Goal: Navigation & Orientation: Find specific page/section

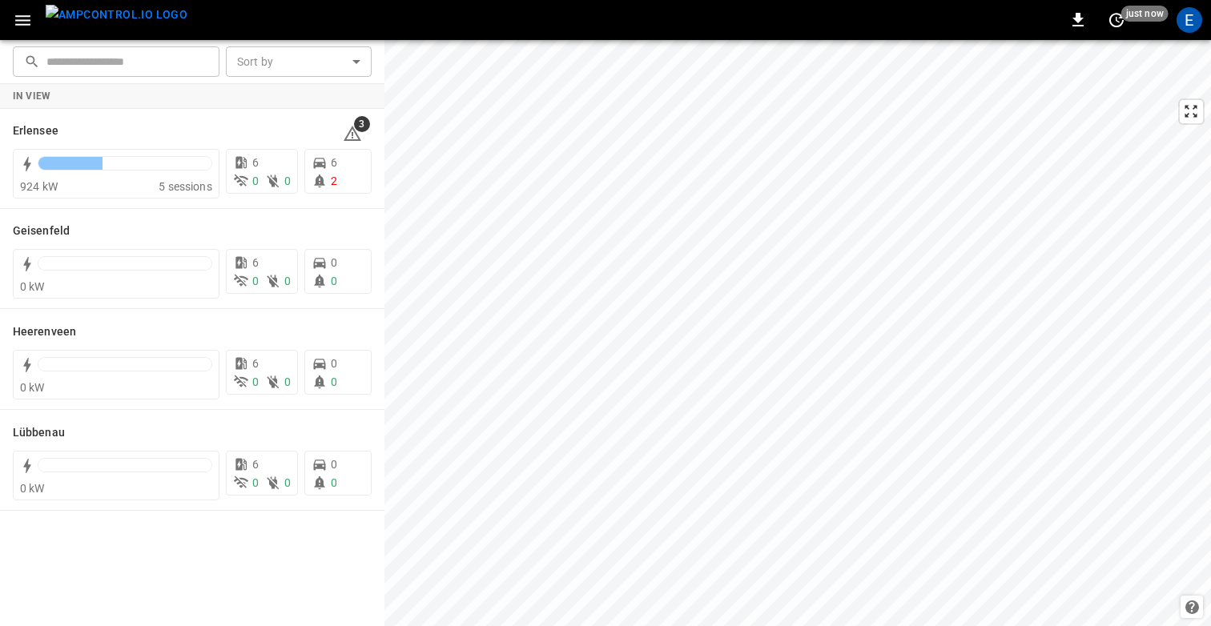
click at [17, 21] on icon "button" at bounding box center [23, 20] width 20 height 20
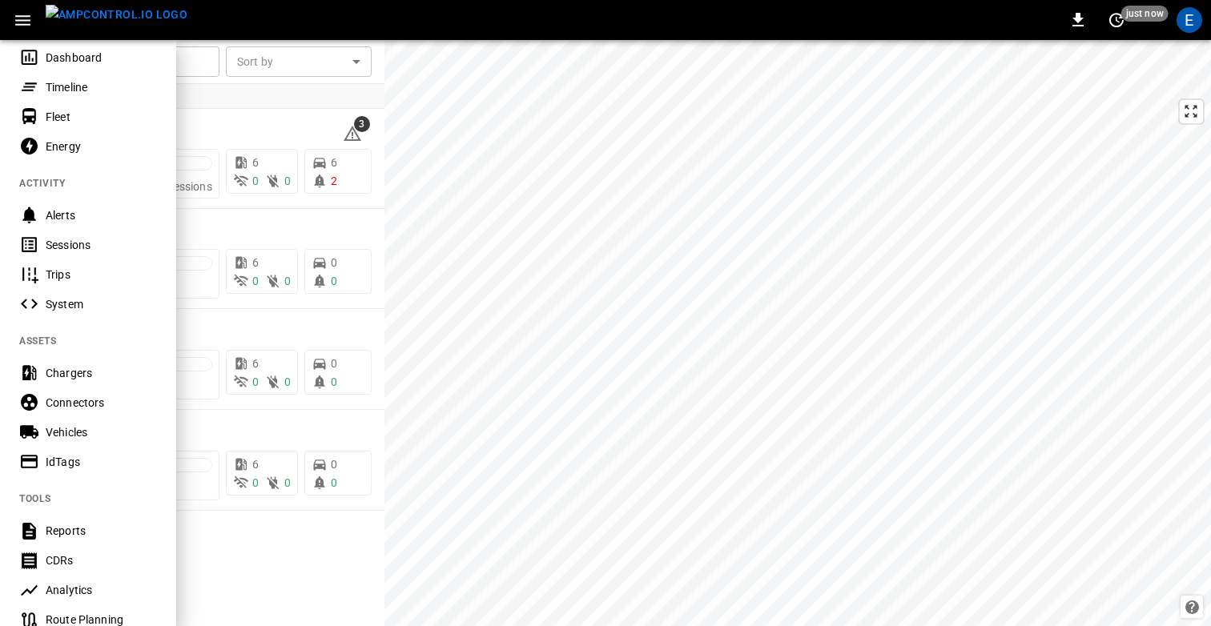
scroll to position [79, 0]
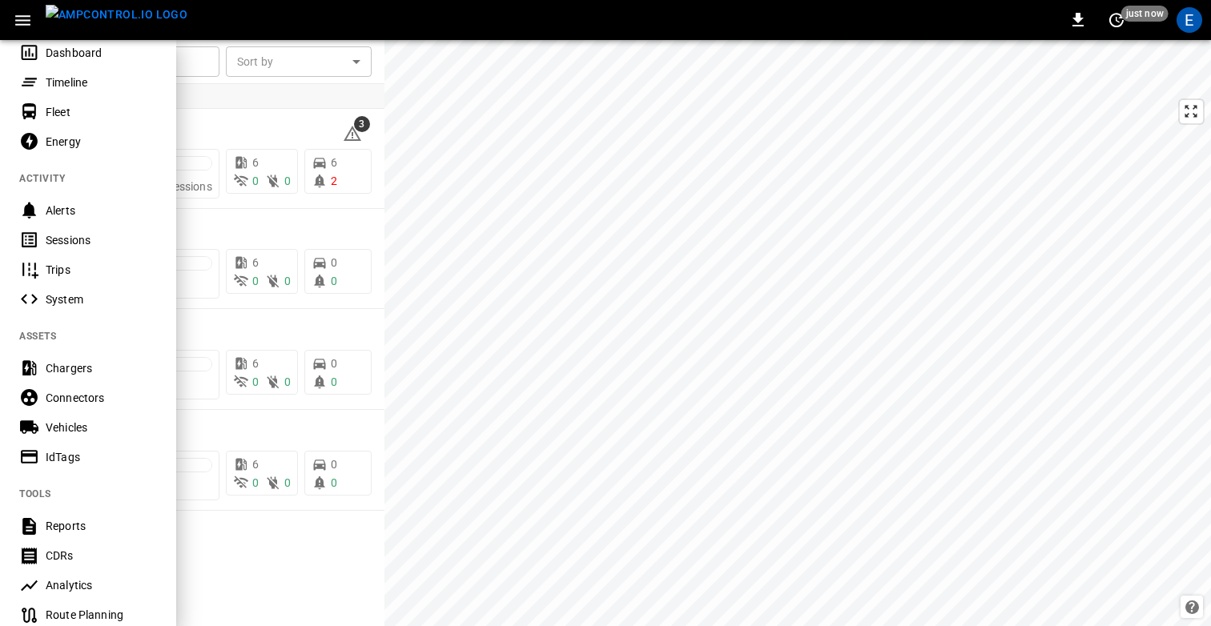
click at [75, 367] on div "Chargers" at bounding box center [101, 368] width 111 height 16
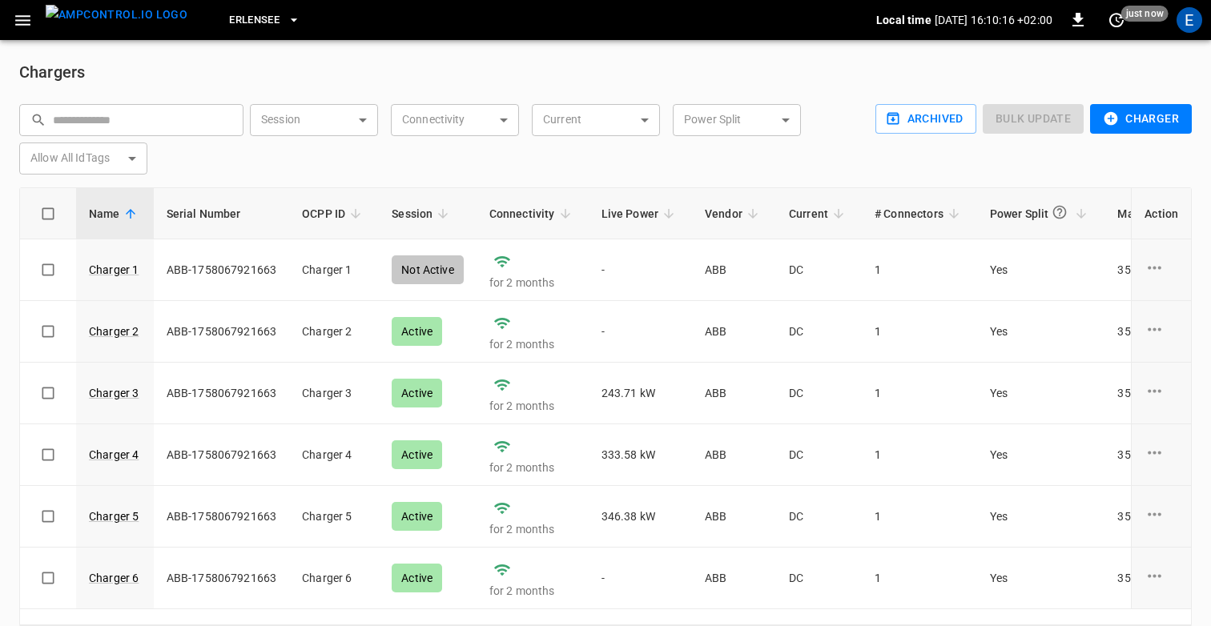
click at [235, 22] on span "Erlensee" at bounding box center [254, 20] width 50 height 18
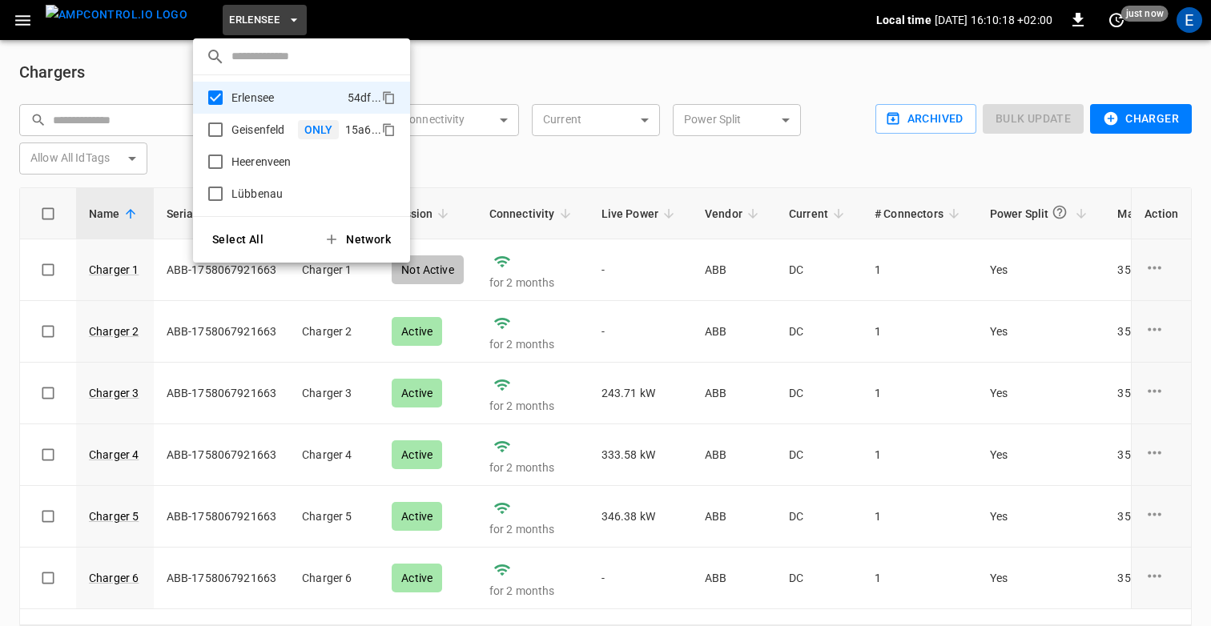
click at [259, 125] on p "Geisenfeld" at bounding box center [261, 130] width 73 height 16
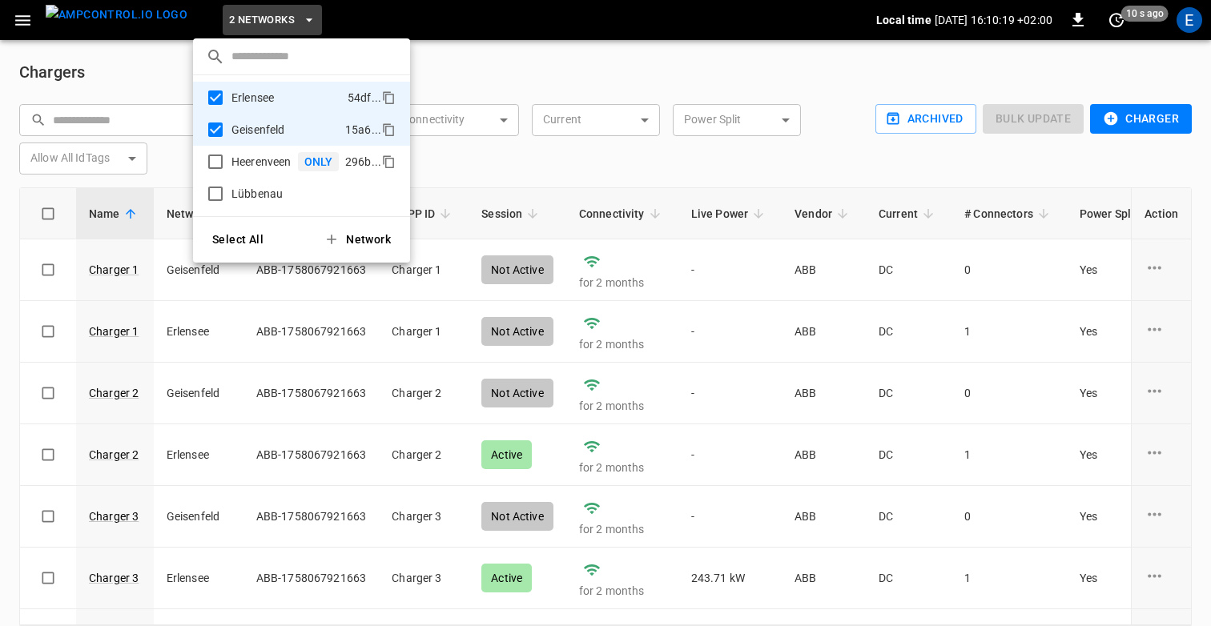
click at [259, 148] on li "Heerenveen ONLY 296b ..." at bounding box center [301, 162] width 217 height 32
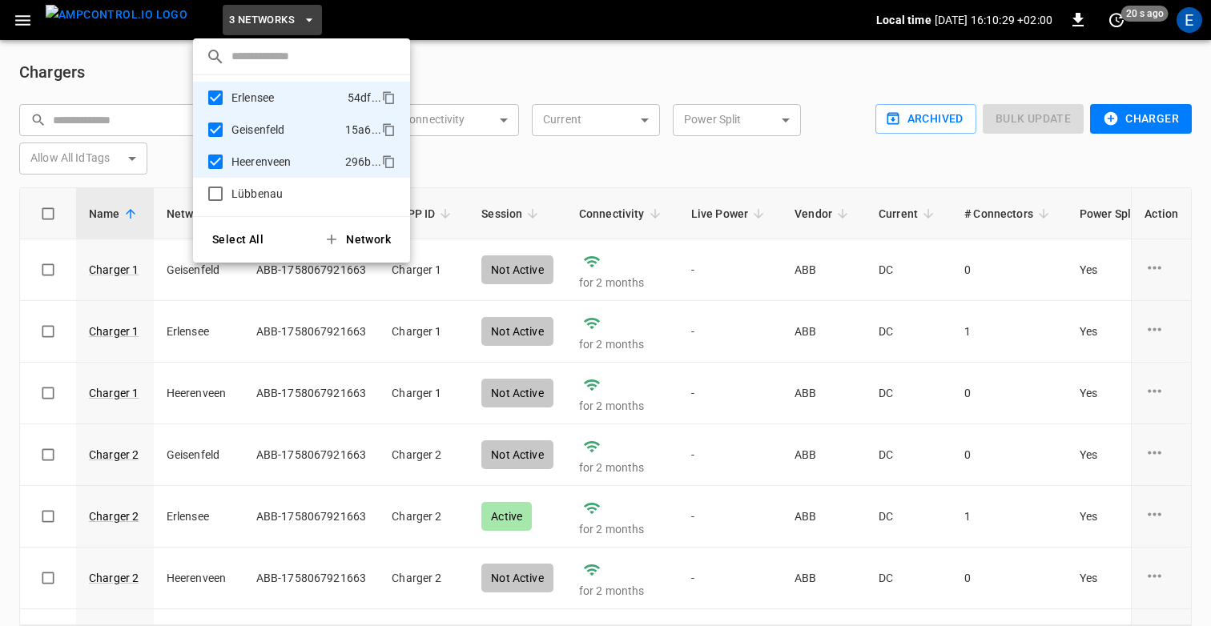
click at [539, 66] on div at bounding box center [605, 313] width 1211 height 626
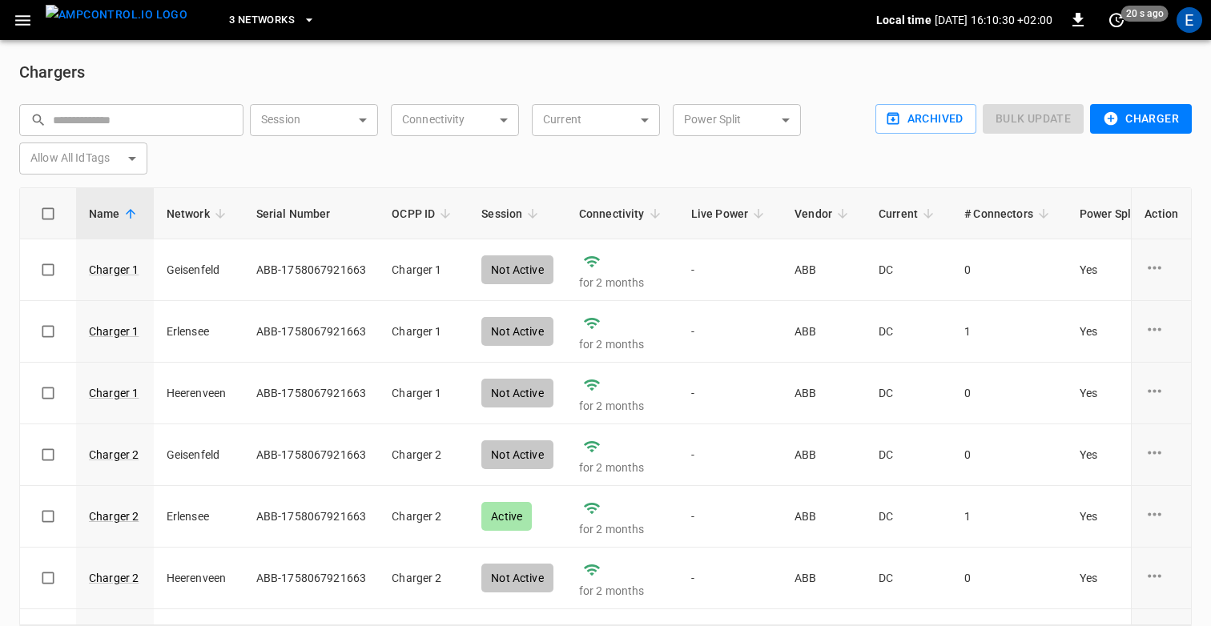
click at [500, 69] on h6 "Chargers" at bounding box center [605, 72] width 1172 height 26
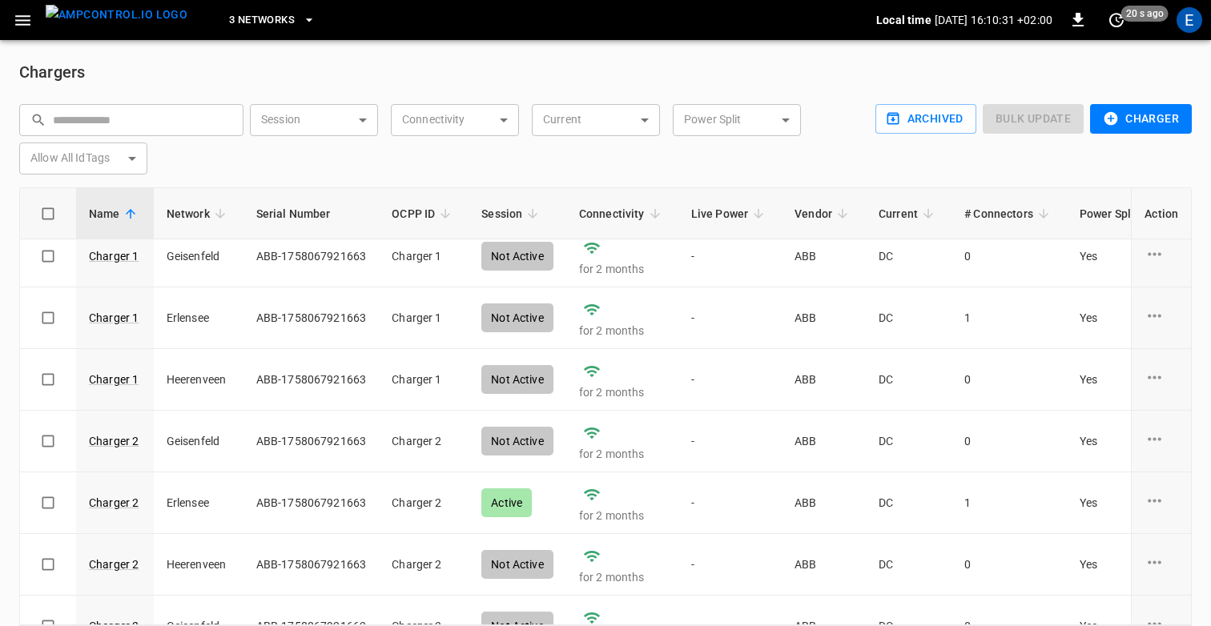
click at [216, 213] on icon at bounding box center [220, 214] width 14 height 14
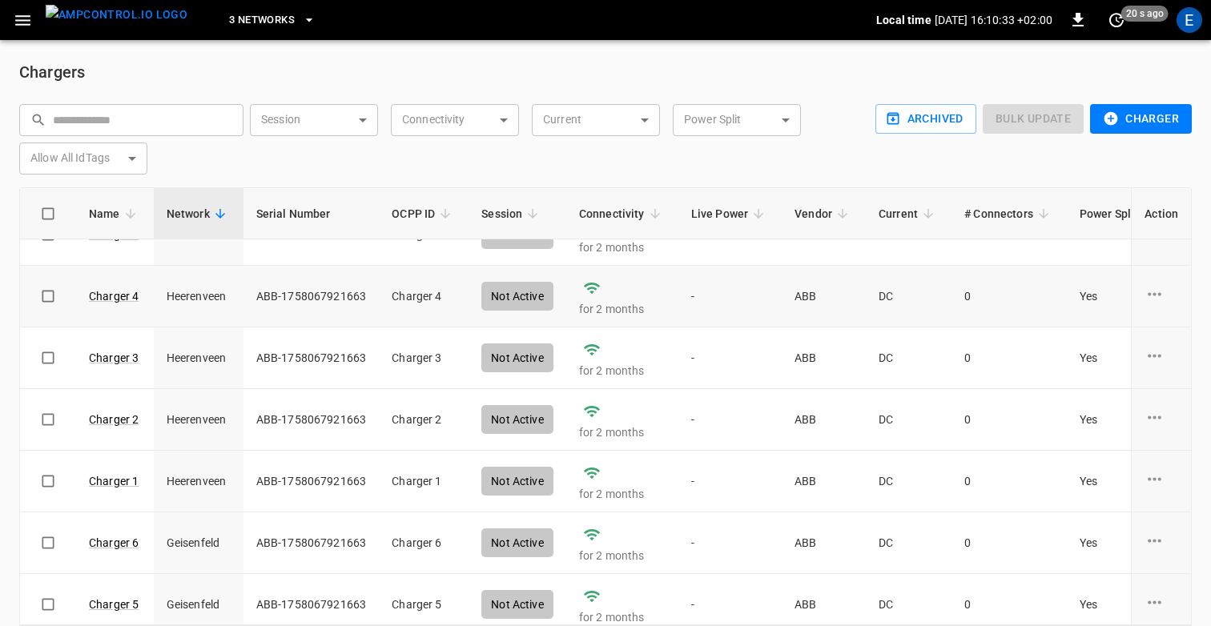
scroll to position [0, 0]
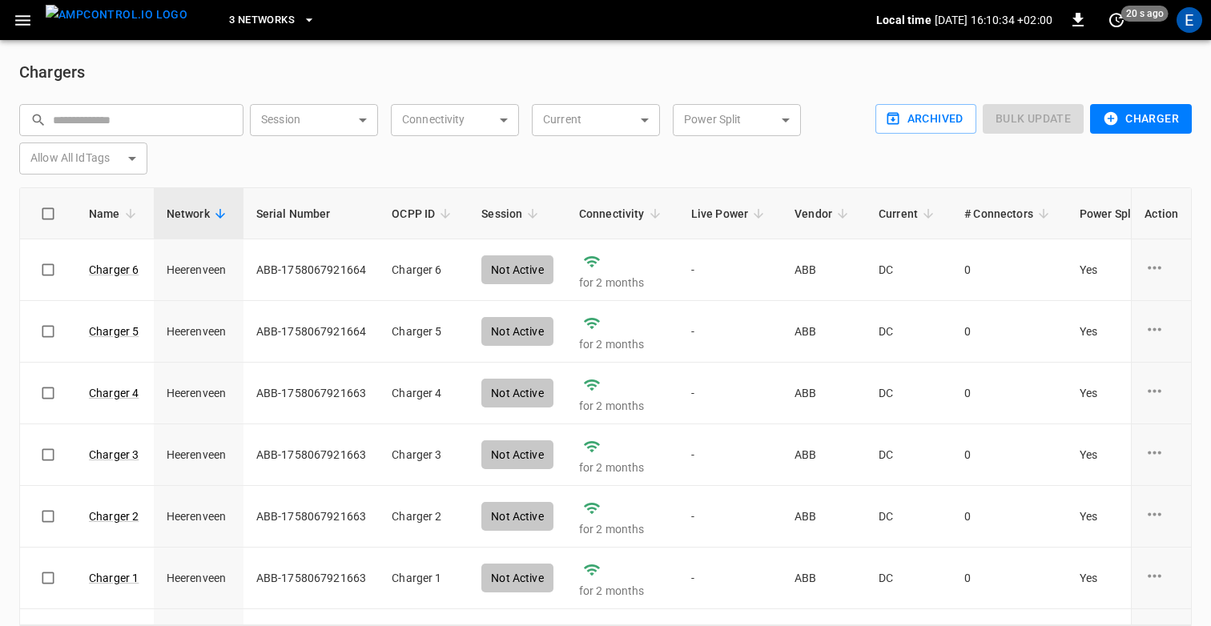
click at [216, 218] on icon at bounding box center [220, 214] width 14 height 14
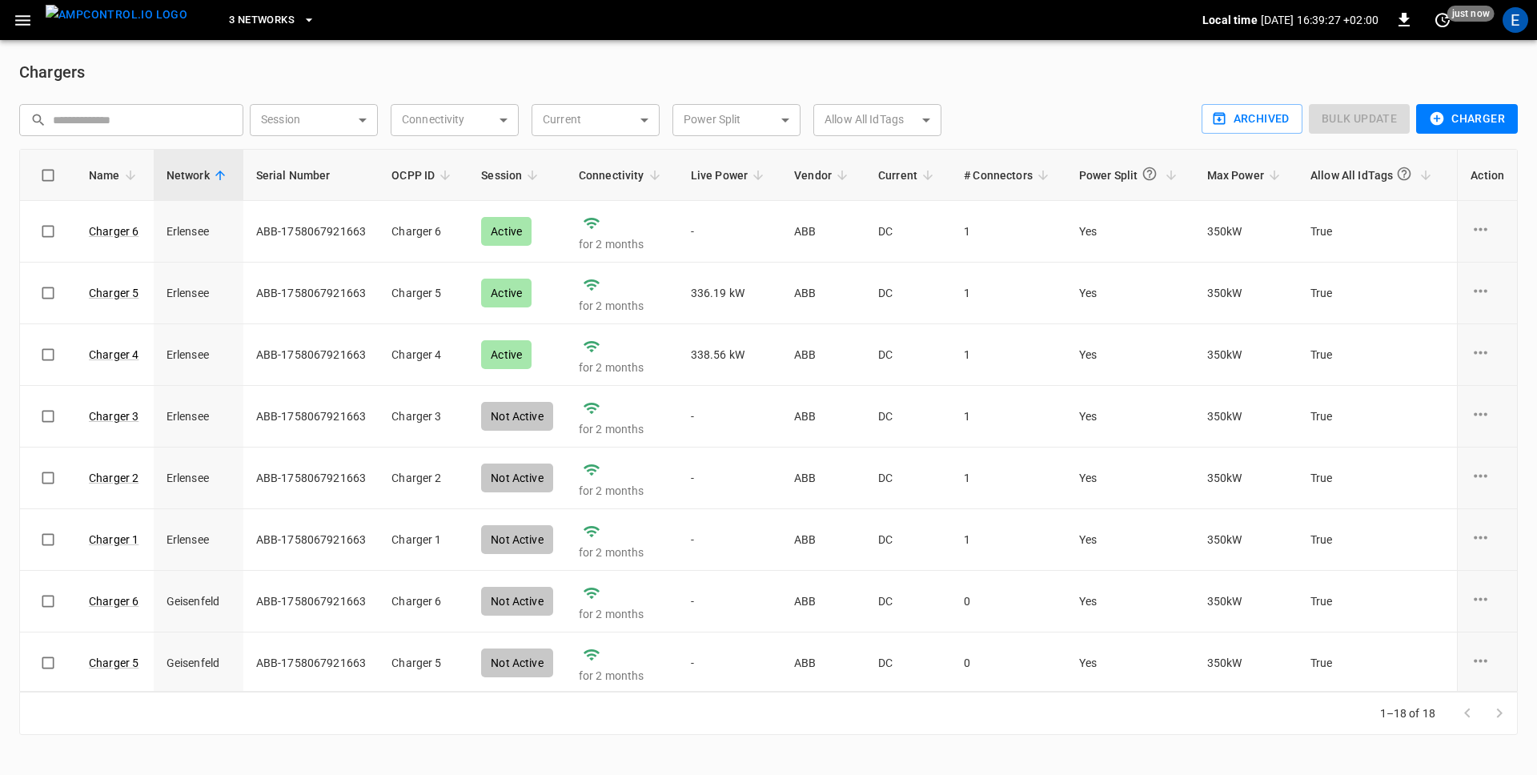
click at [20, 18] on icon "button" at bounding box center [23, 20] width 20 height 20
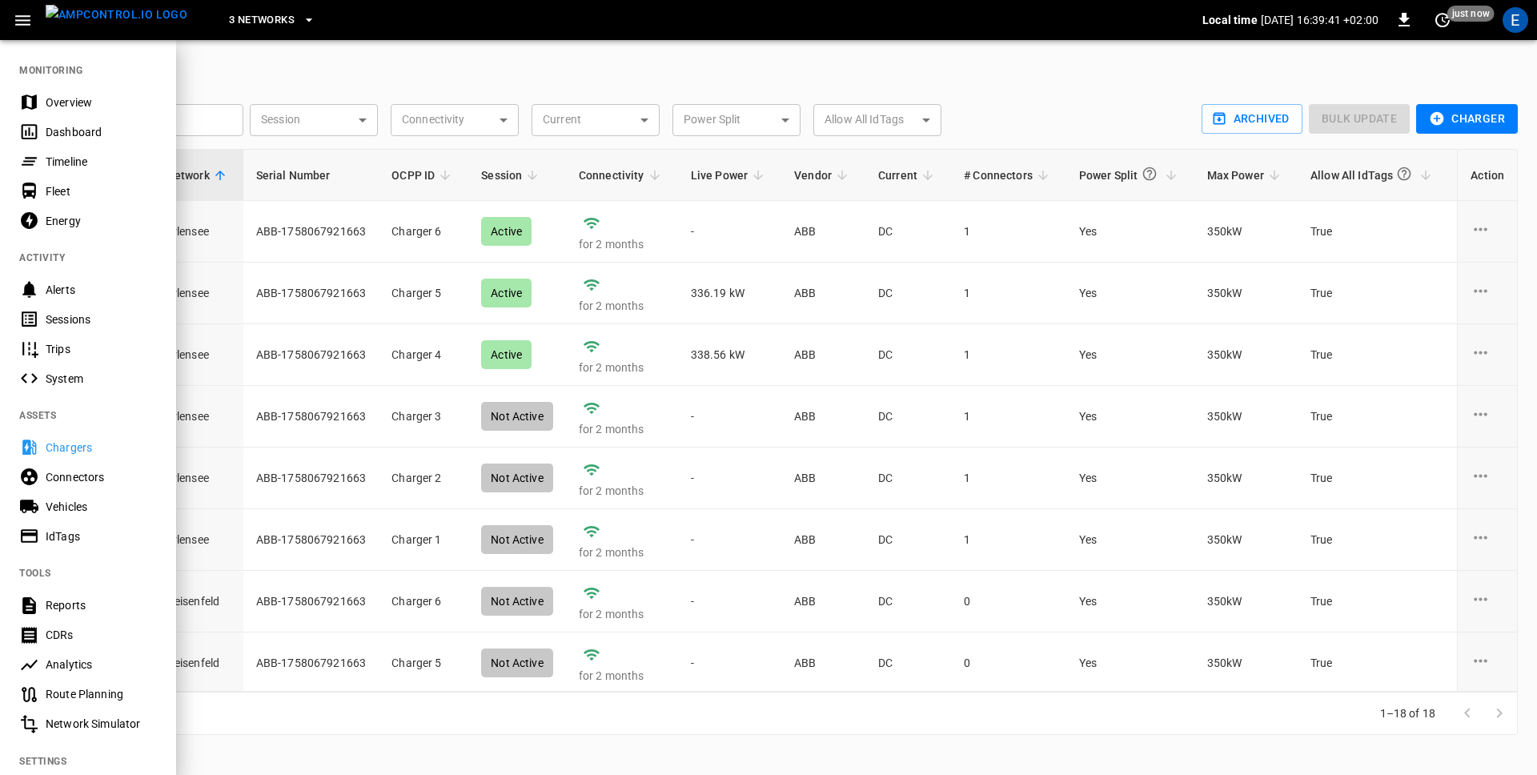
click at [75, 222] on div "Energy" at bounding box center [101, 221] width 111 height 16
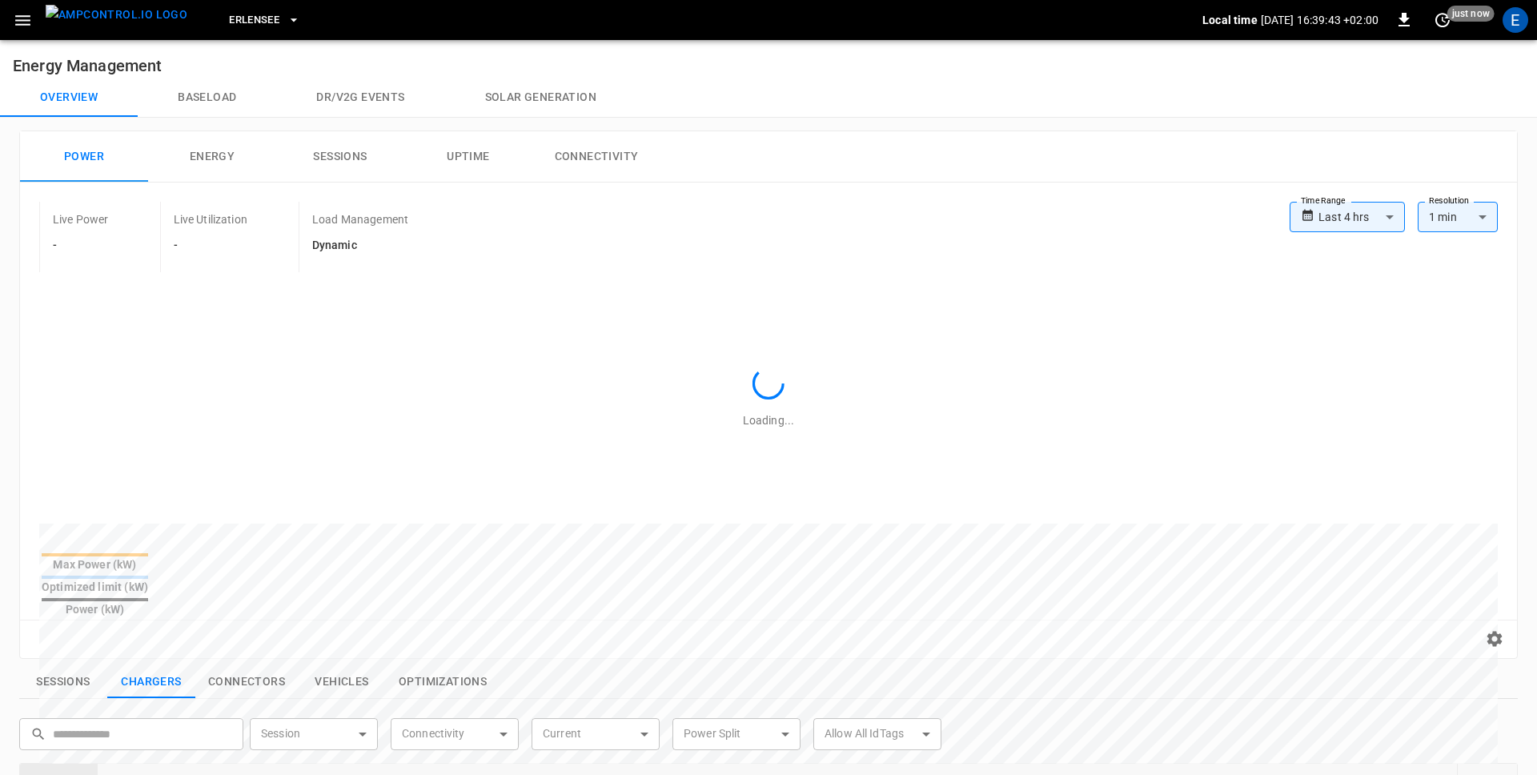
click at [211, 89] on button "Baseload" at bounding box center [207, 97] width 139 height 38
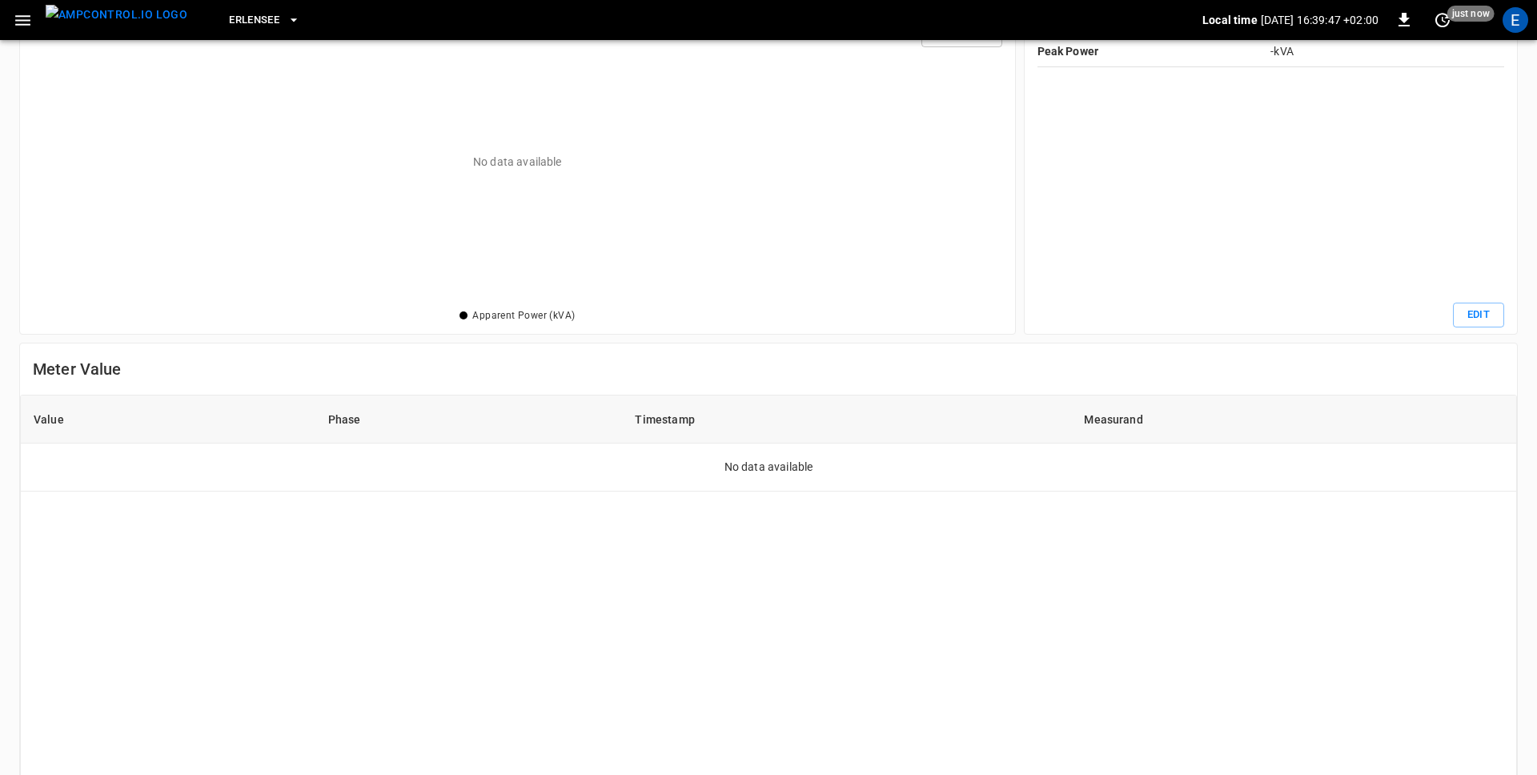
click at [656, 552] on div "Value Phase Timestamp Measurand No data available" at bounding box center [768, 666] width 1497 height 543
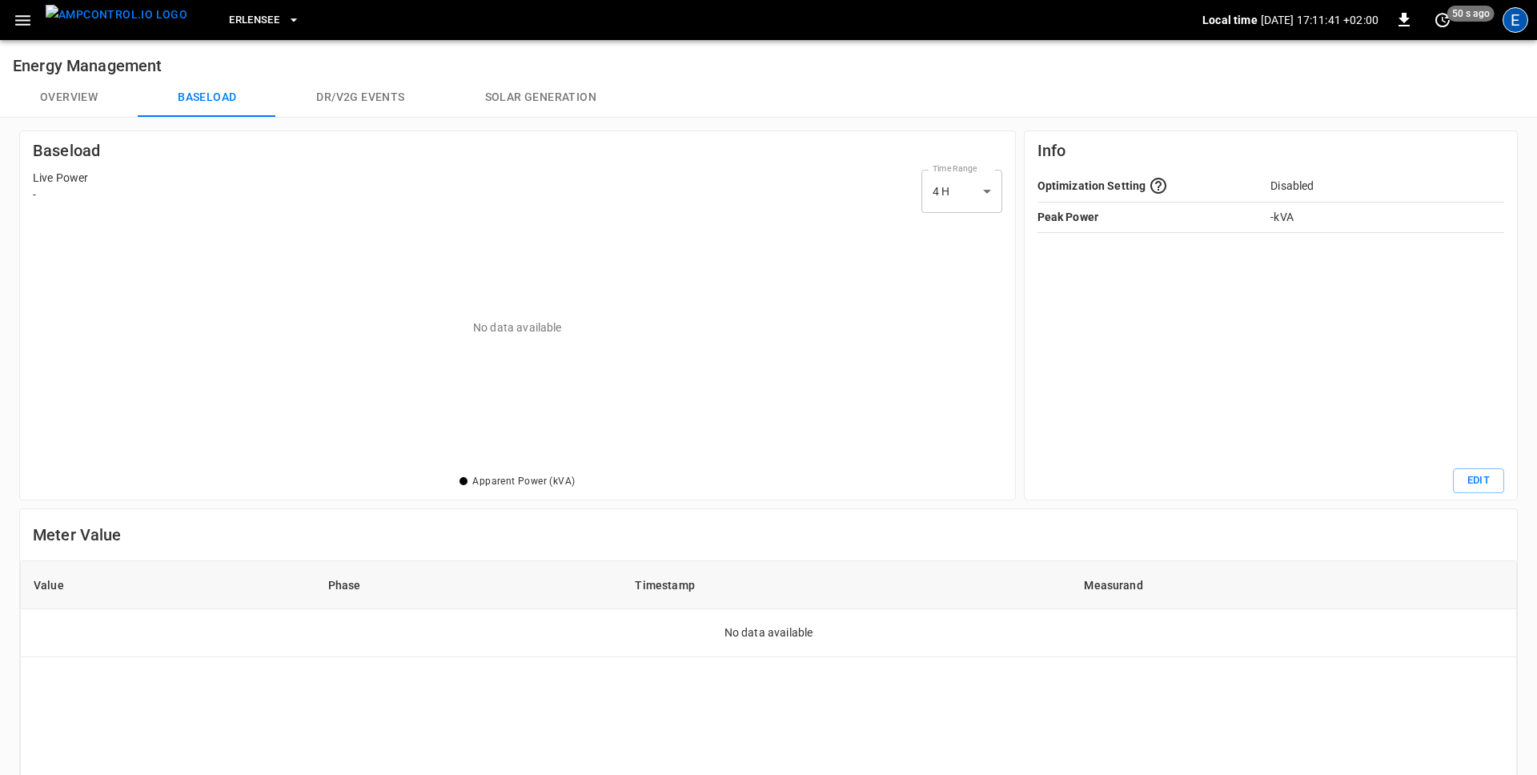
click at [1210, 21] on div "E" at bounding box center [1516, 20] width 26 height 26
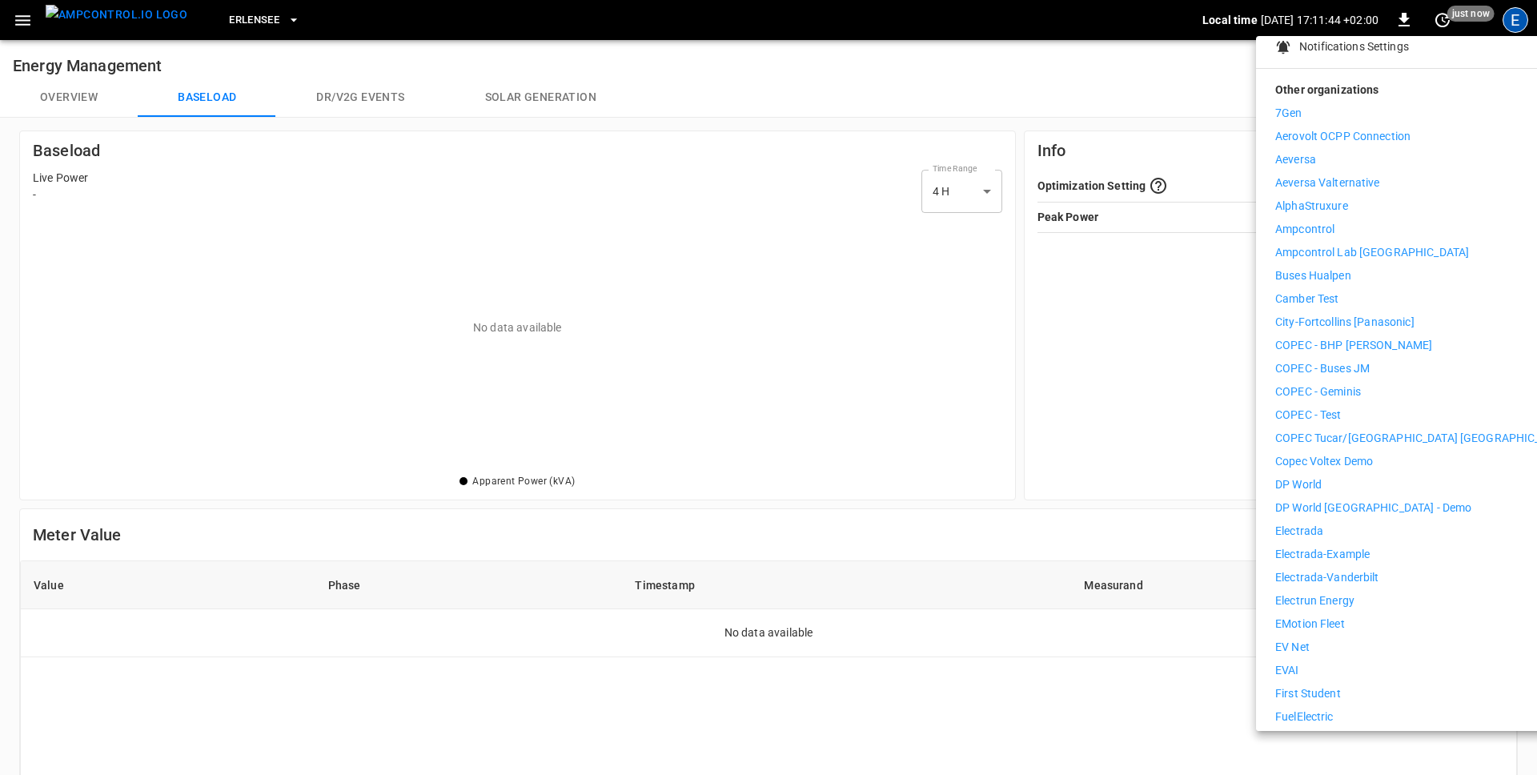
scroll to position [207, 0]
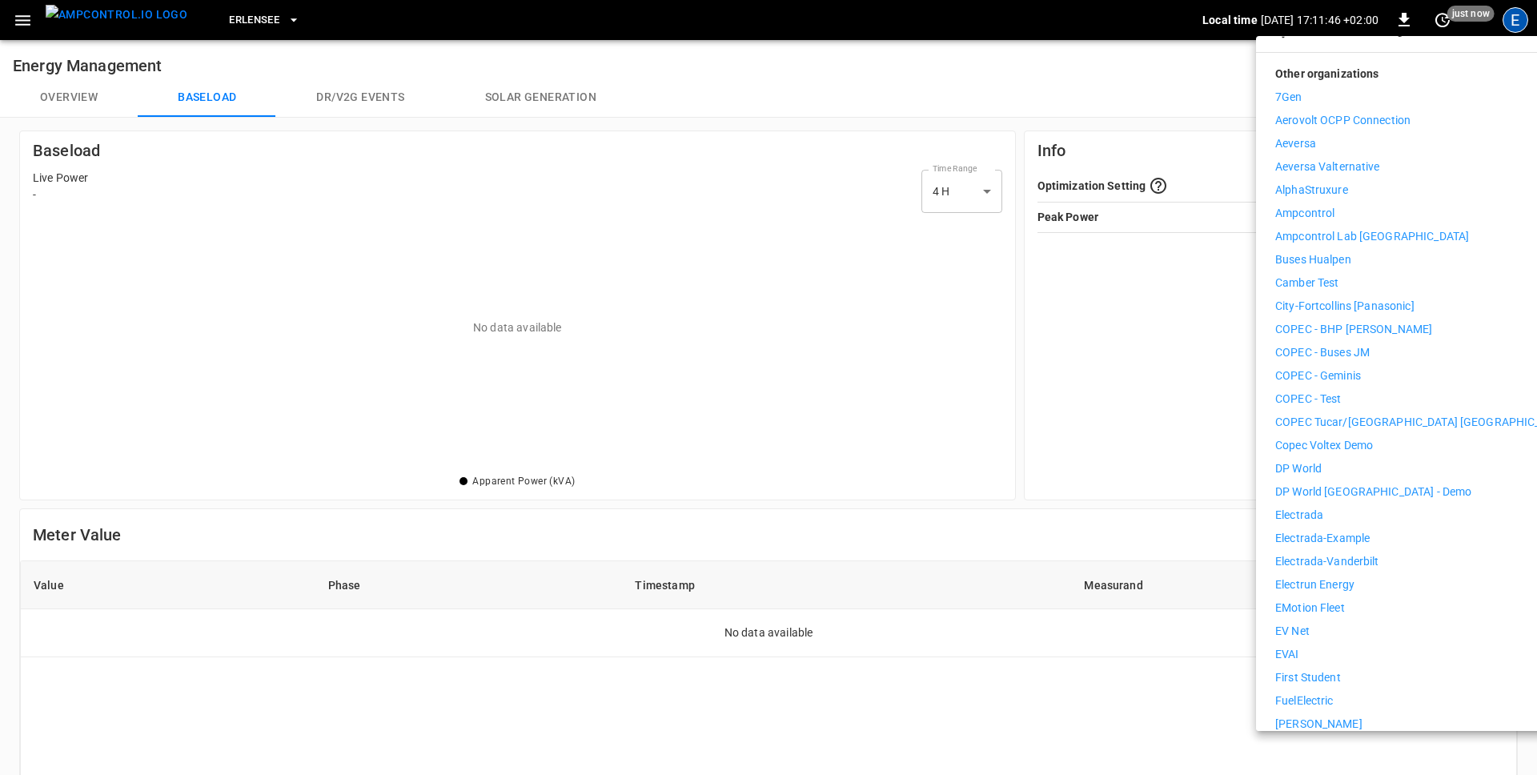
click at [1210, 600] on p "eMotion Fleet" at bounding box center [1311, 608] width 70 height 17
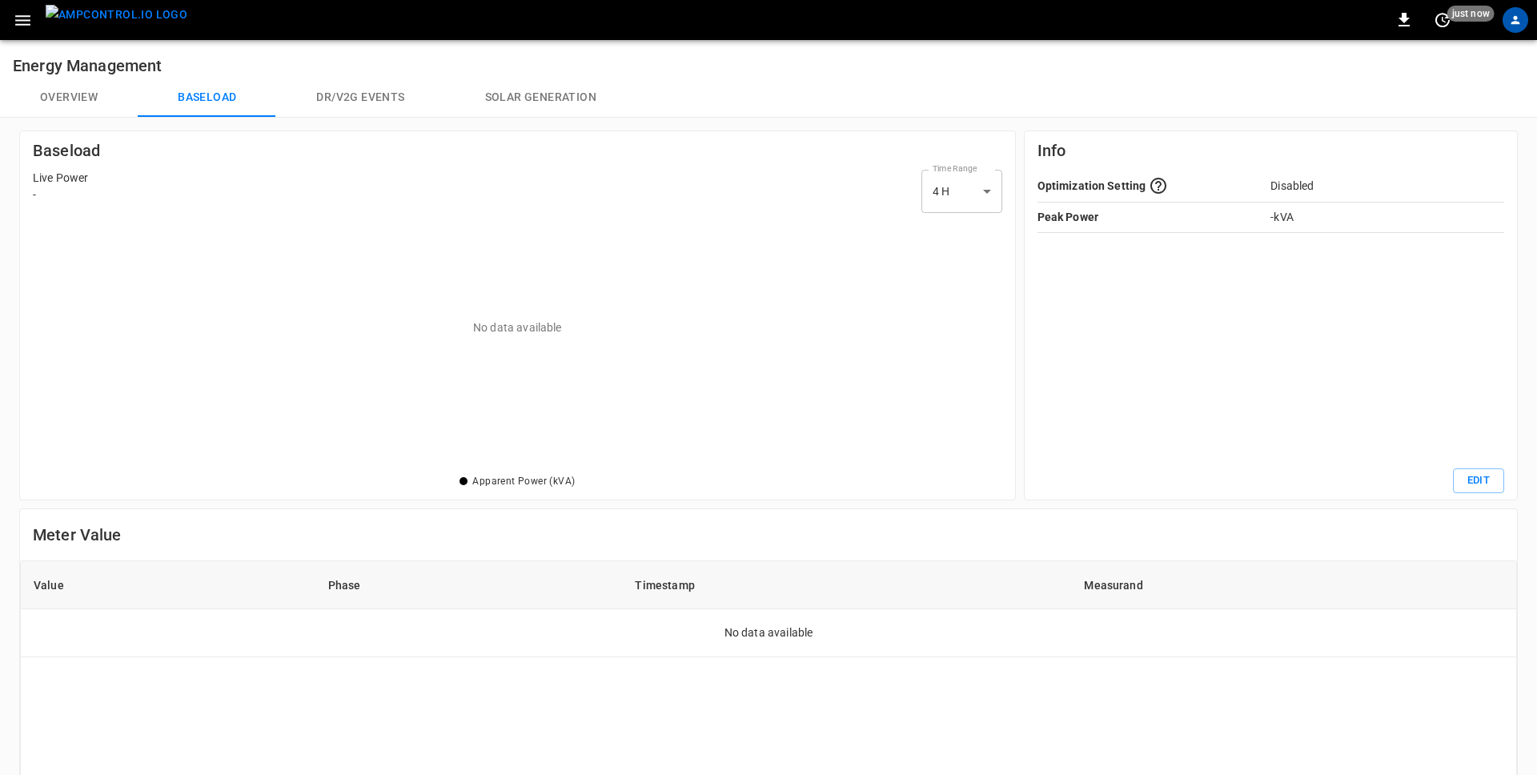
scroll to position [251, 969]
click at [9, 22] on button "button" at bounding box center [22, 21] width 33 height 30
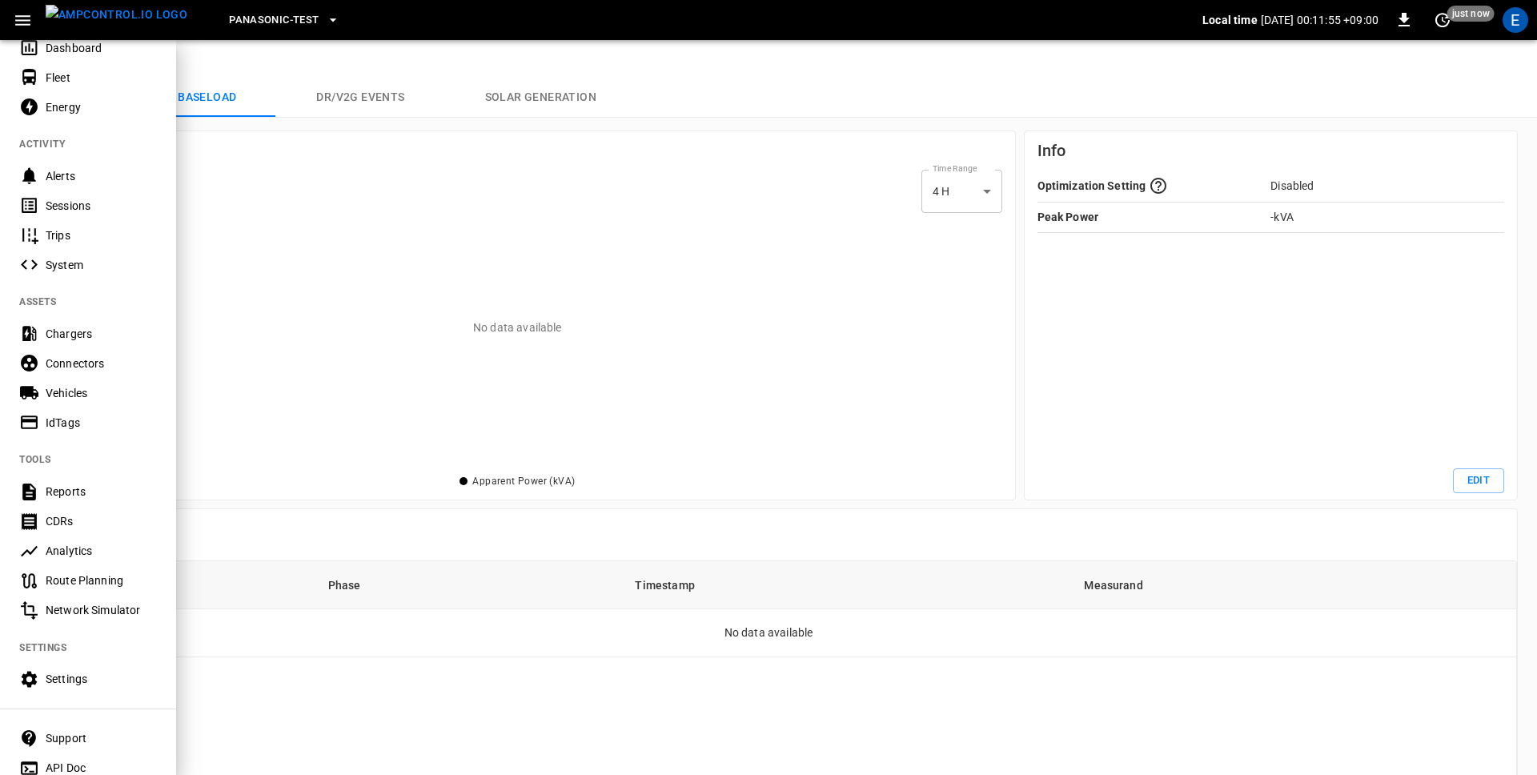
scroll to position [140, 0]
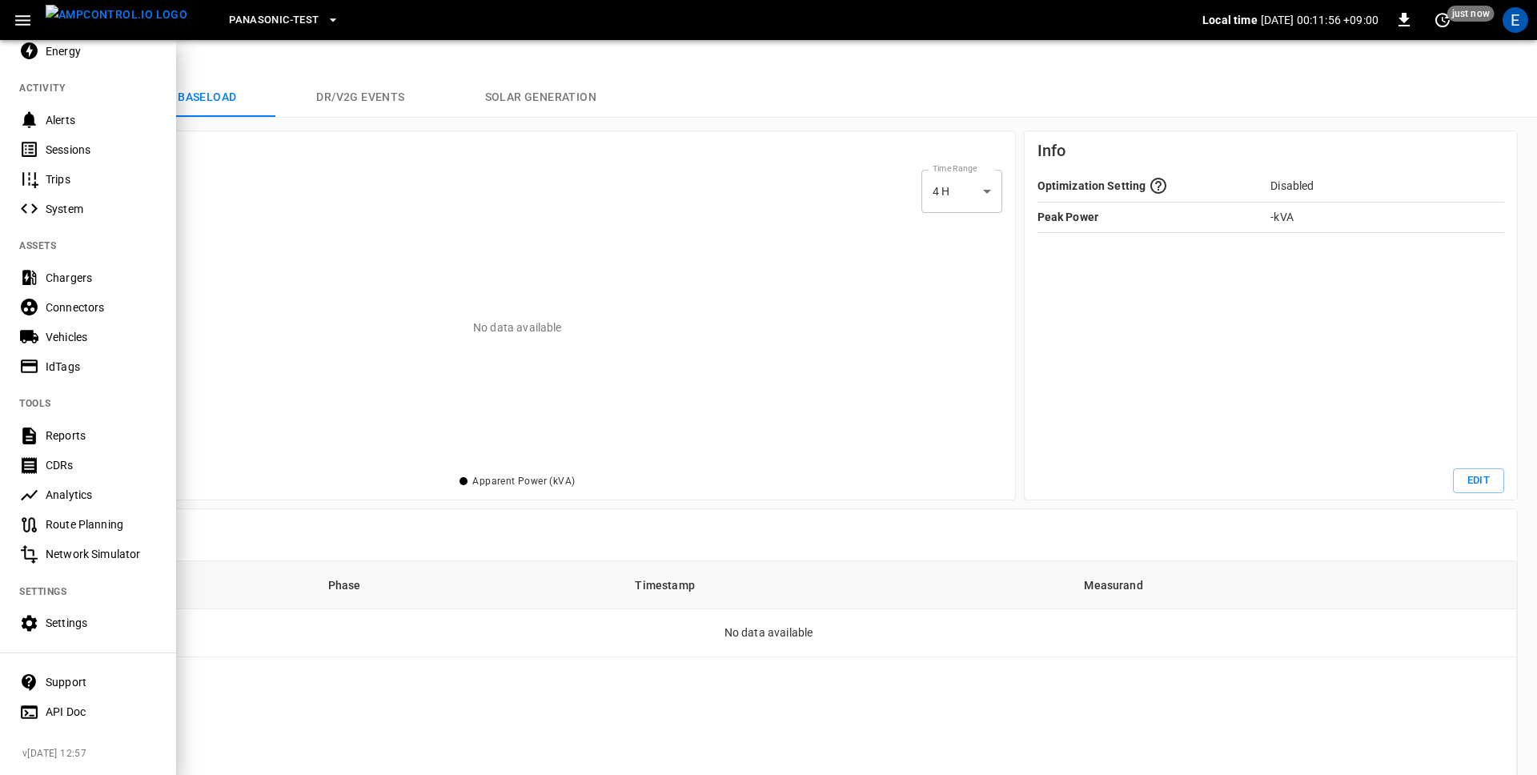
click at [68, 624] on div "Settings" at bounding box center [101, 623] width 111 height 16
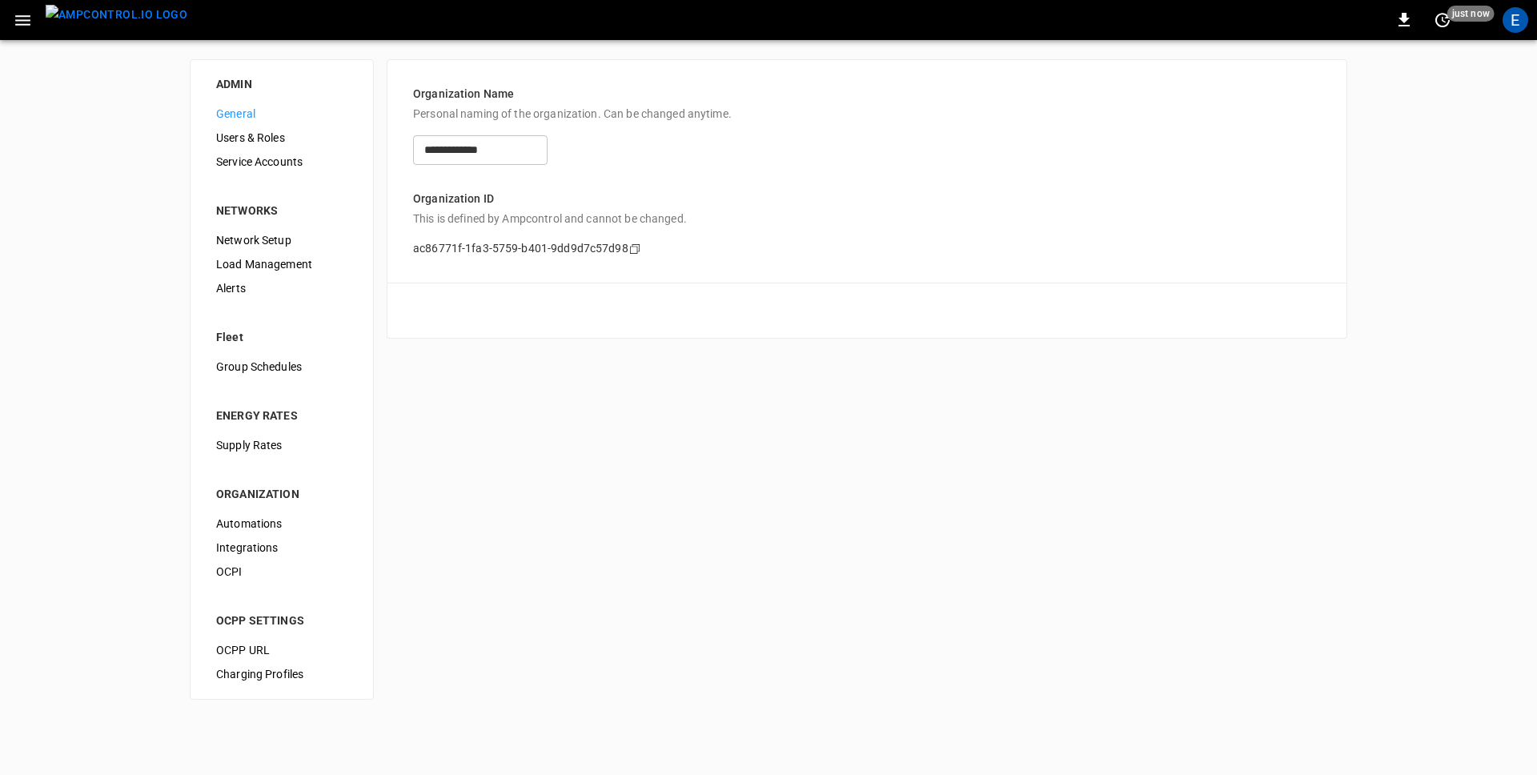
click at [632, 246] on icon "copy" at bounding box center [635, 249] width 10 height 10
click at [881, 448] on div "**********" at bounding box center [768, 379] width 1537 height 679
click at [1403, 145] on div "**********" at bounding box center [768, 379] width 1537 height 679
click at [1409, 326] on div "**********" at bounding box center [768, 379] width 1537 height 679
click at [21, 22] on icon "button" at bounding box center [23, 20] width 20 height 20
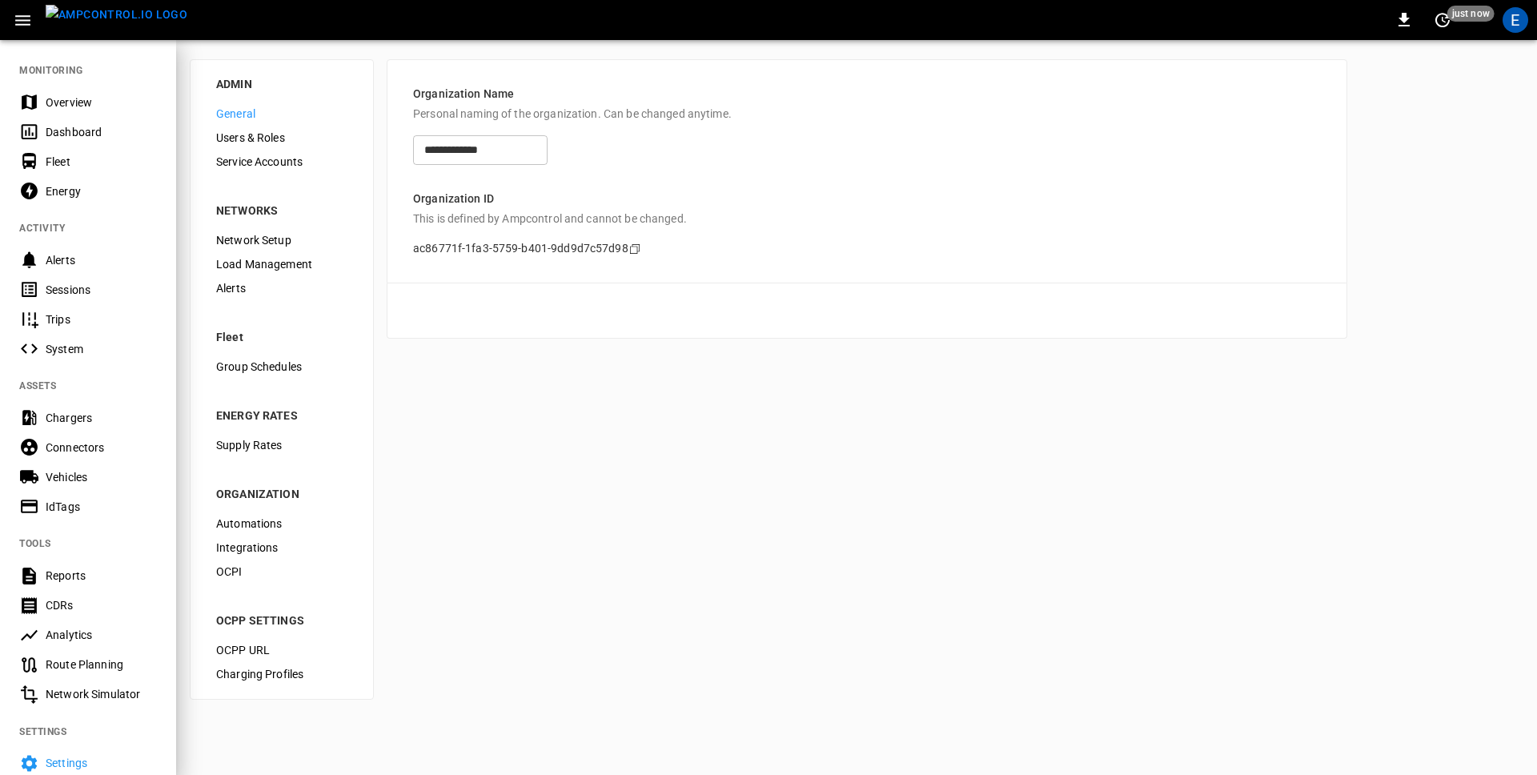
click at [78, 432] on div "Connectors" at bounding box center [88, 447] width 176 height 30
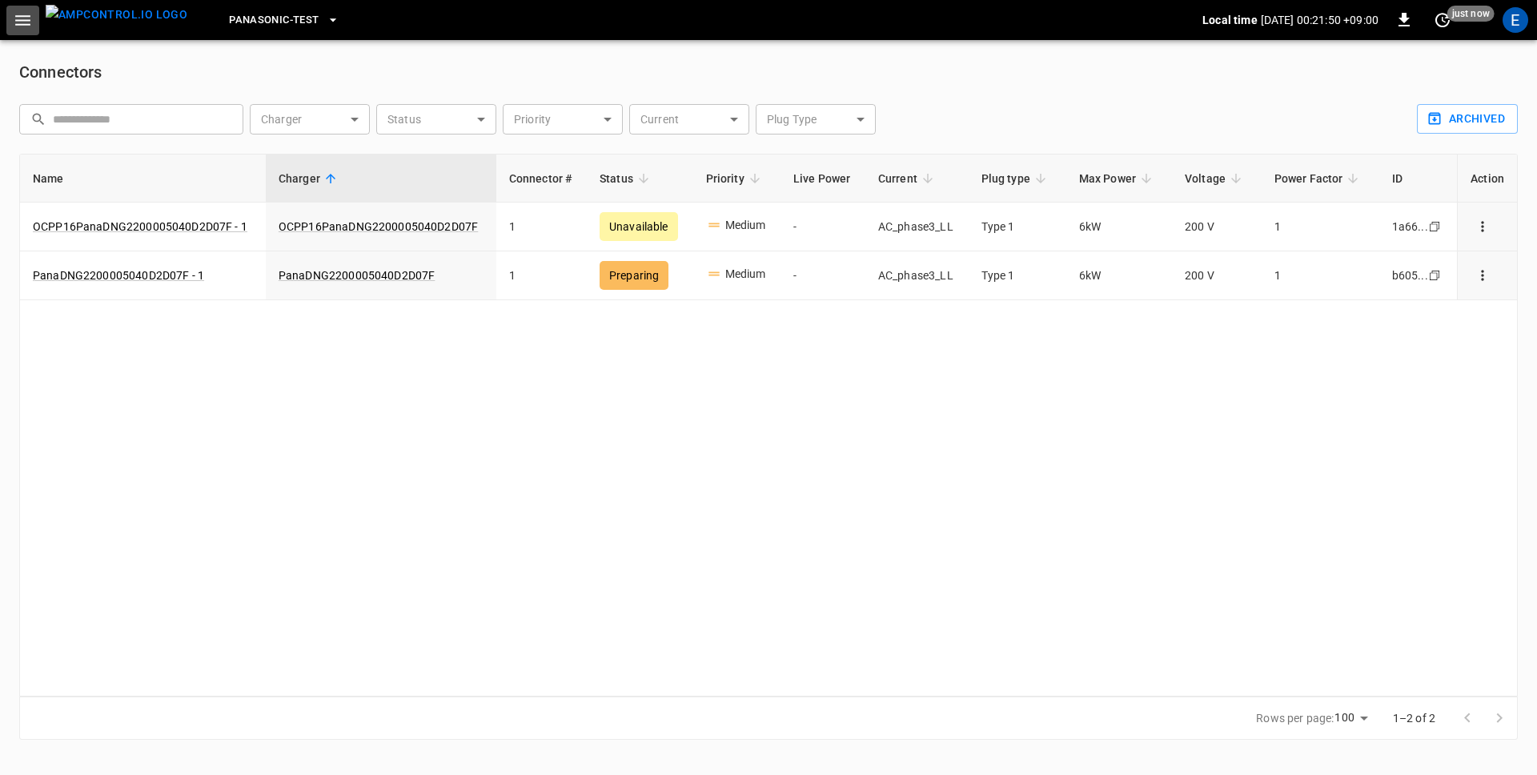
click at [24, 21] on icon "button" at bounding box center [23, 20] width 20 height 20
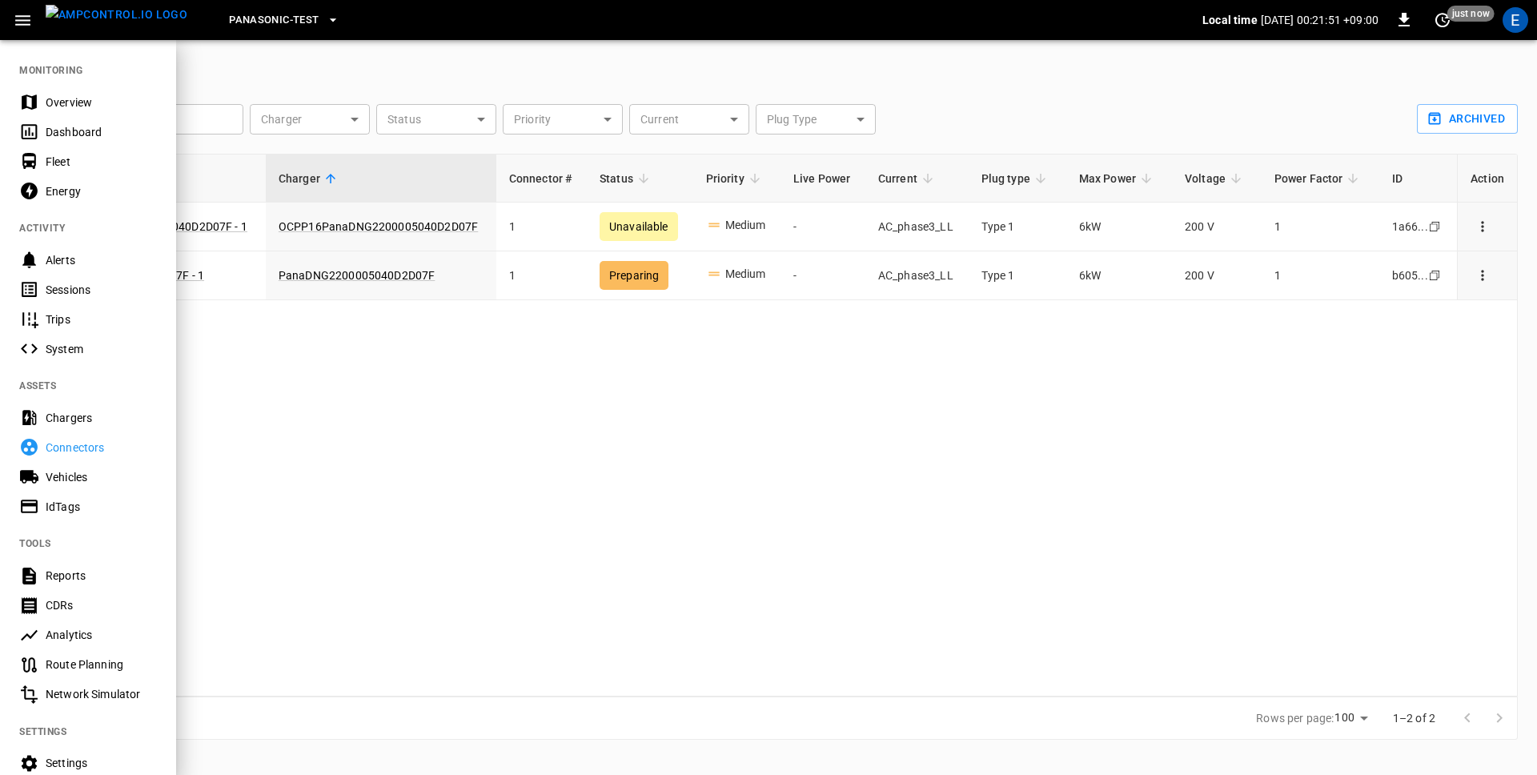
click at [66, 423] on div "Chargers" at bounding box center [101, 418] width 111 height 16
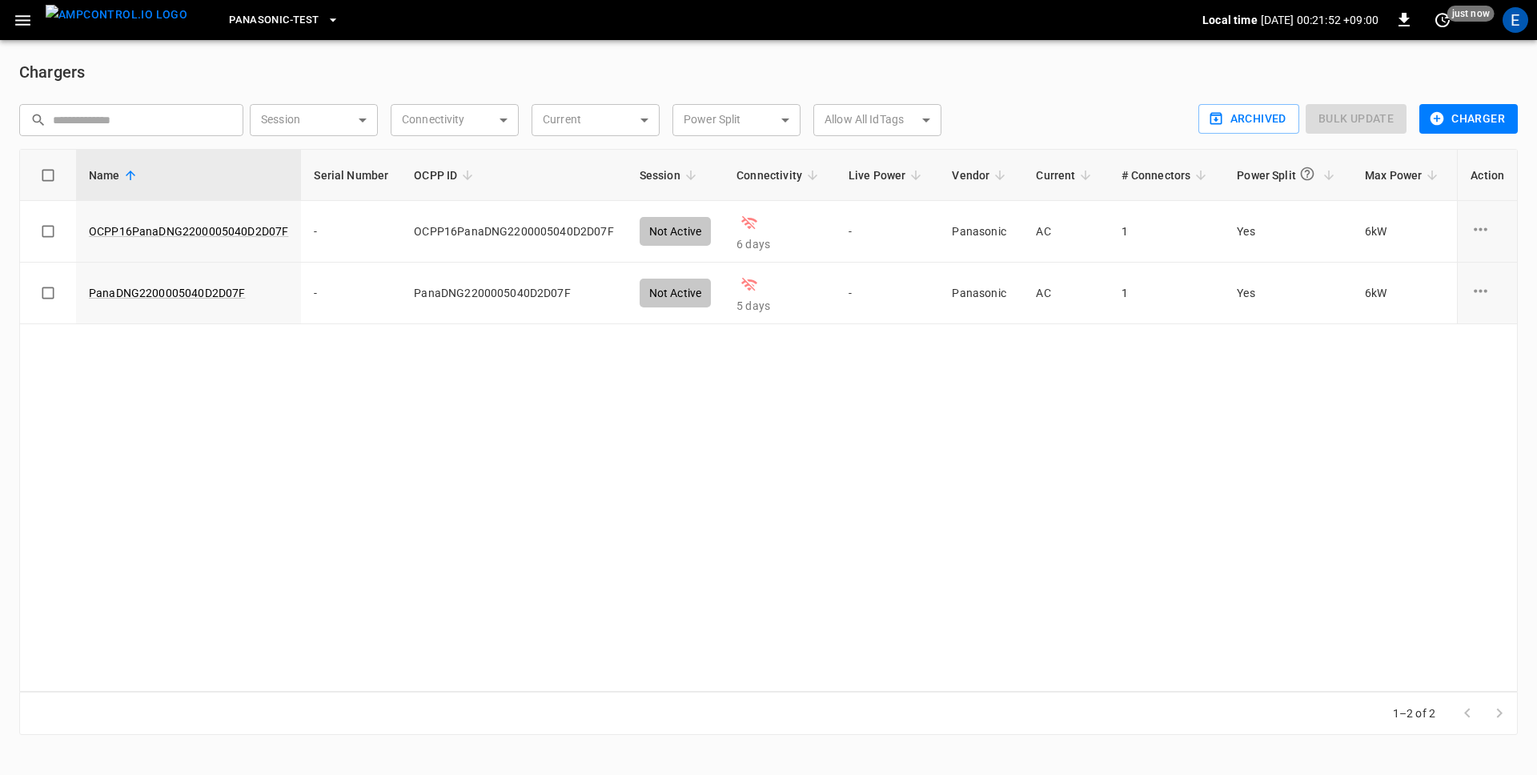
click at [232, 17] on span "Panasonic-Test" at bounding box center [274, 20] width 90 height 18
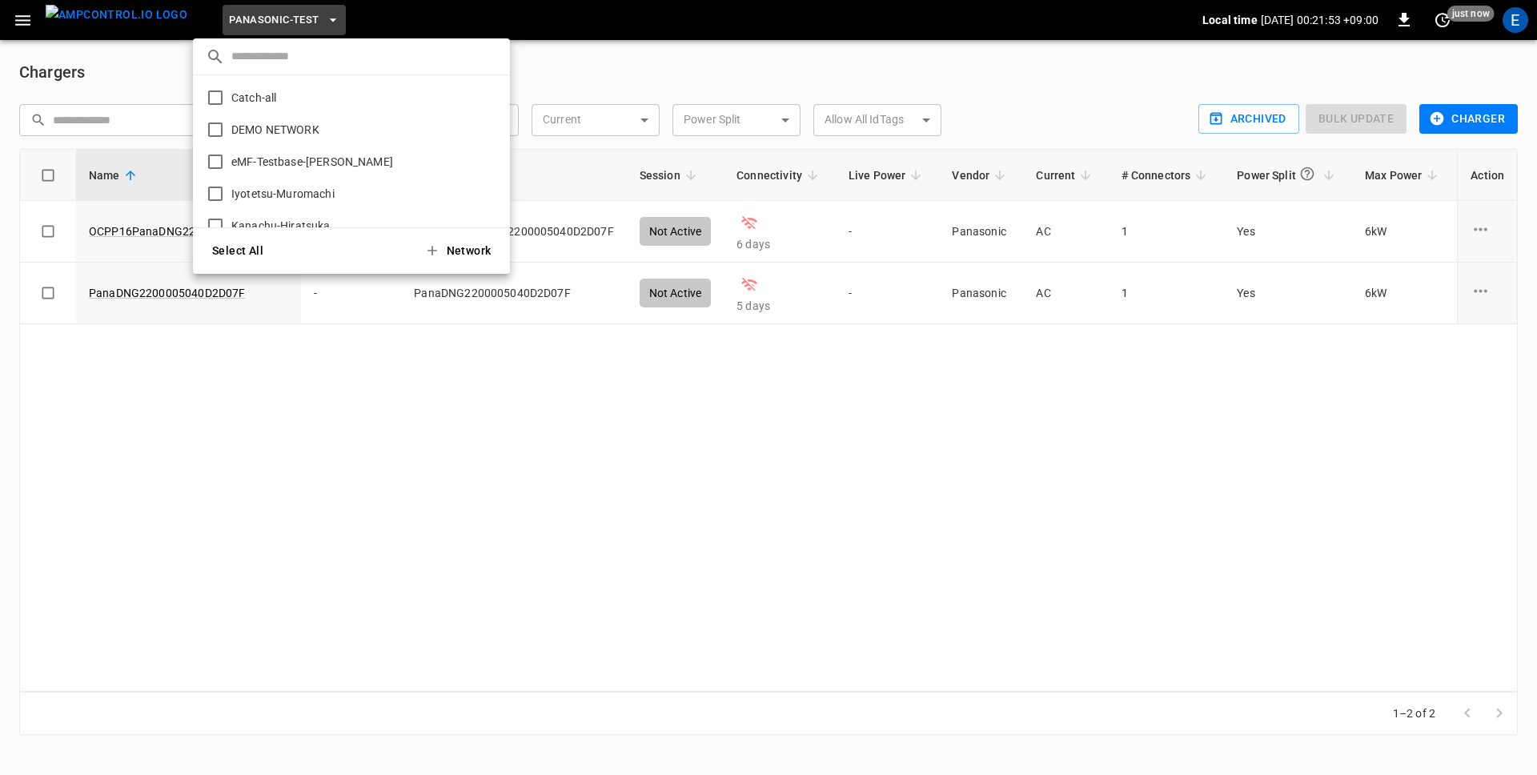
scroll to position [117, 0]
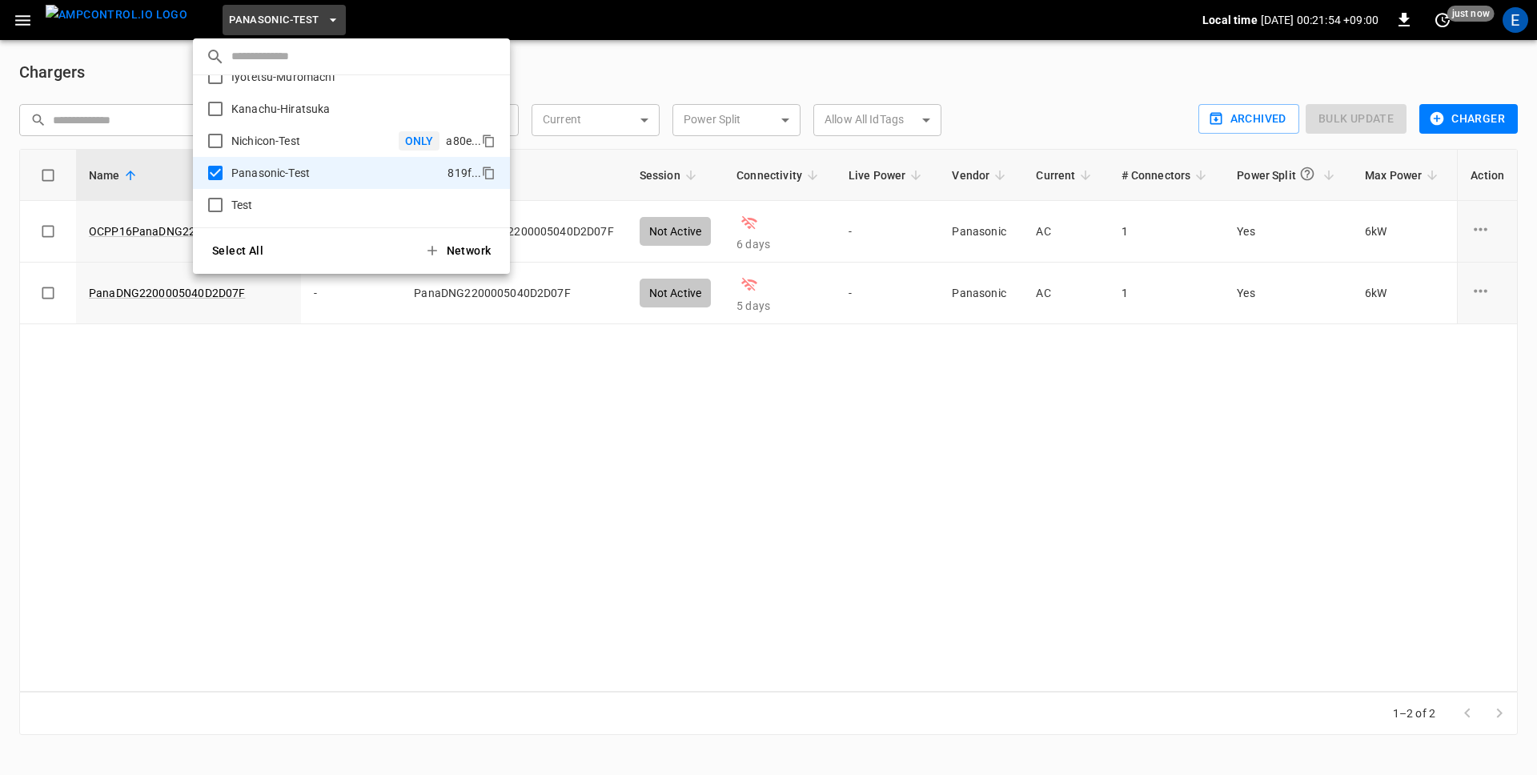
click at [258, 135] on p "Nichicon-Test" at bounding box center [312, 141] width 174 height 16
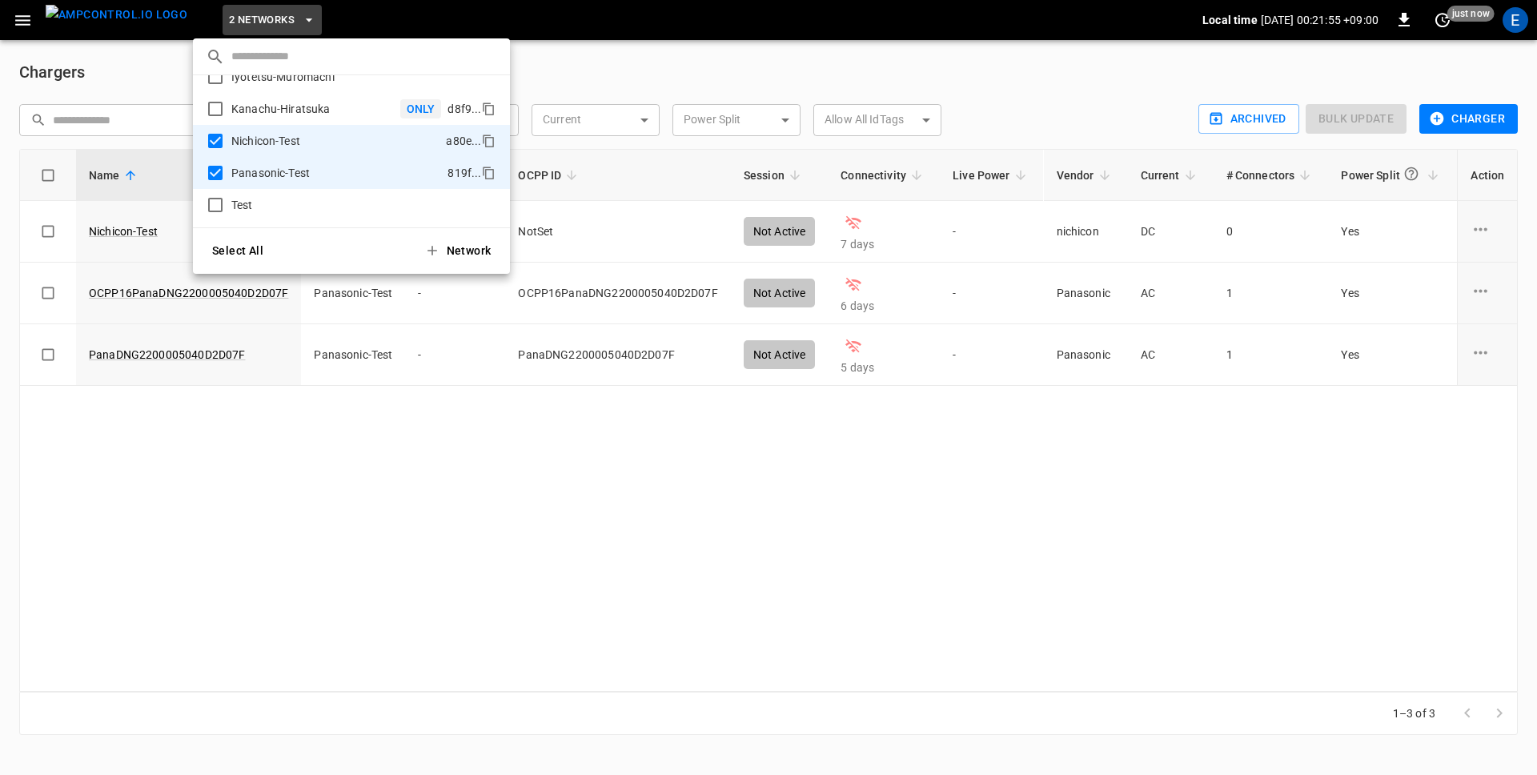
click at [257, 104] on p "Kanachu-Hiratsuka" at bounding box center [312, 109] width 175 height 16
click at [248, 245] on button "Select All" at bounding box center [237, 251] width 77 height 33
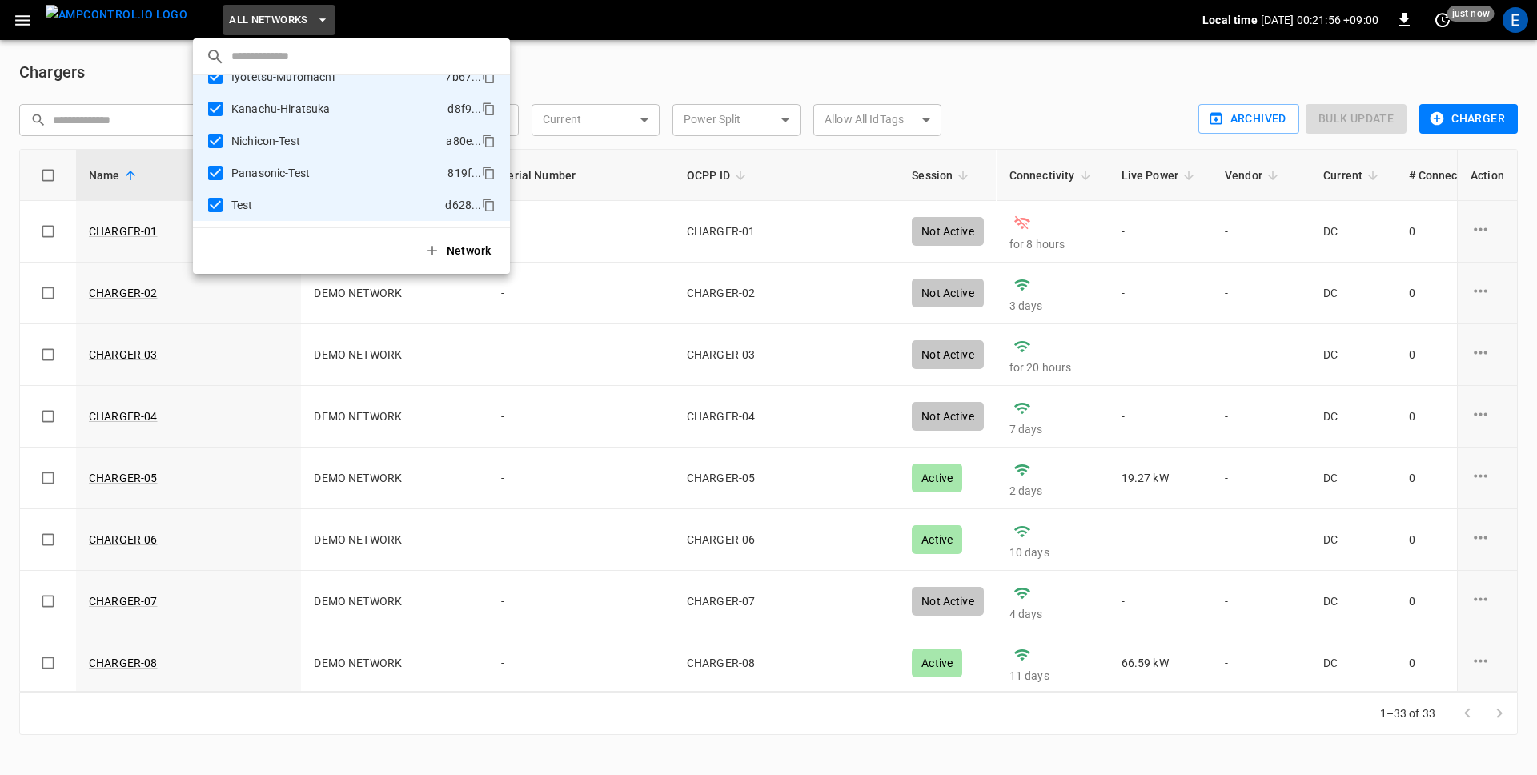
click at [597, 69] on div at bounding box center [768, 387] width 1537 height 775
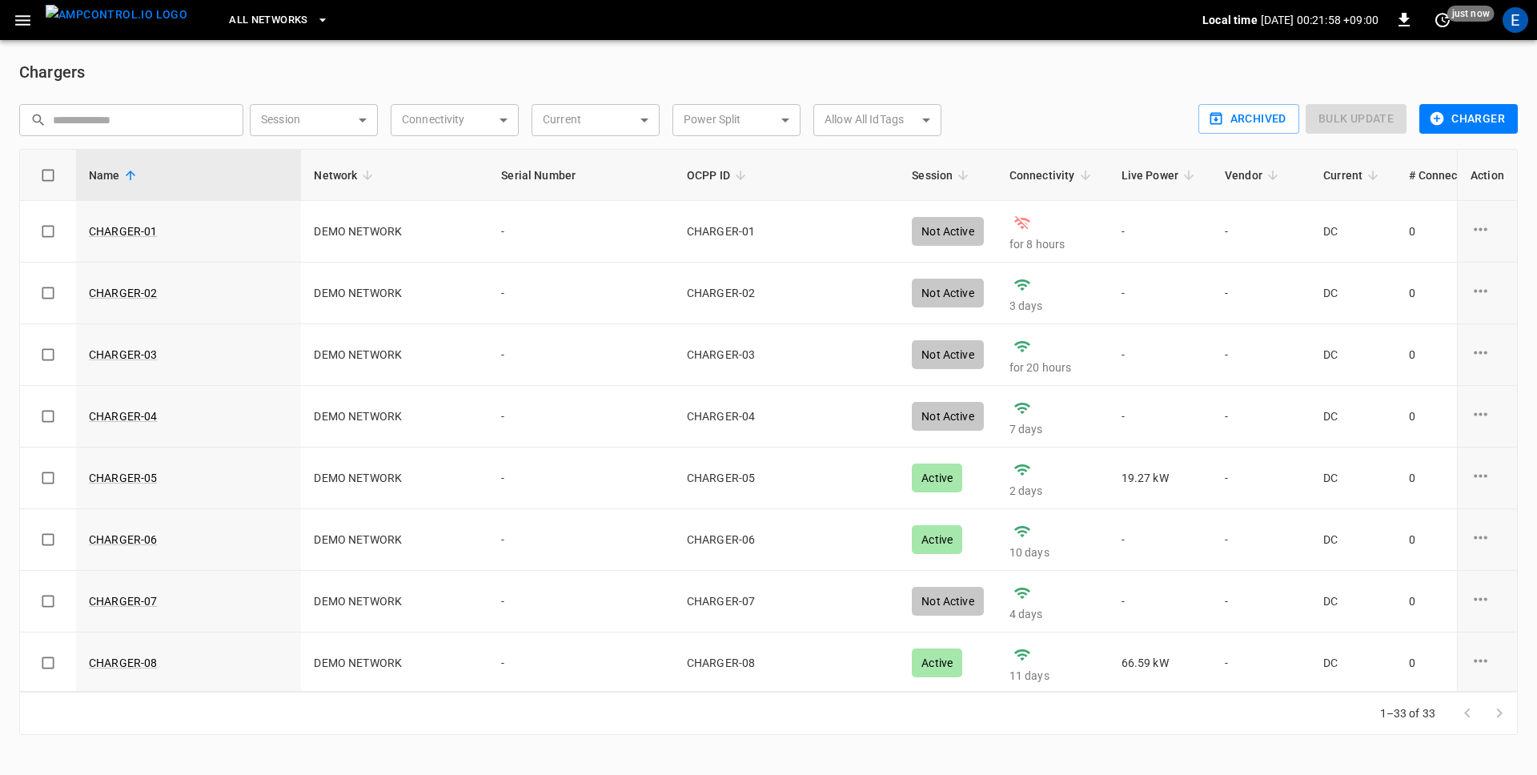
click at [243, 32] on button "All Networks" at bounding box center [279, 20] width 112 height 31
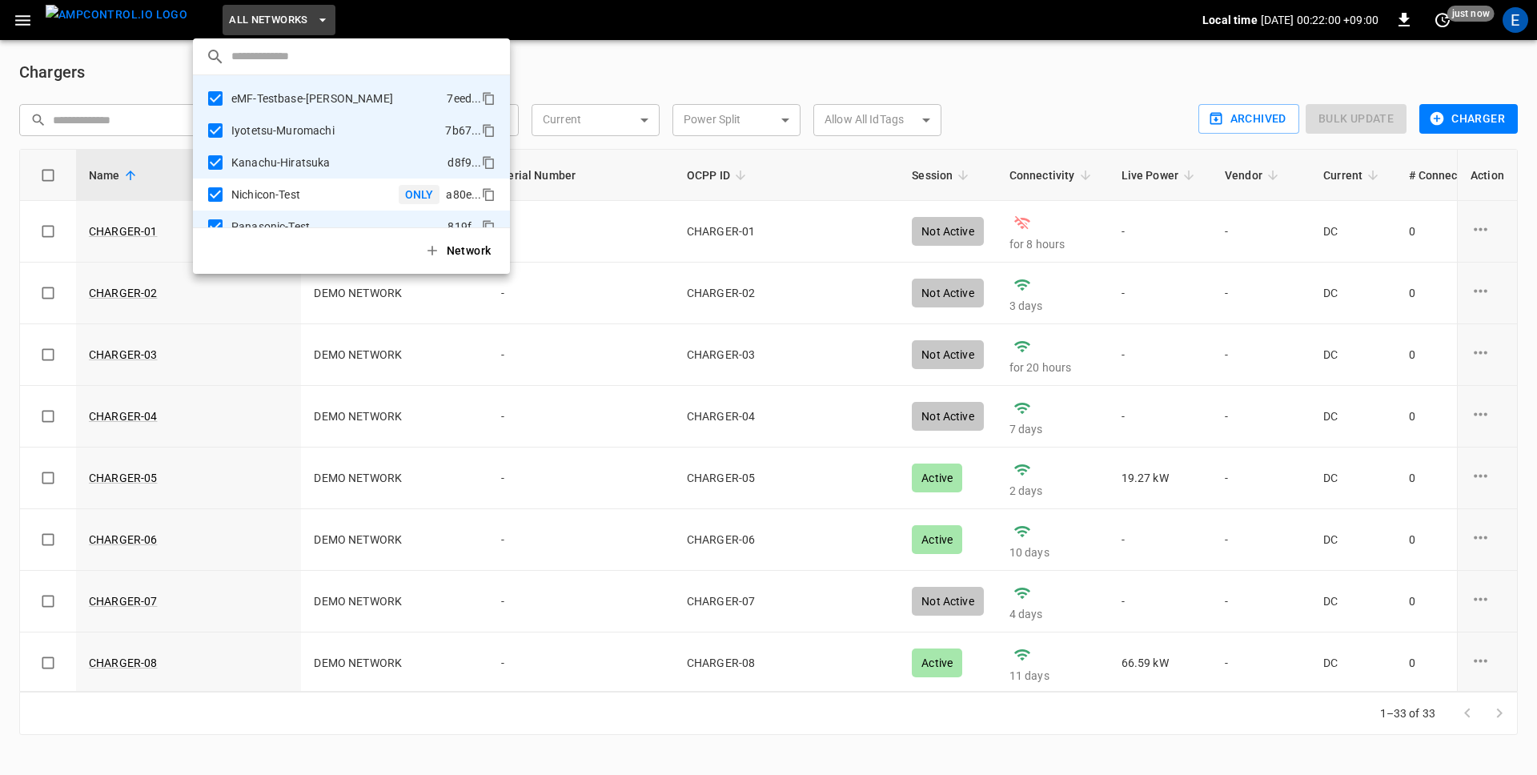
scroll to position [10, 0]
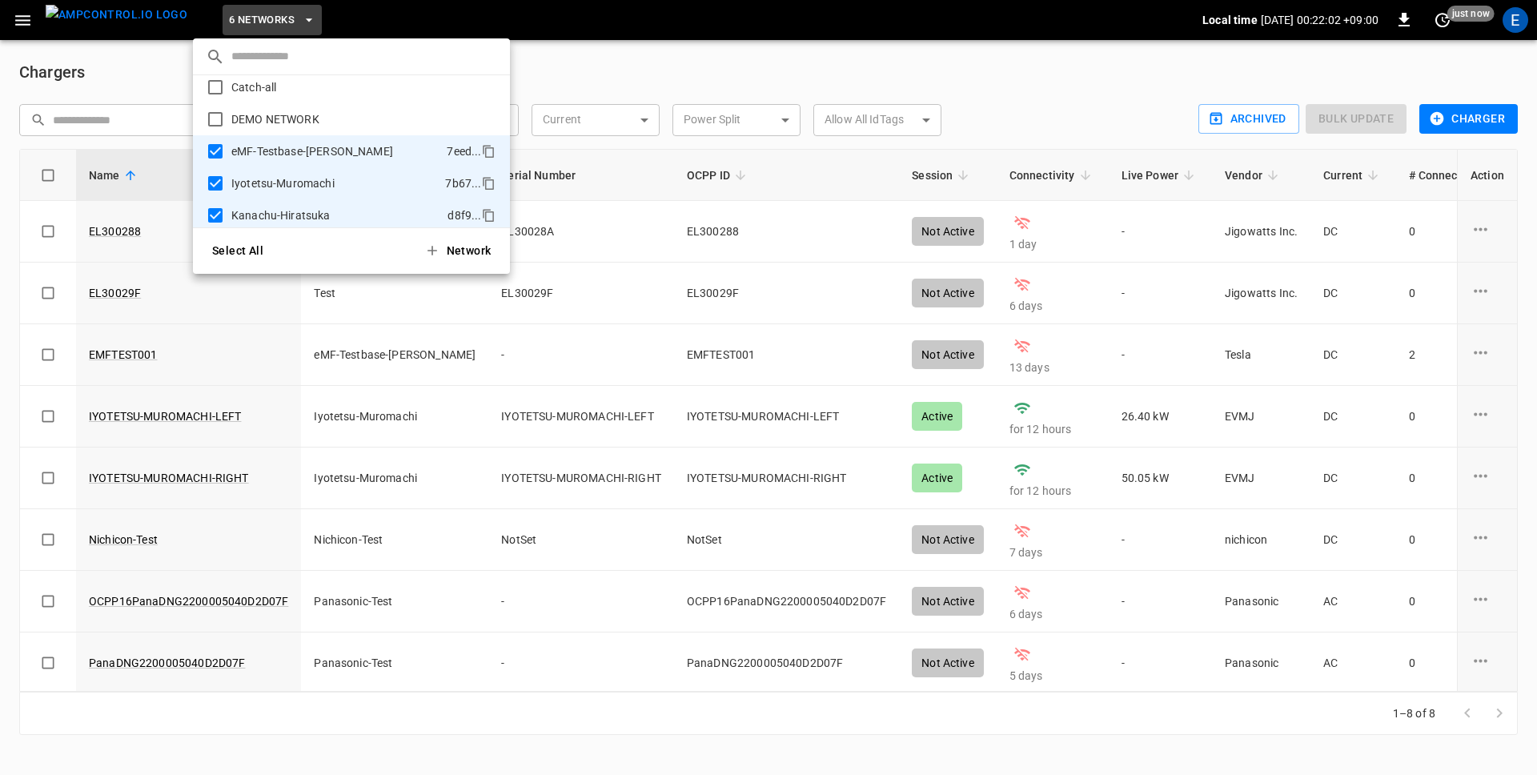
click at [623, 63] on div at bounding box center [768, 387] width 1537 height 775
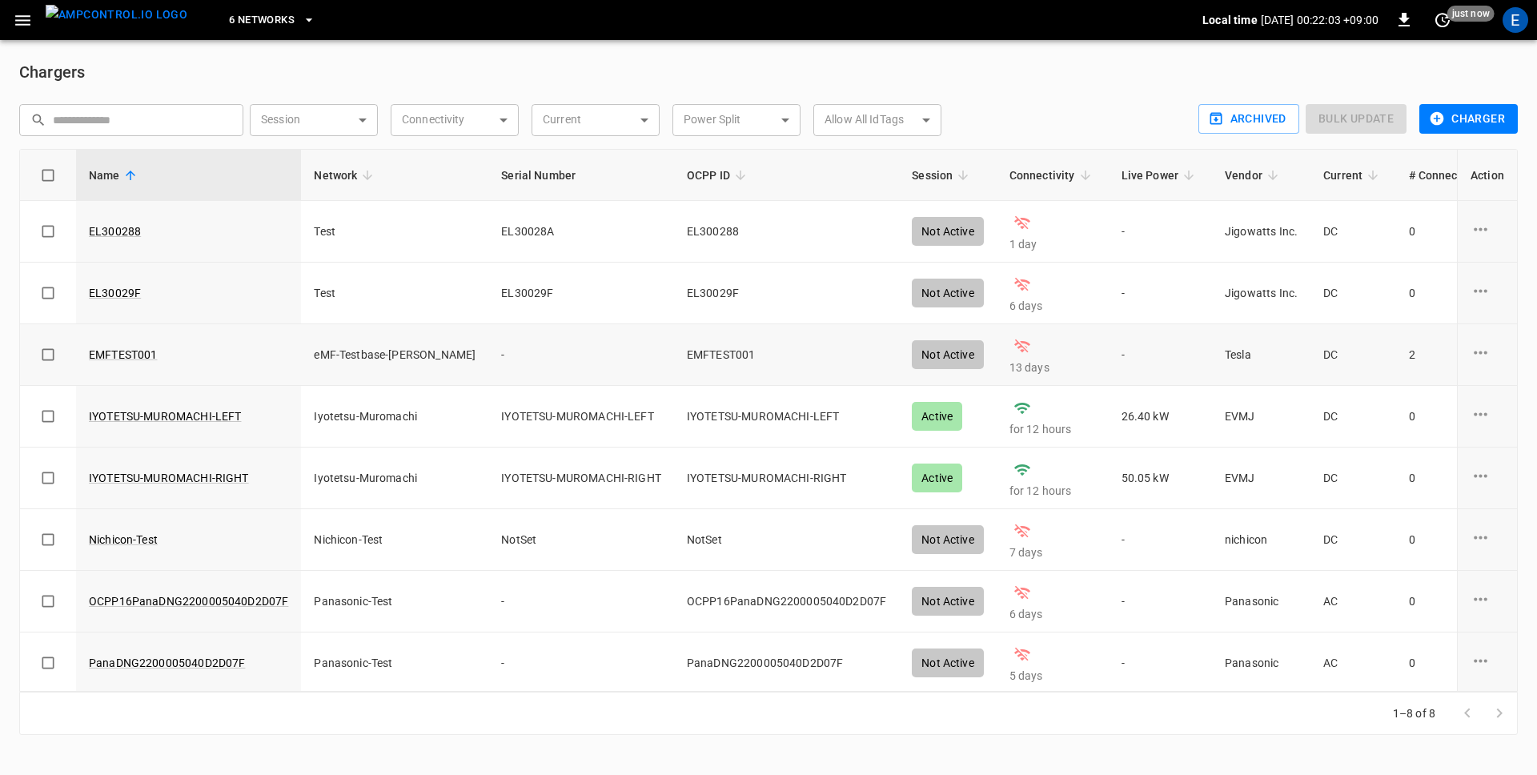
scroll to position [3, 0]
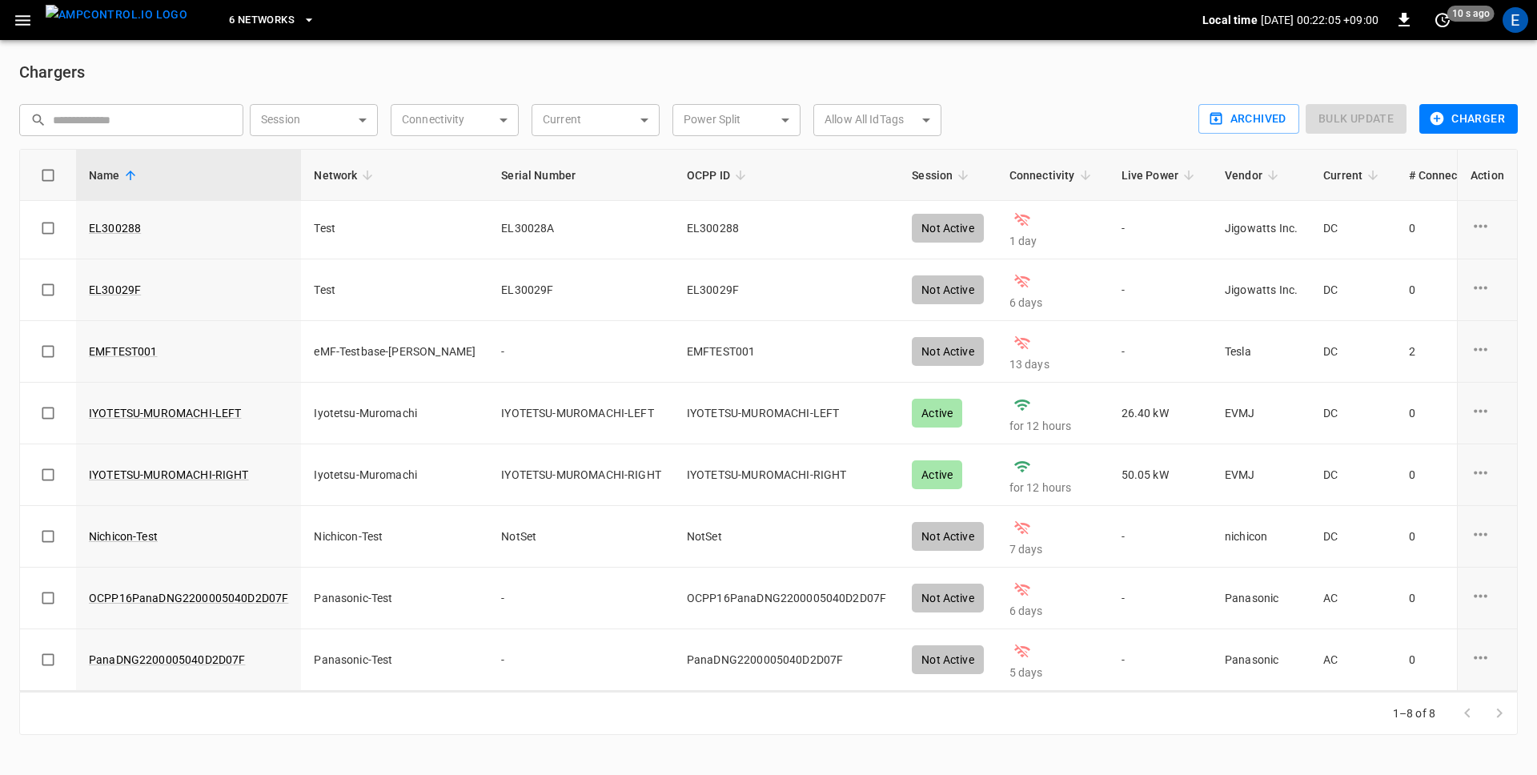
click at [373, 179] on span "Network" at bounding box center [346, 175] width 64 height 19
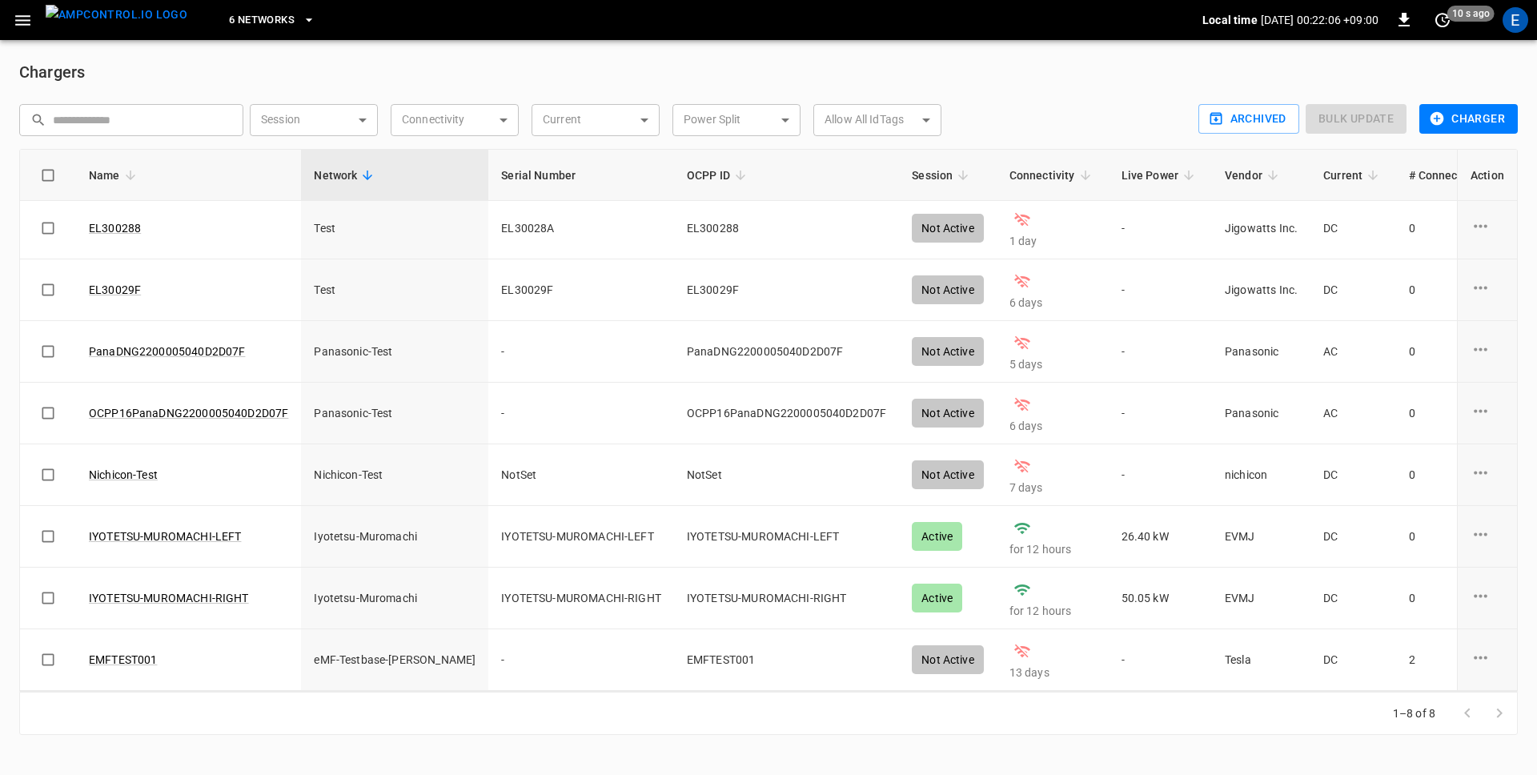
click at [366, 174] on icon at bounding box center [367, 175] width 14 height 14
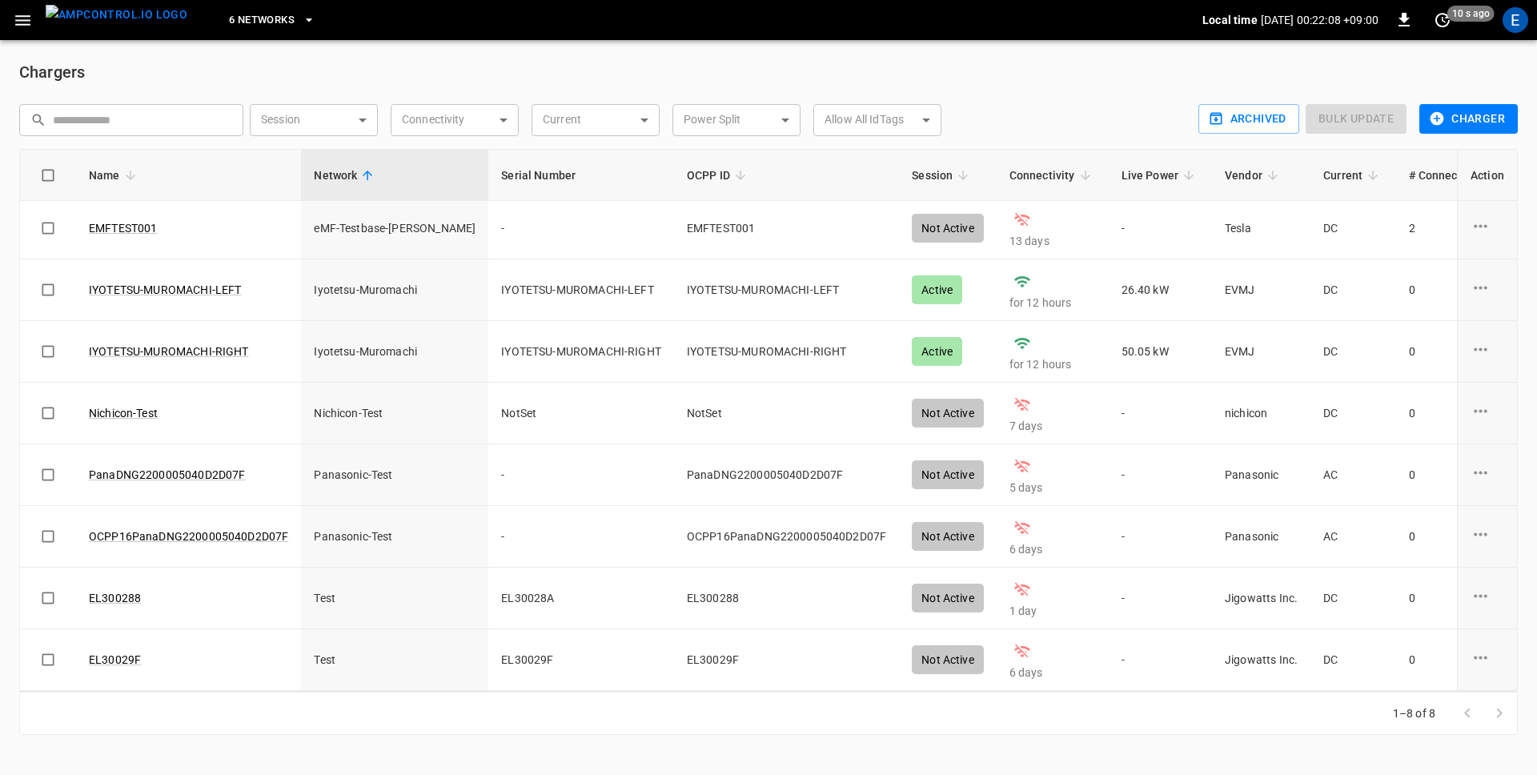
click at [366, 174] on icon at bounding box center [368, 176] width 10 height 10
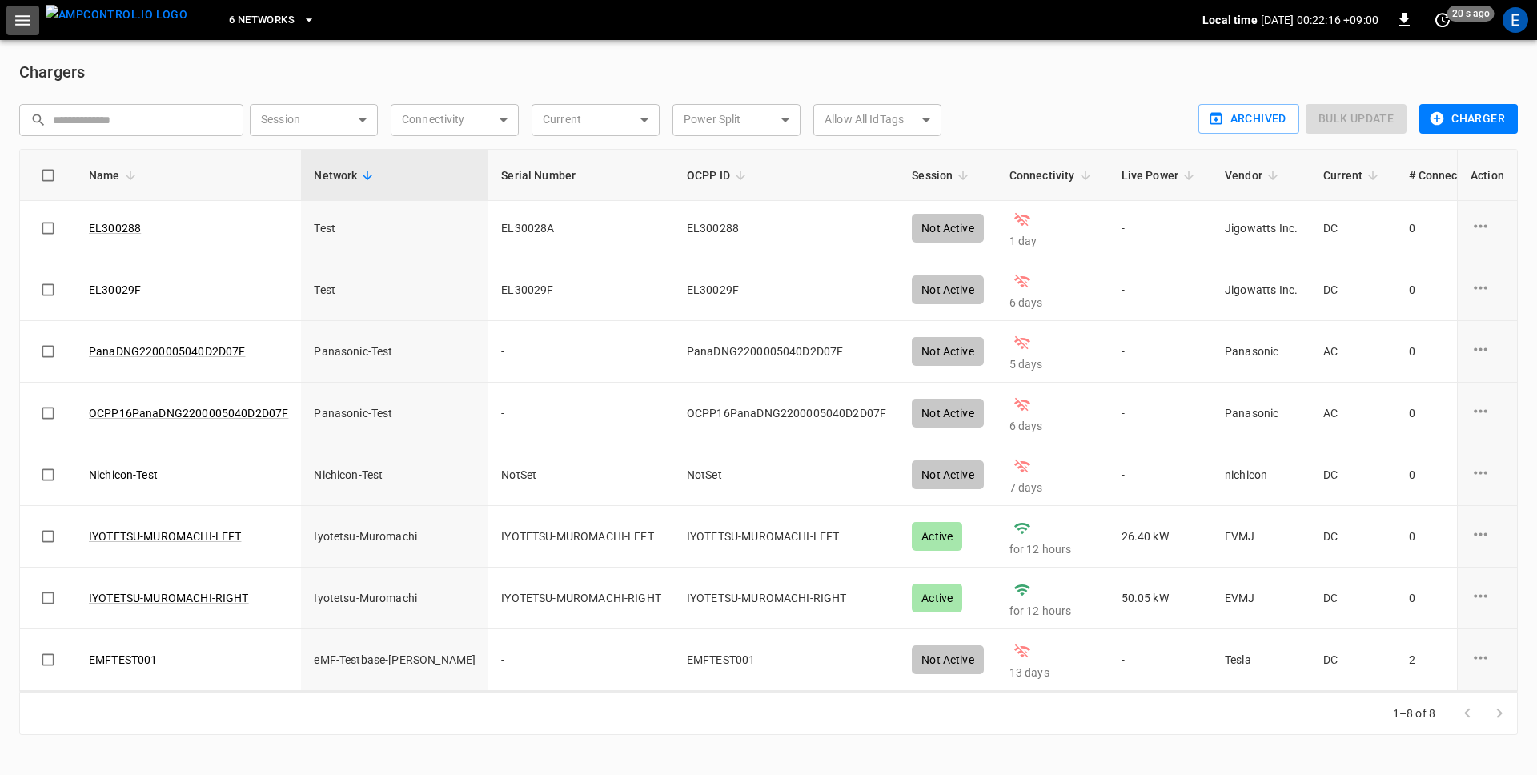
click at [29, 18] on icon "button" at bounding box center [23, 20] width 20 height 20
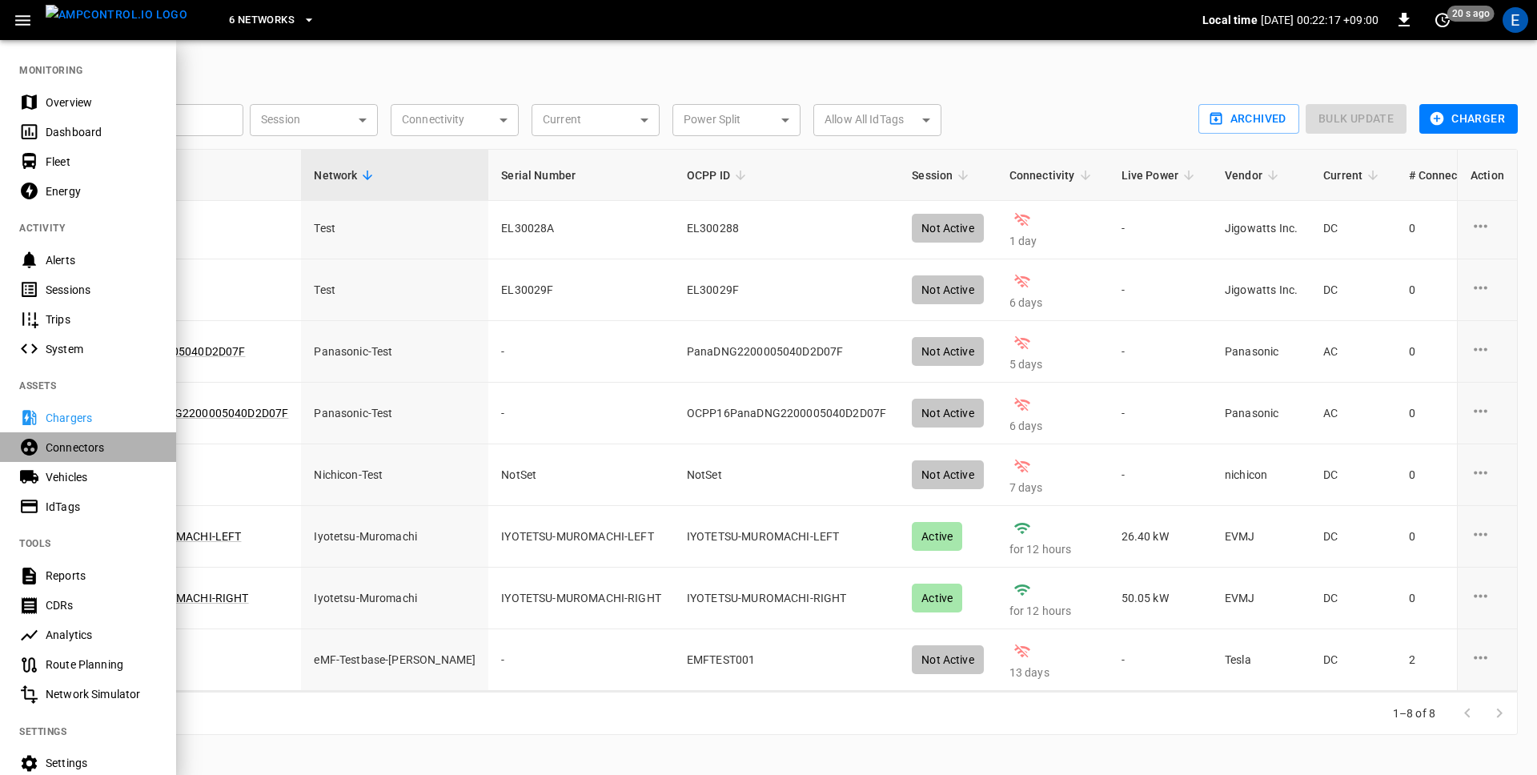
click at [78, 443] on div "Connectors" at bounding box center [101, 448] width 111 height 16
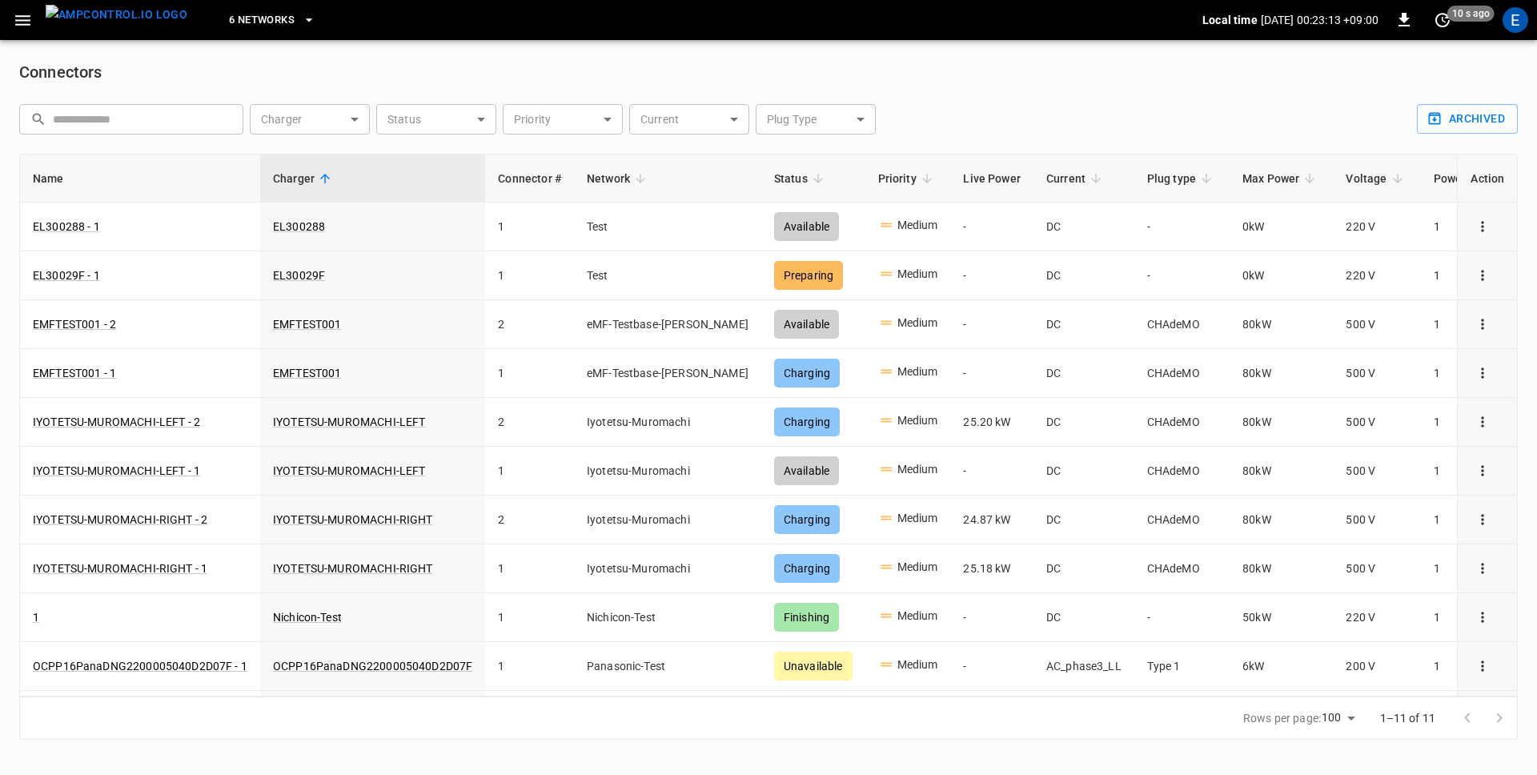
click at [18, 12] on icon "button" at bounding box center [23, 20] width 20 height 20
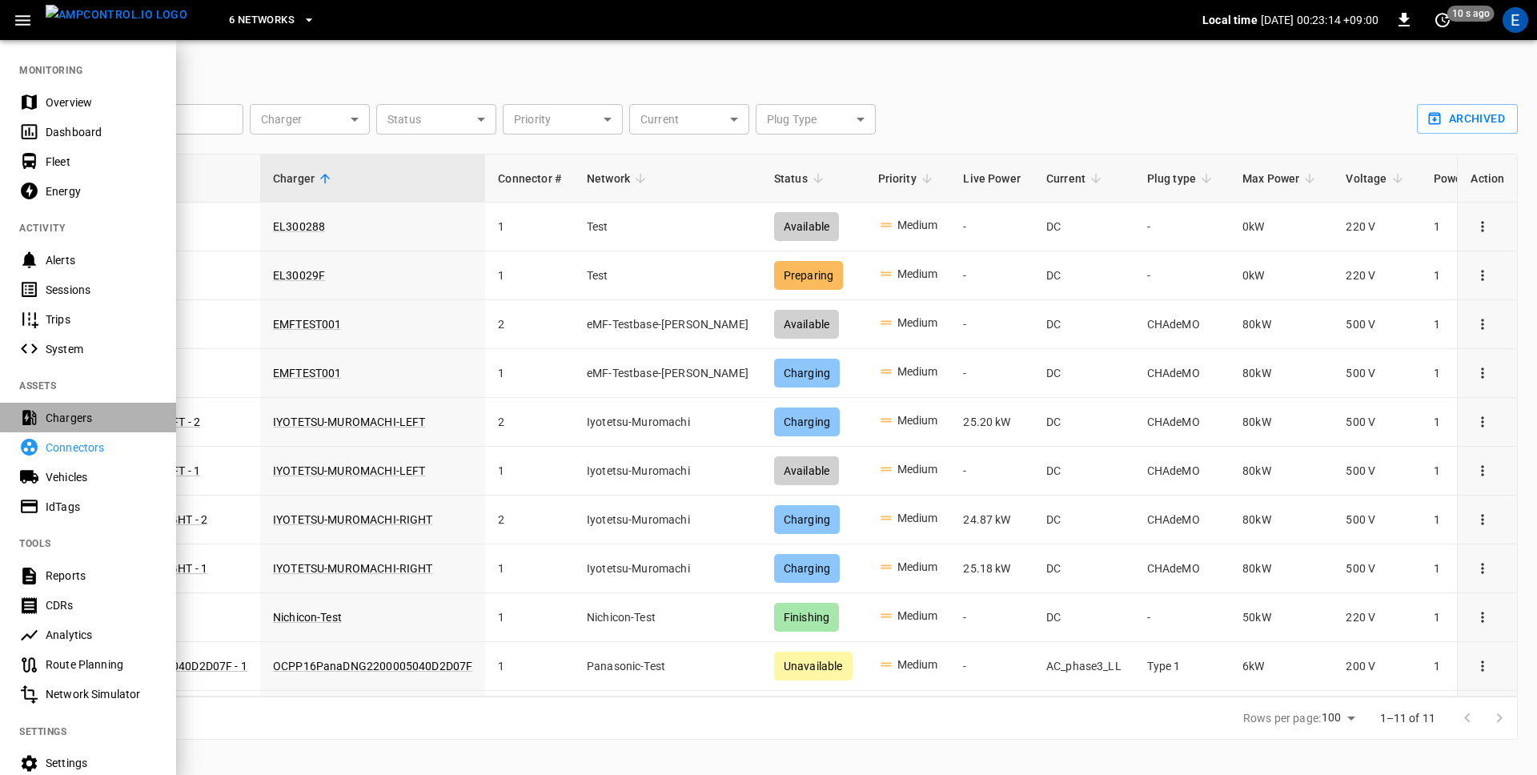
click at [66, 404] on div "Chargers" at bounding box center [88, 418] width 176 height 30
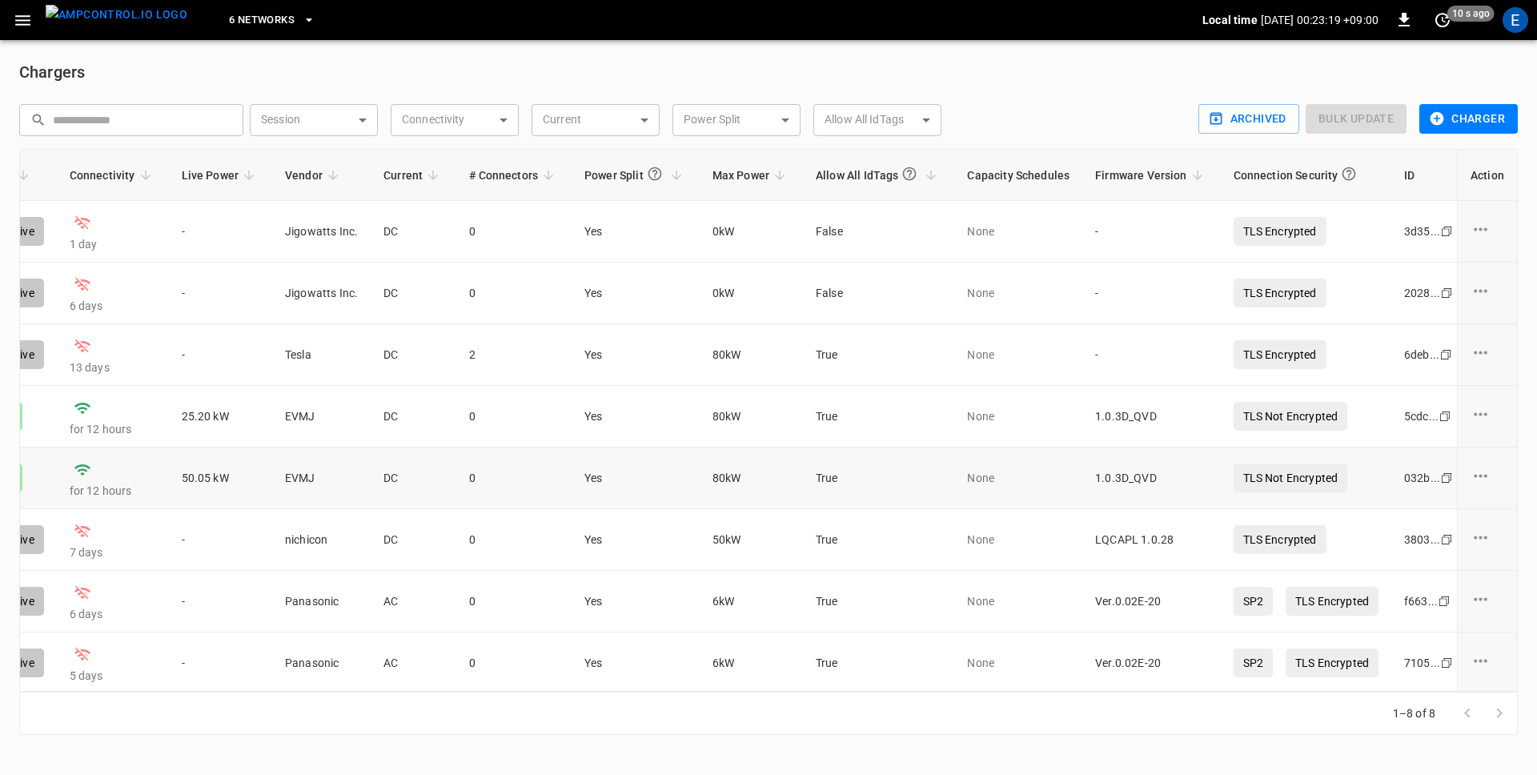
scroll to position [0, 943]
click at [705, 30] on div "6 Networks" at bounding box center [701, 21] width 1002 height 38
click at [18, 24] on icon "button" at bounding box center [22, 20] width 15 height 10
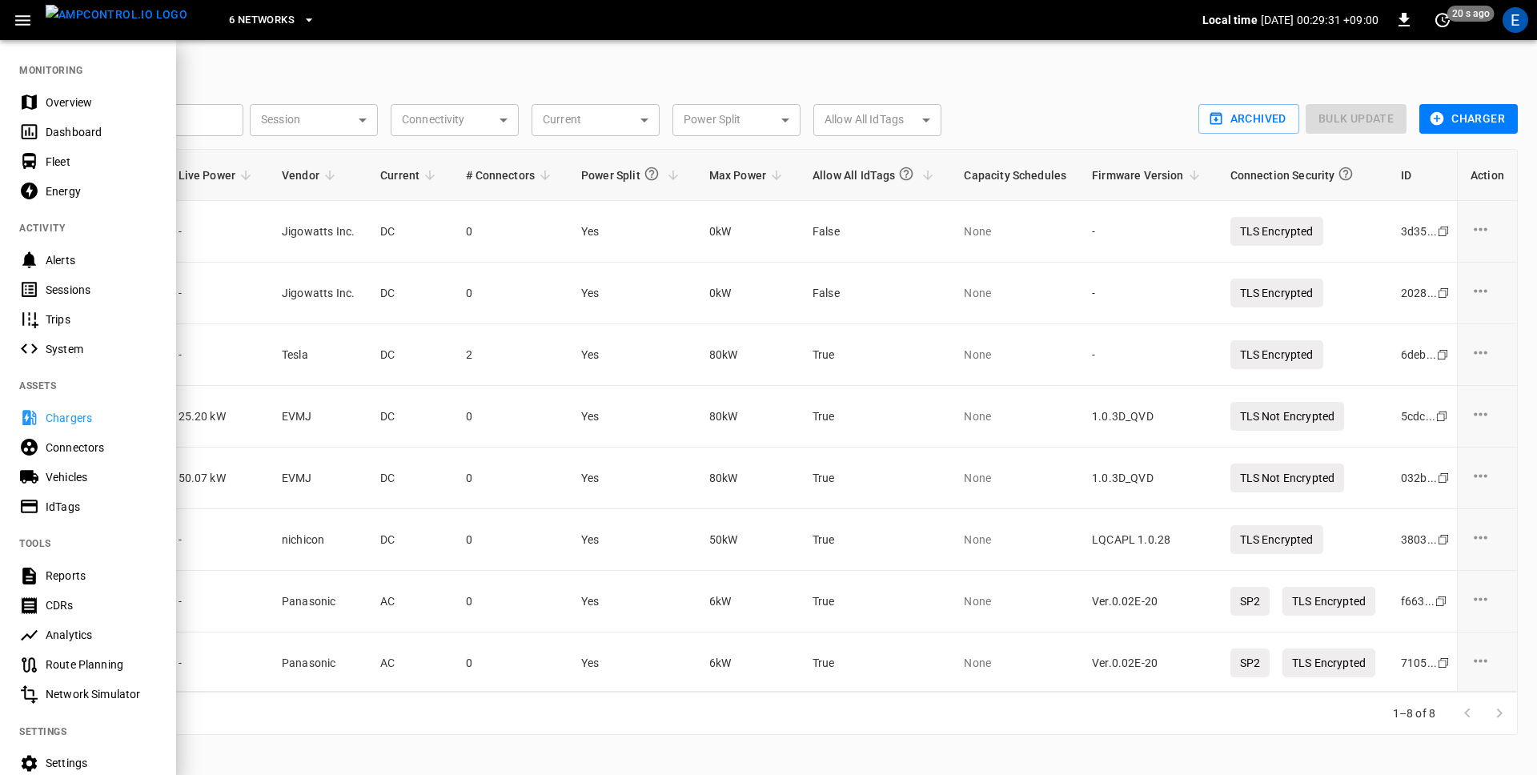
click at [71, 187] on div "Energy" at bounding box center [101, 191] width 111 height 16
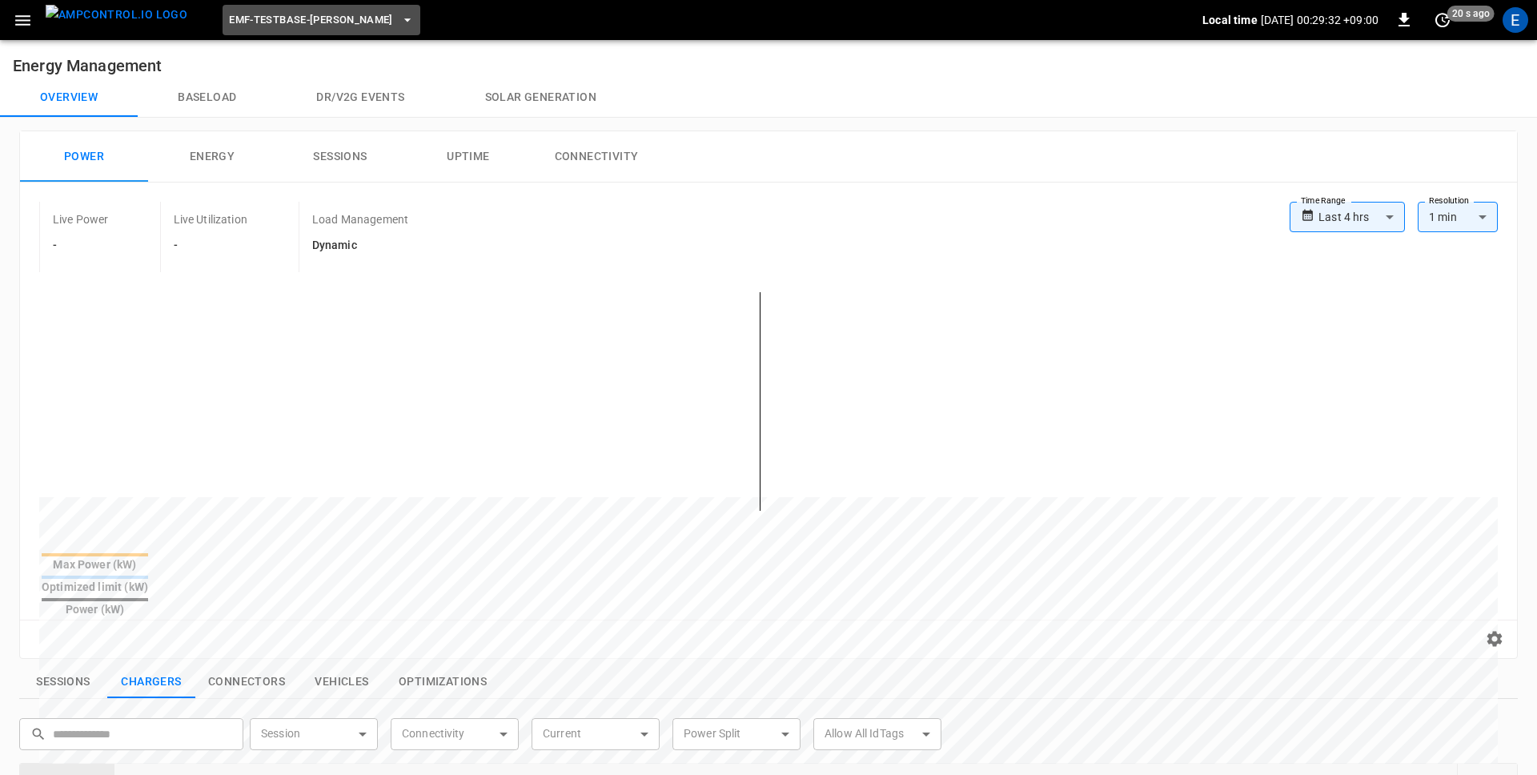
click at [275, 25] on span "eMF-Testbase-Musashimurayama" at bounding box center [311, 20] width 164 height 18
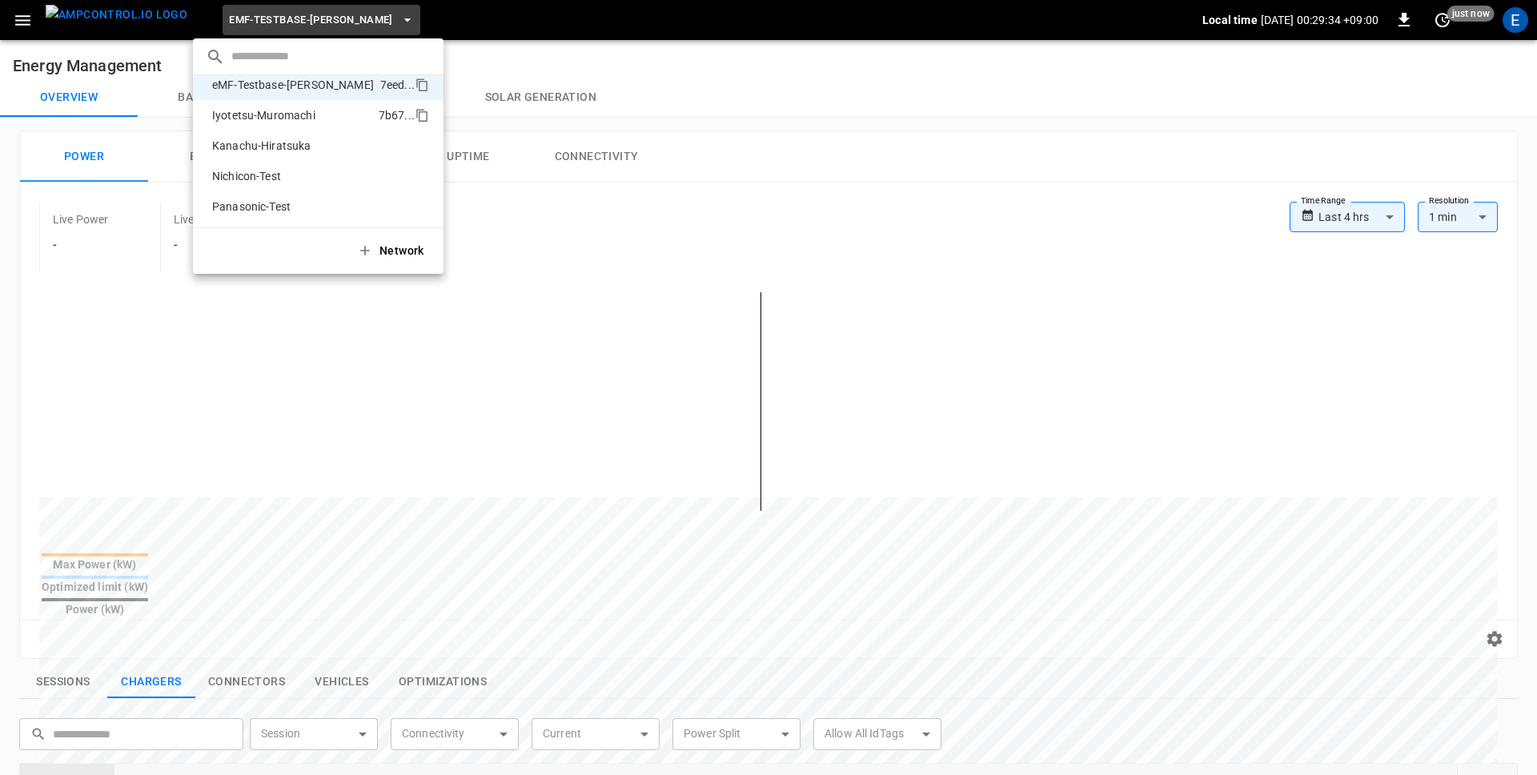
scroll to position [80, 0]
click at [254, 113] on p "Iyotetsu-Muromachi" at bounding box center [292, 108] width 173 height 16
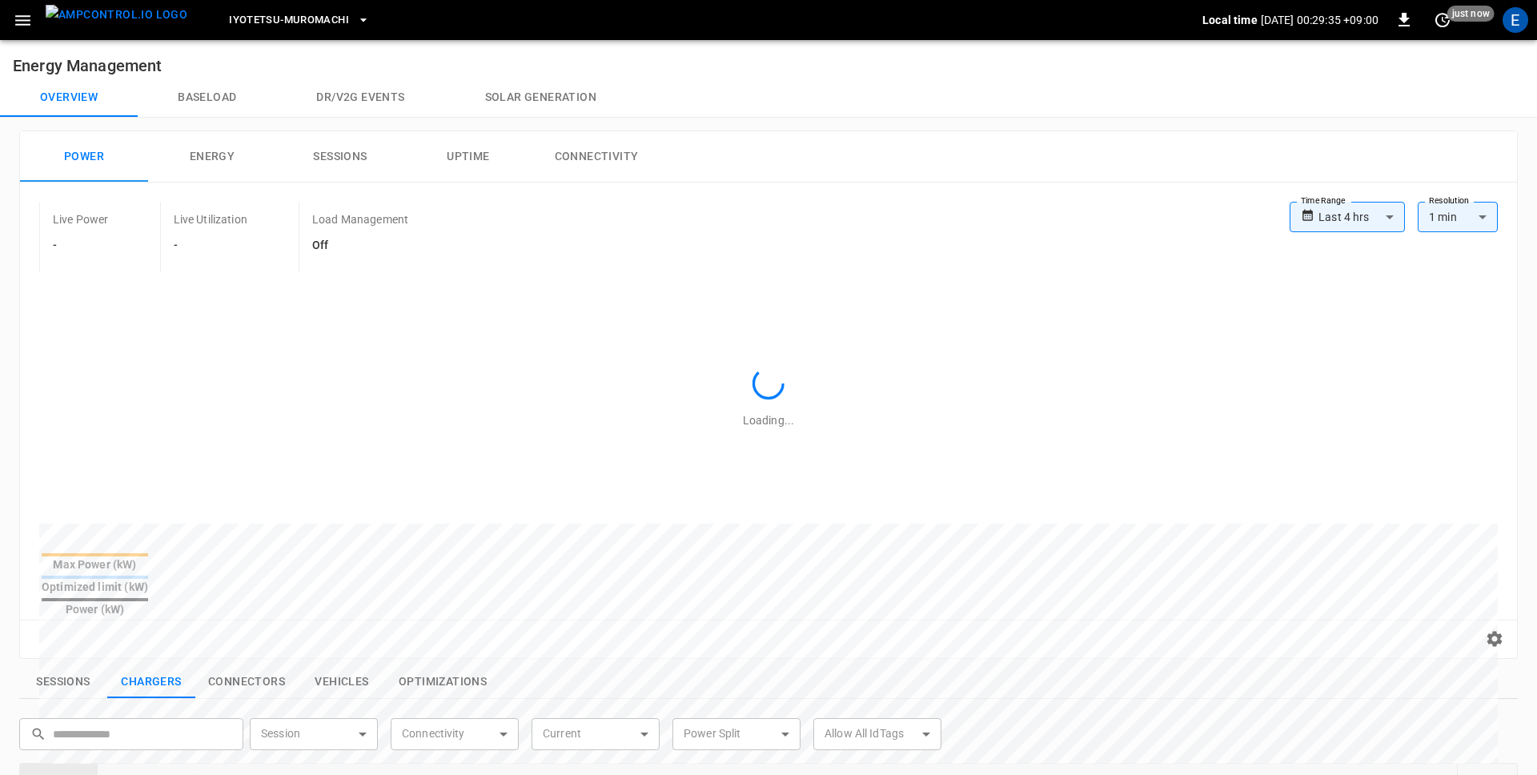
click at [816, 102] on div "Overview Baseload Dr/V2G events Solar generation" at bounding box center [768, 97] width 1537 height 38
click at [351, 150] on button "Sessions" at bounding box center [340, 156] width 128 height 51
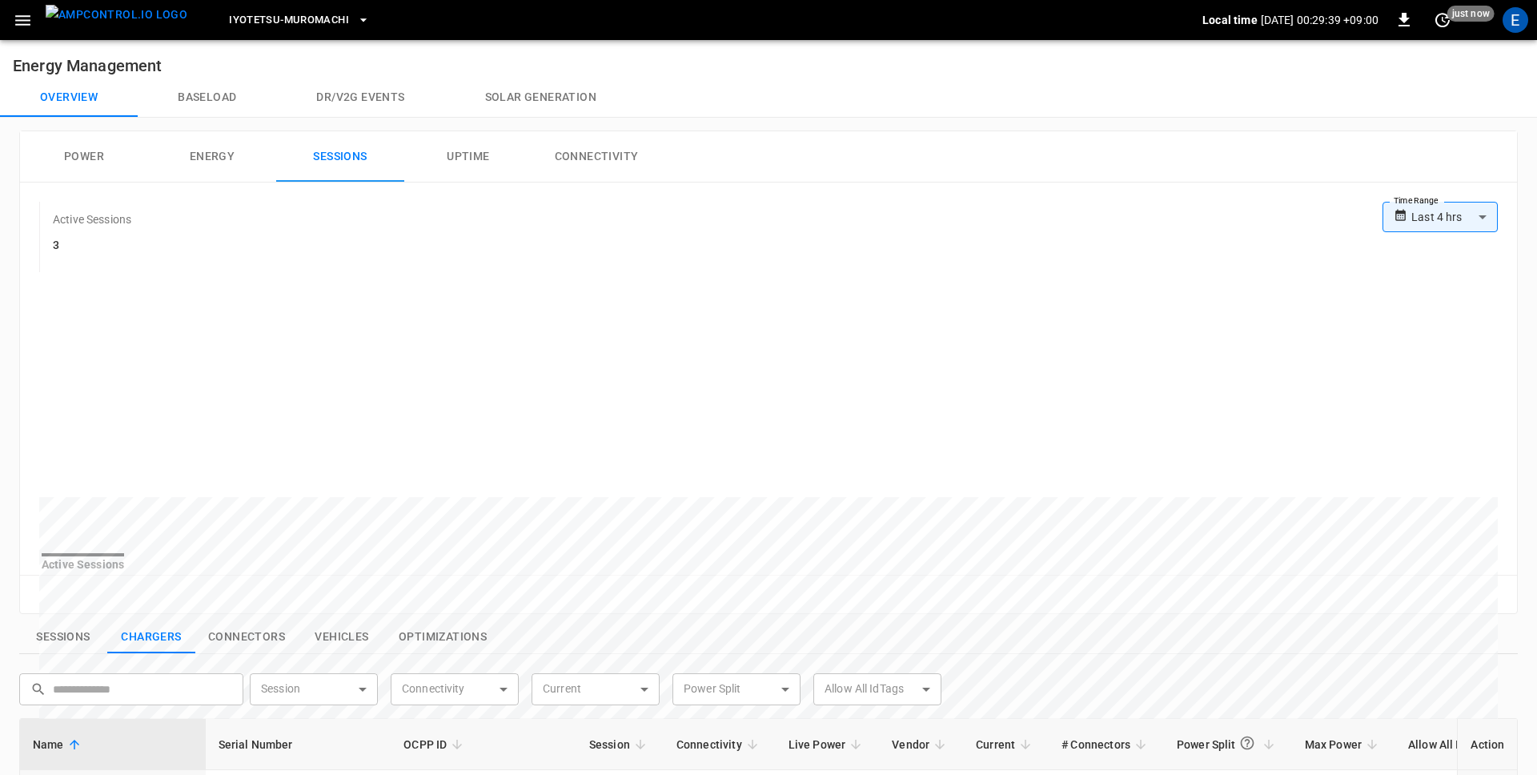
click at [1443, 224] on body "**********" at bounding box center [768, 658] width 1537 height 1317
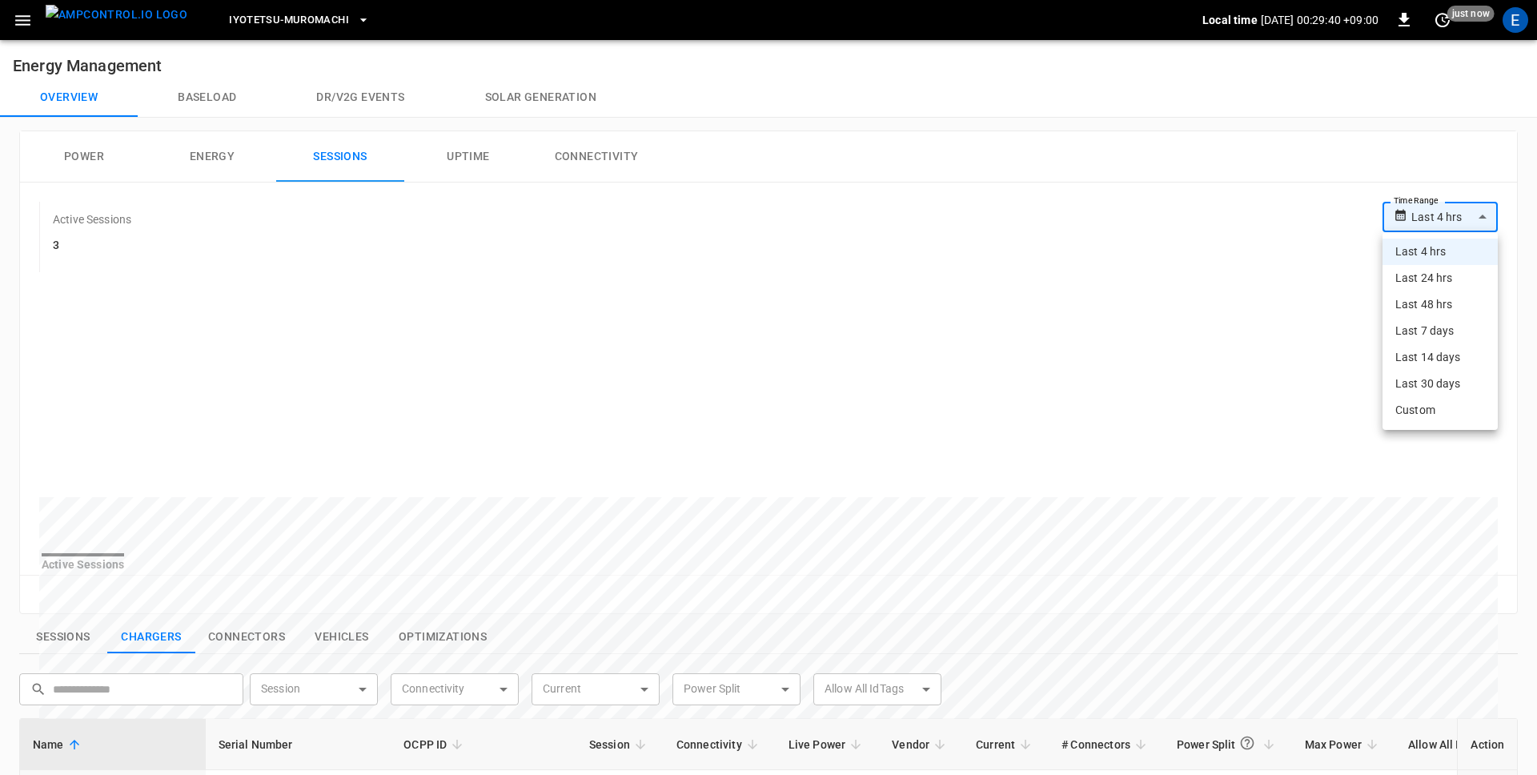
click at [1437, 408] on li "Custom" at bounding box center [1440, 410] width 115 height 26
type input "******"
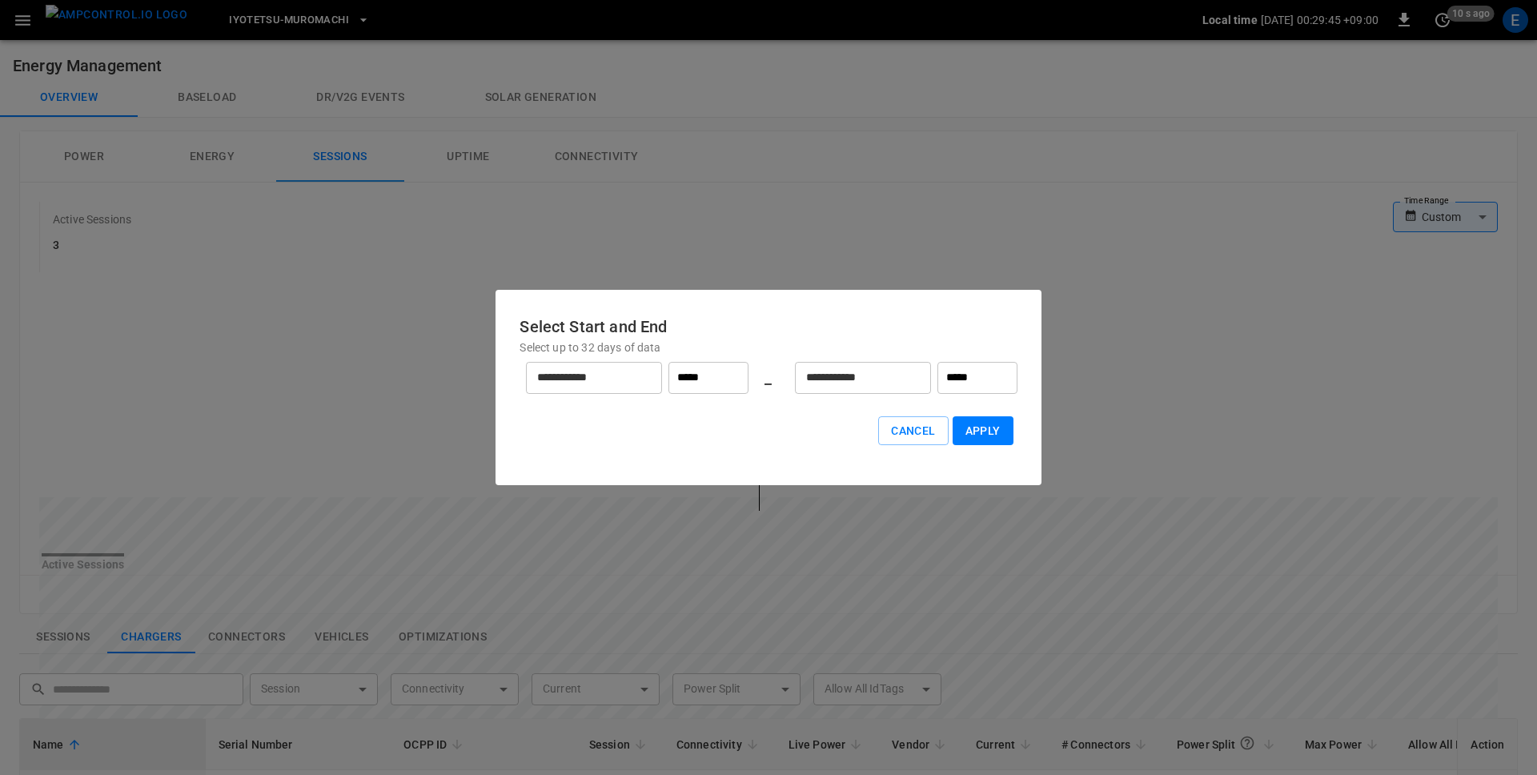
click at [624, 378] on input "**********" at bounding box center [585, 377] width 119 height 42
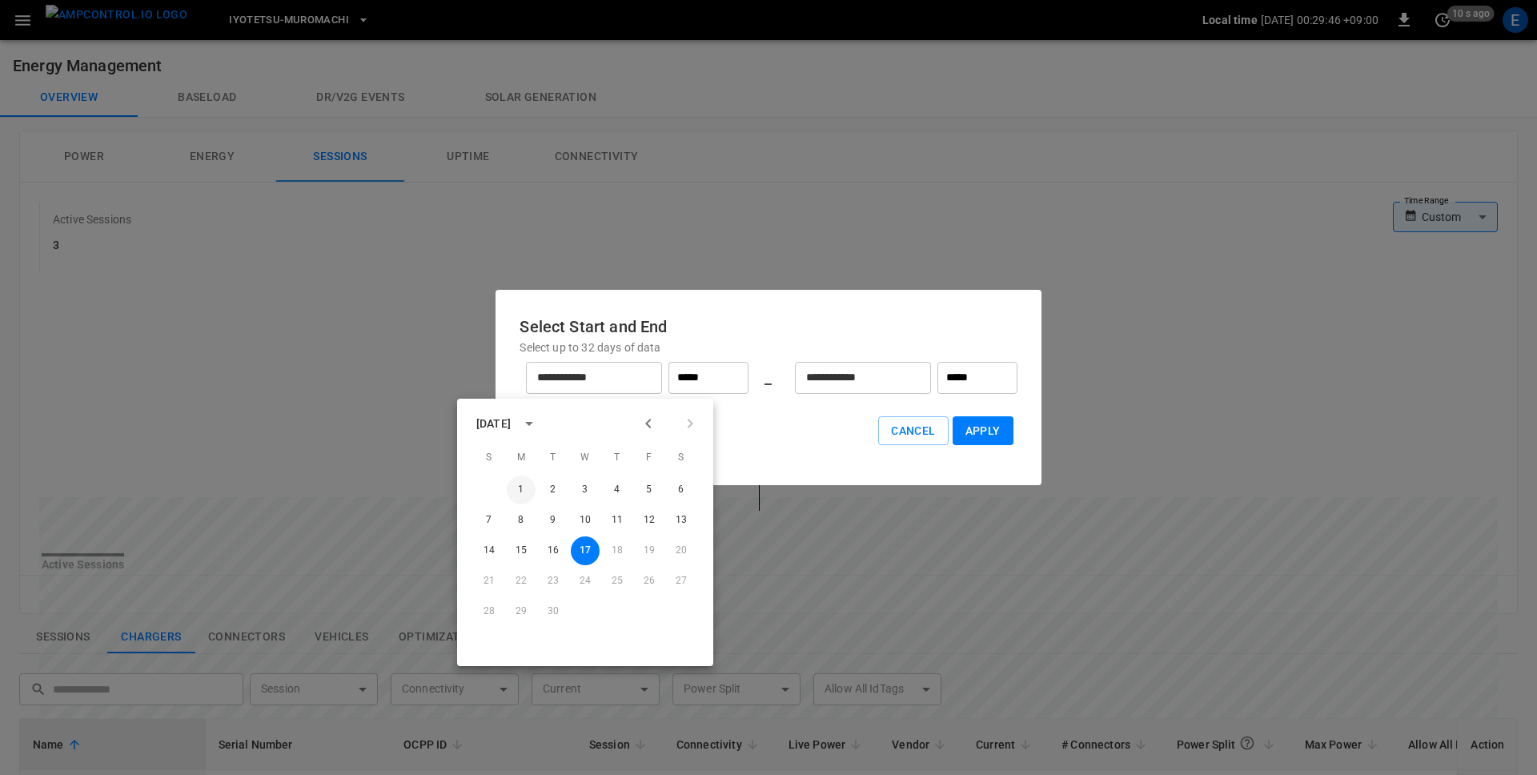
click at [521, 487] on button "1" at bounding box center [521, 490] width 29 height 29
type input "**********"
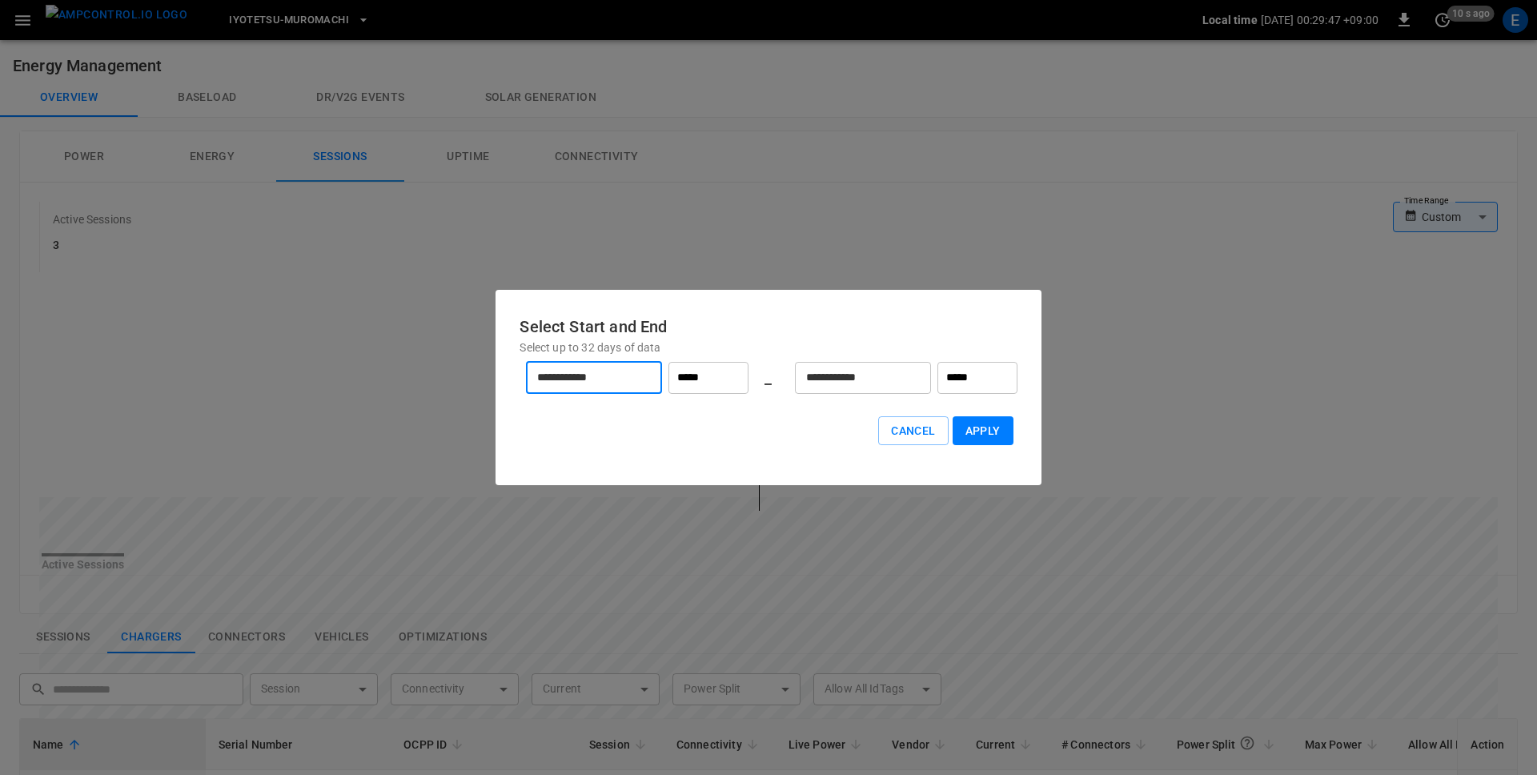
click at [994, 432] on button "Apply" at bounding box center [983, 431] width 61 height 30
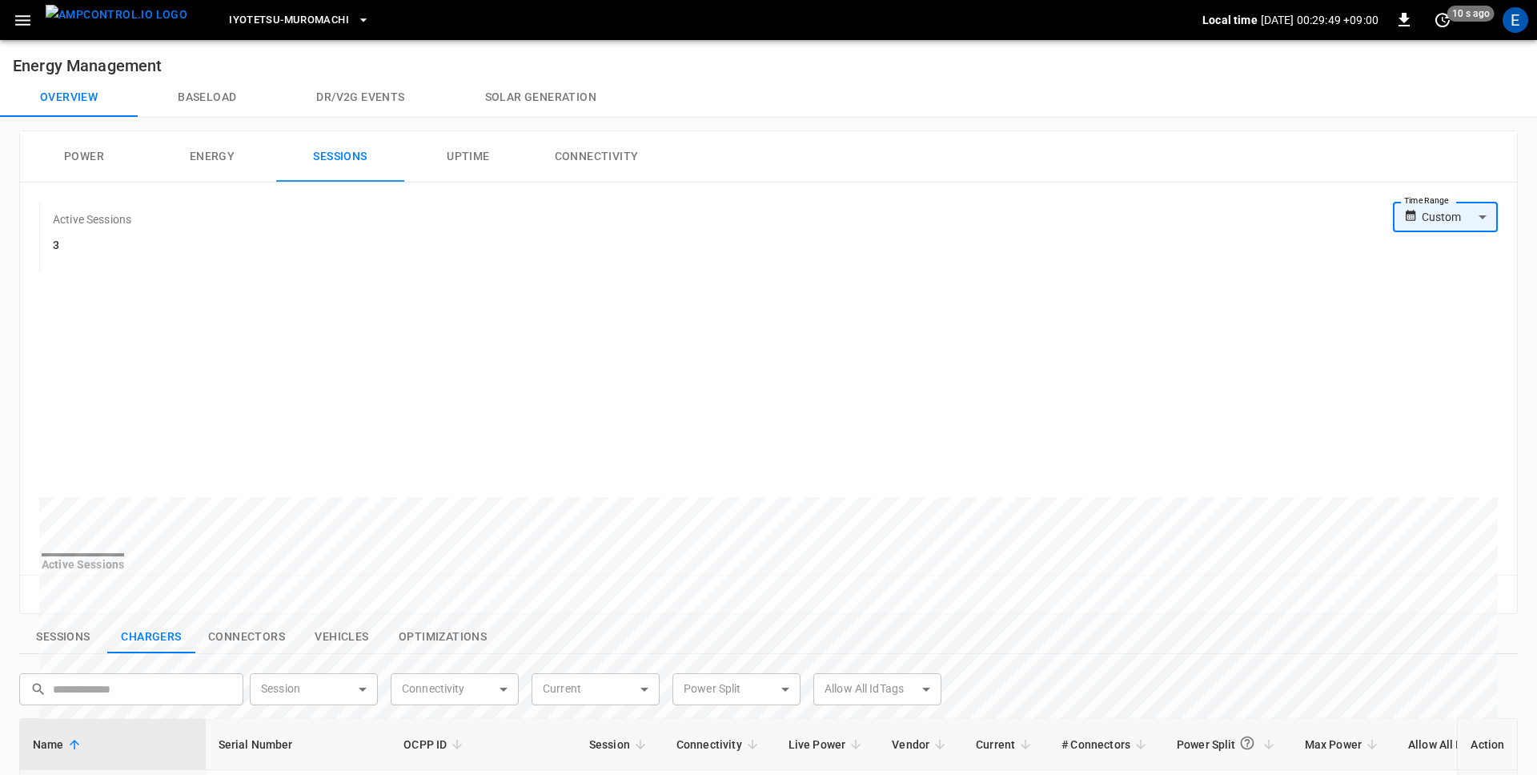
click at [477, 167] on button "Uptime" at bounding box center [468, 156] width 128 height 51
click at [580, 167] on button "Connectivity" at bounding box center [596, 156] width 128 height 51
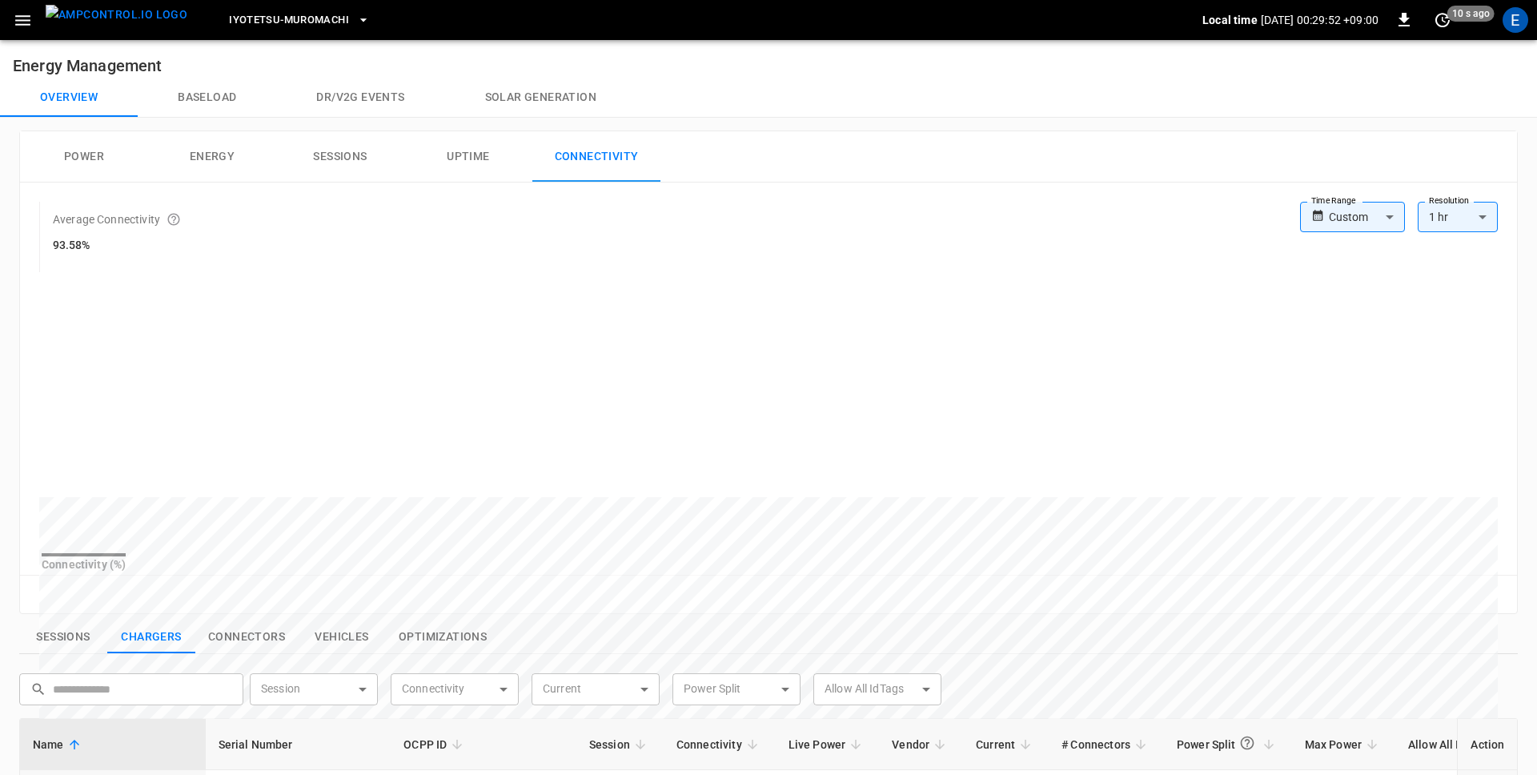
click at [230, 168] on button "Energy" at bounding box center [212, 156] width 128 height 51
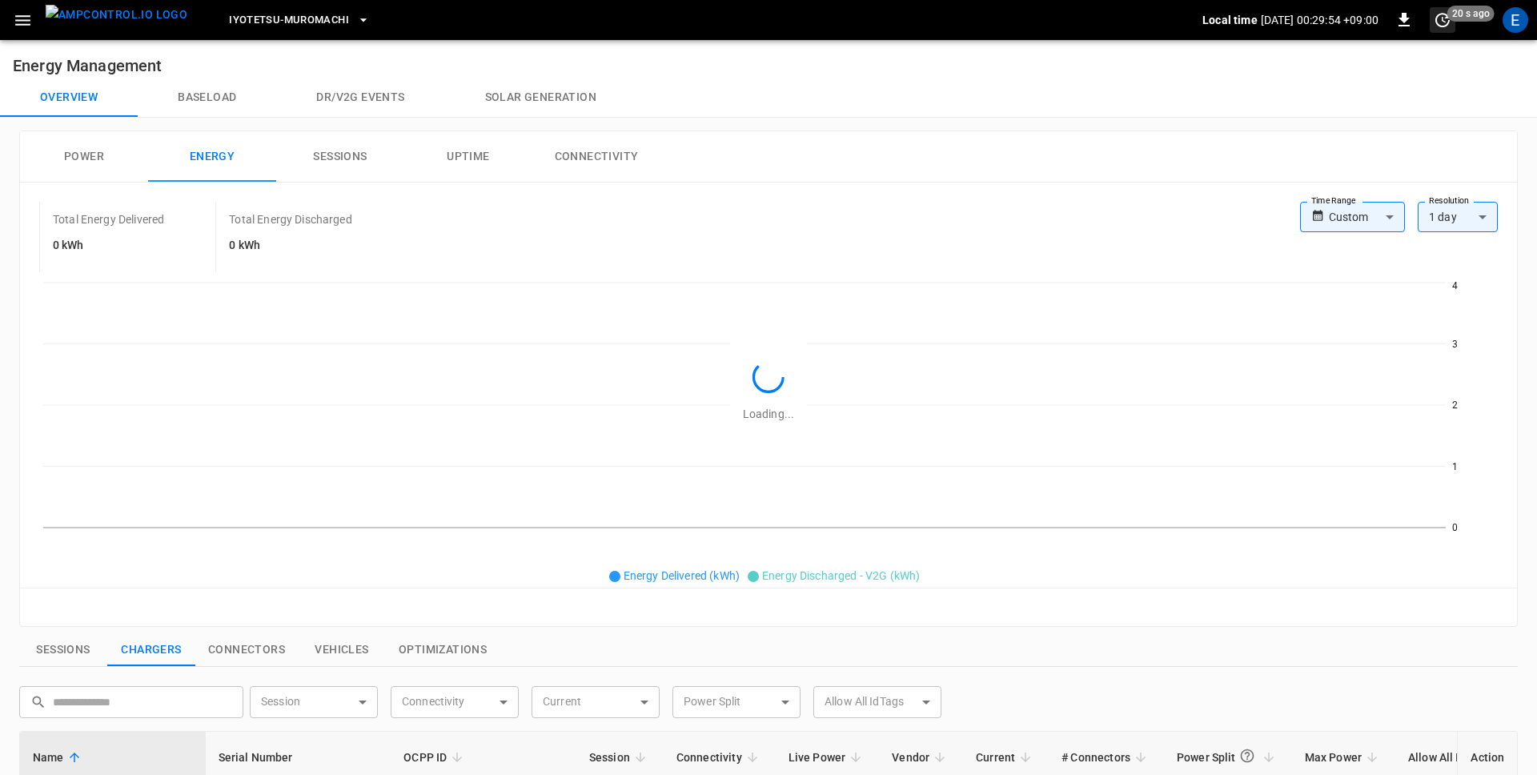
click at [1442, 16] on icon "set refresh interval" at bounding box center [1443, 20] width 14 height 14
click at [1413, 50] on li "Refresh now" at bounding box center [1391, 52] width 127 height 26
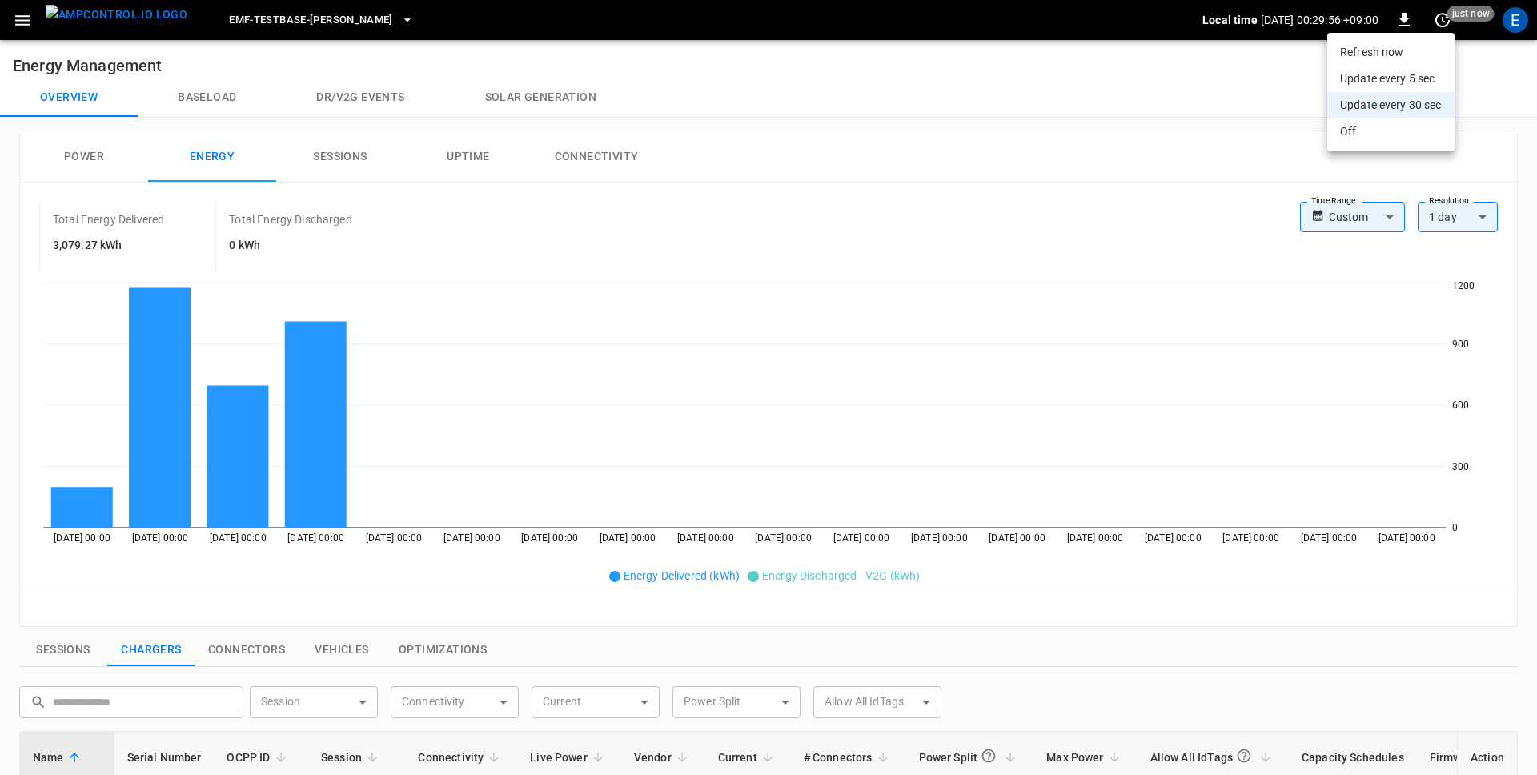
click at [1011, 107] on div at bounding box center [768, 387] width 1537 height 775
click at [198, 100] on button "Baseload" at bounding box center [207, 97] width 139 height 38
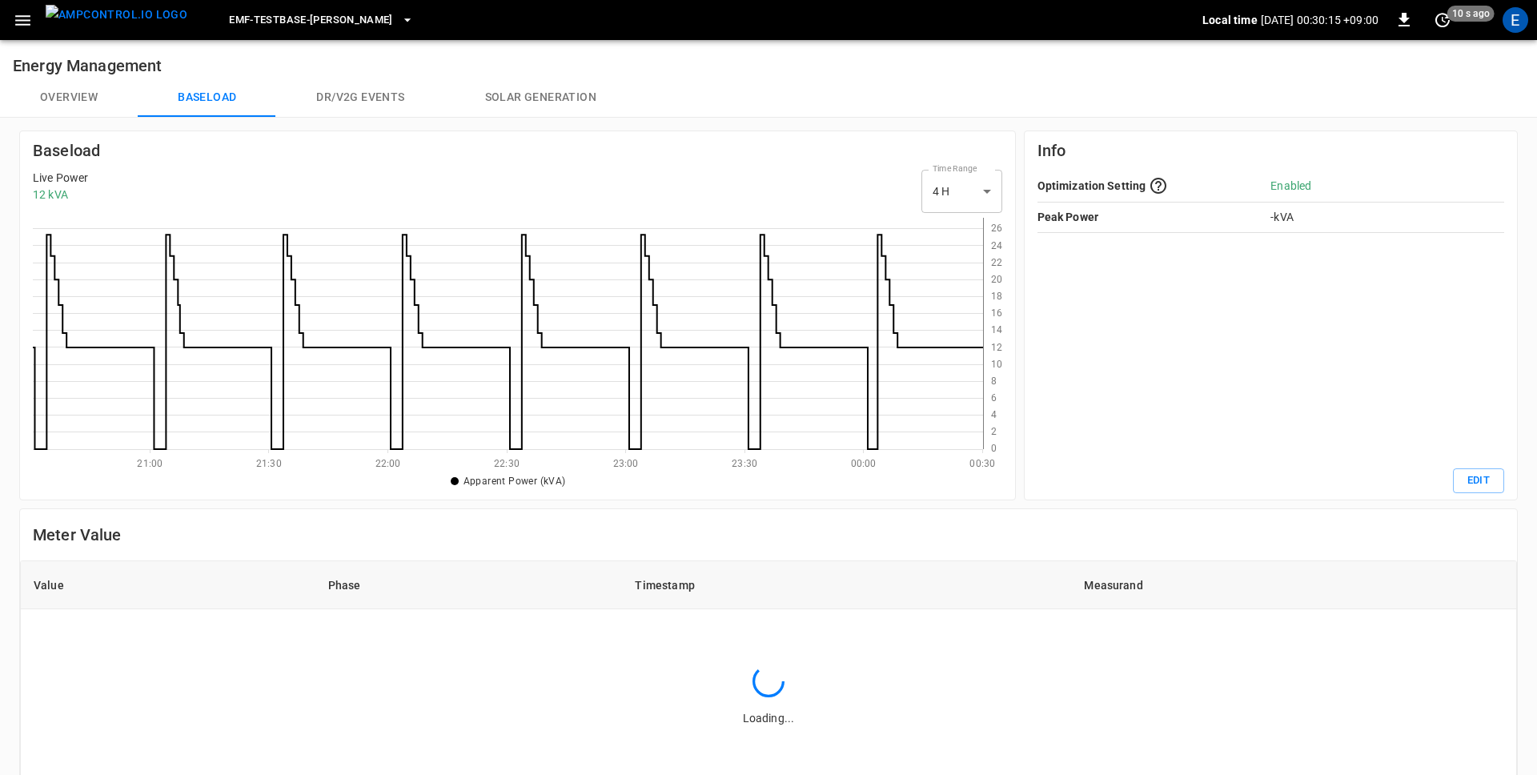
scroll to position [231, 950]
click at [316, 23] on span "eMF-Testbase-Musashimurayama" at bounding box center [311, 20] width 164 height 18
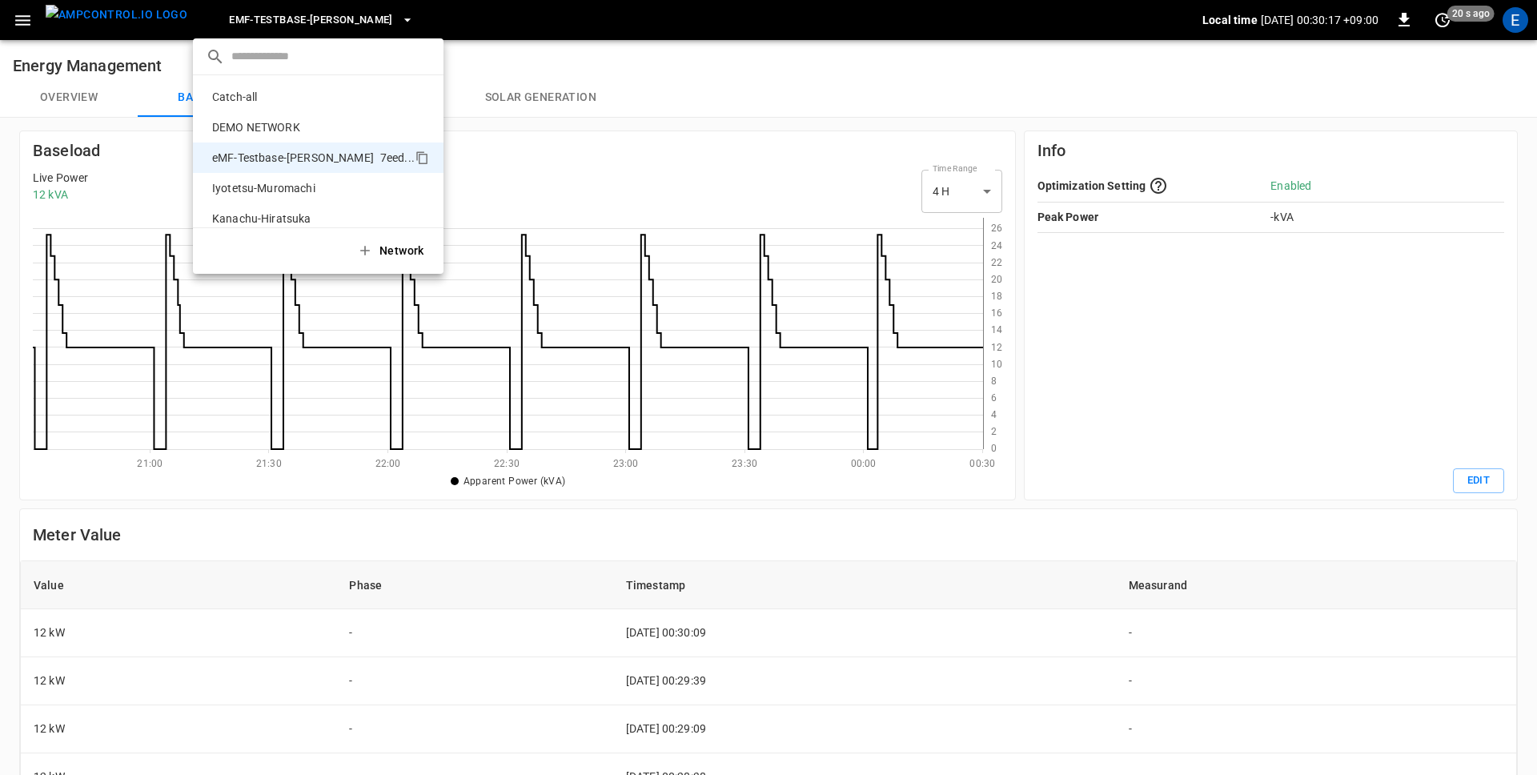
scroll to position [56, 0]
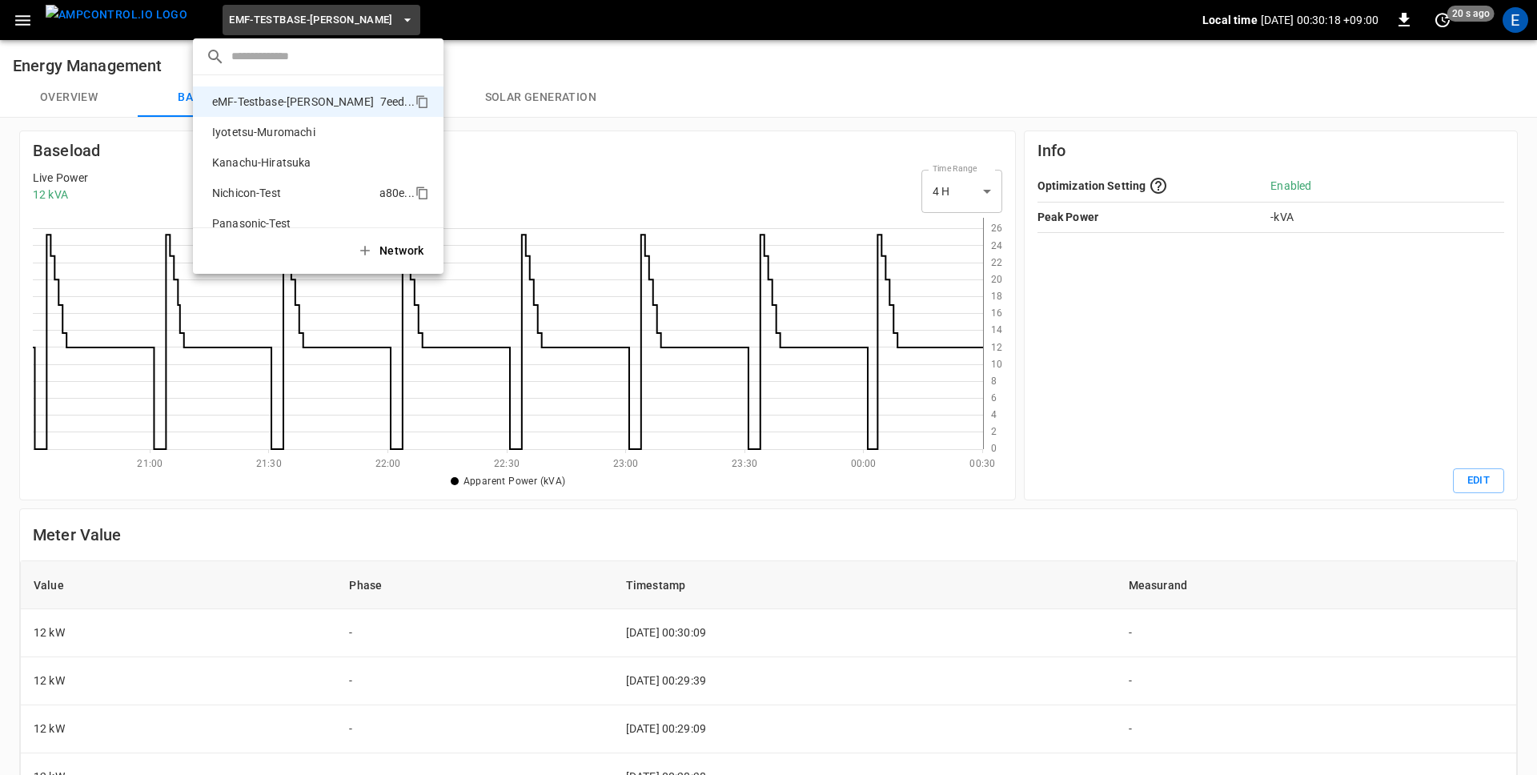
click at [306, 194] on p "Nichicon-Test" at bounding box center [293, 193] width 174 height 16
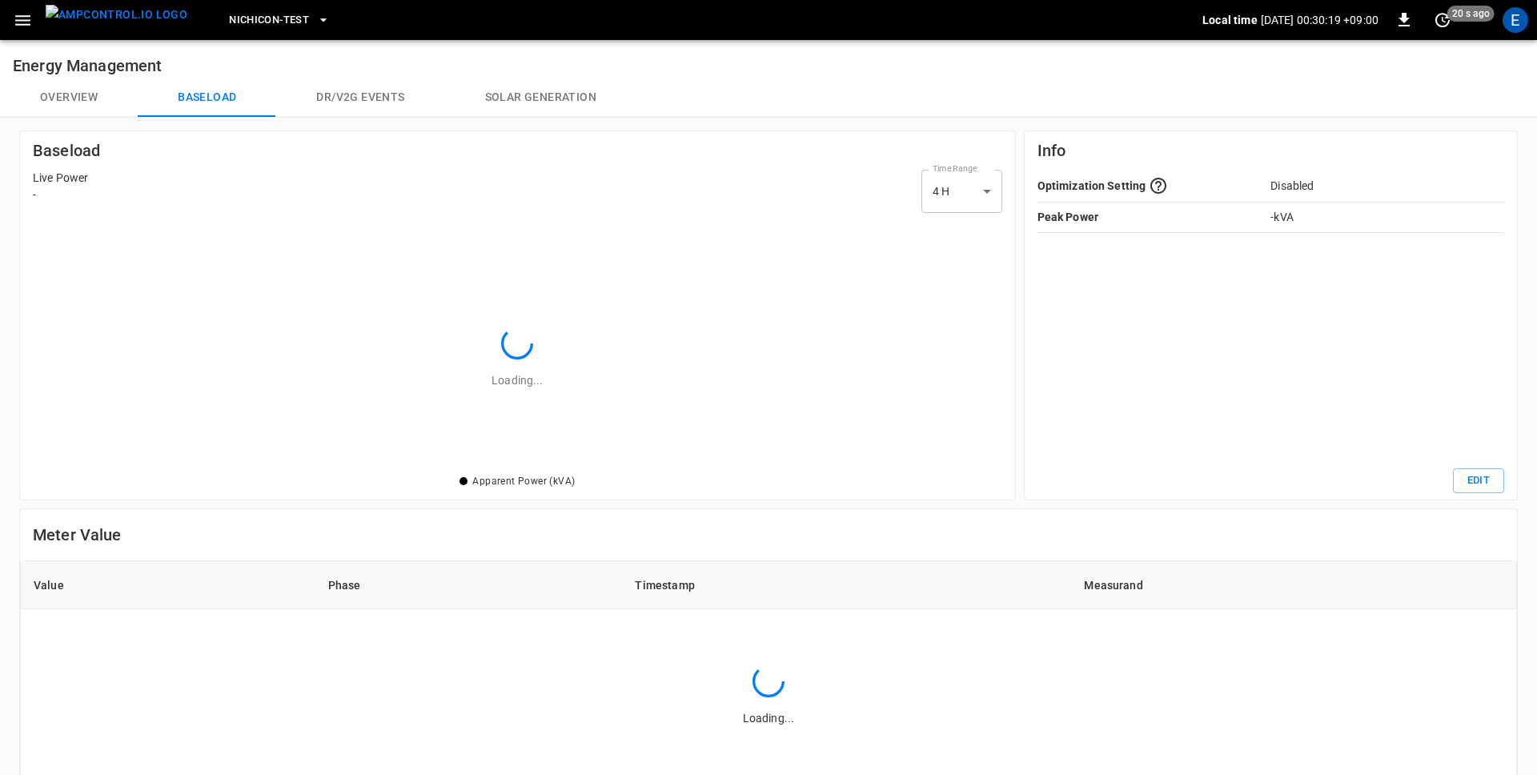
click at [717, 30] on div "Nichicon-Test" at bounding box center [701, 21] width 1002 height 38
click at [384, 99] on button "Dr/V2G events" at bounding box center [360, 97] width 168 height 38
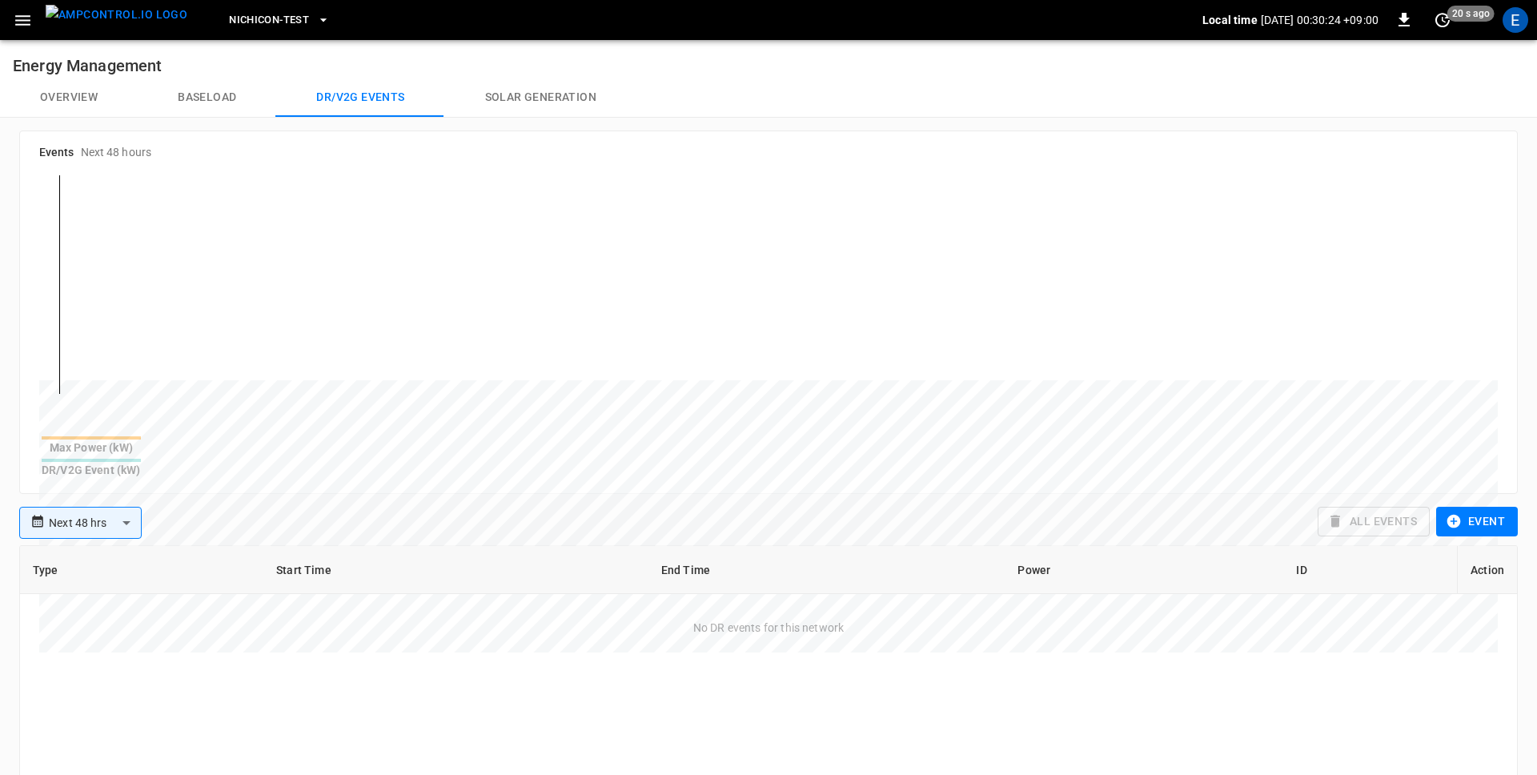
click at [204, 102] on button "Baseload" at bounding box center [207, 97] width 139 height 38
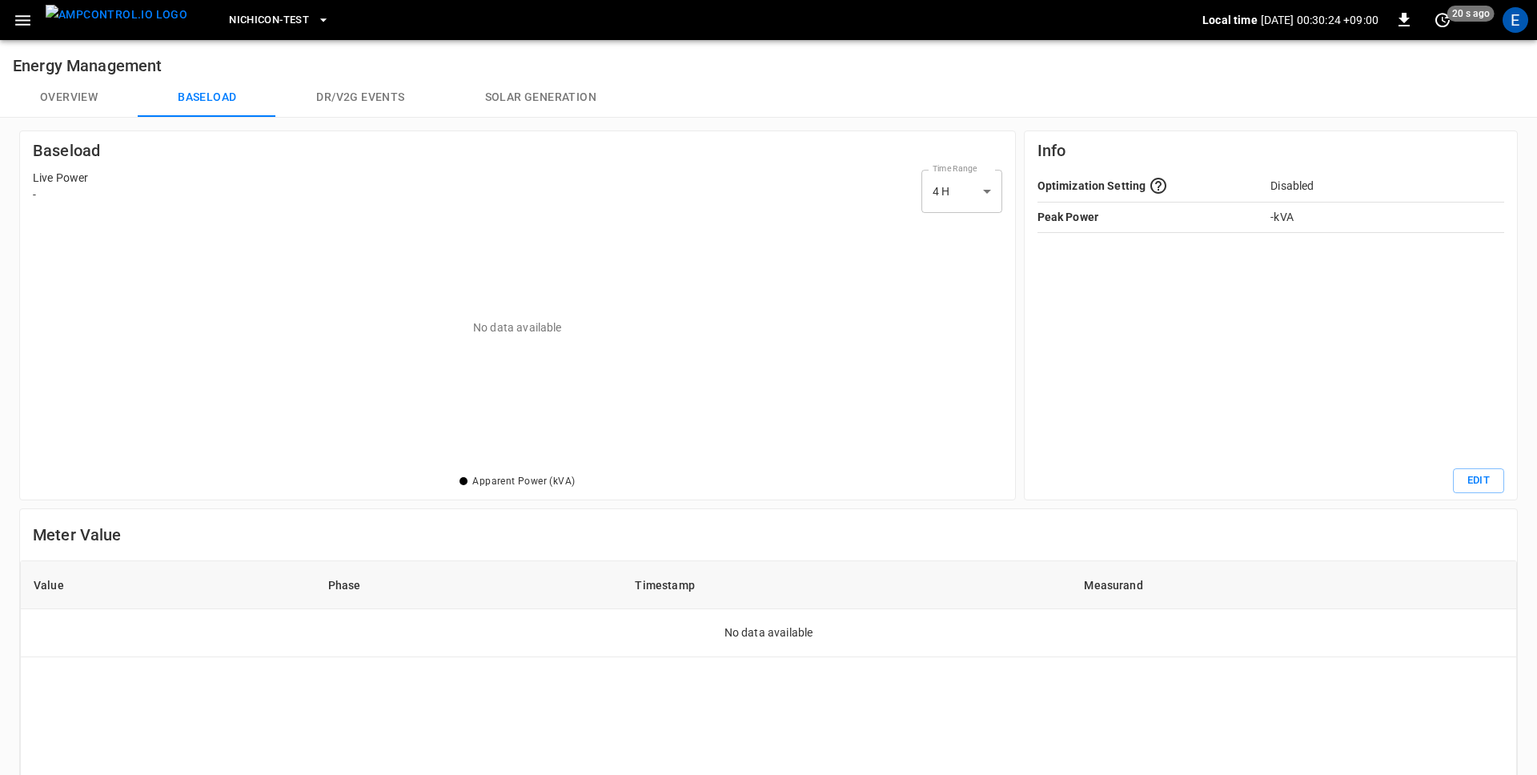
scroll to position [251, 969]
click at [1513, 26] on div "E" at bounding box center [1516, 20] width 26 height 26
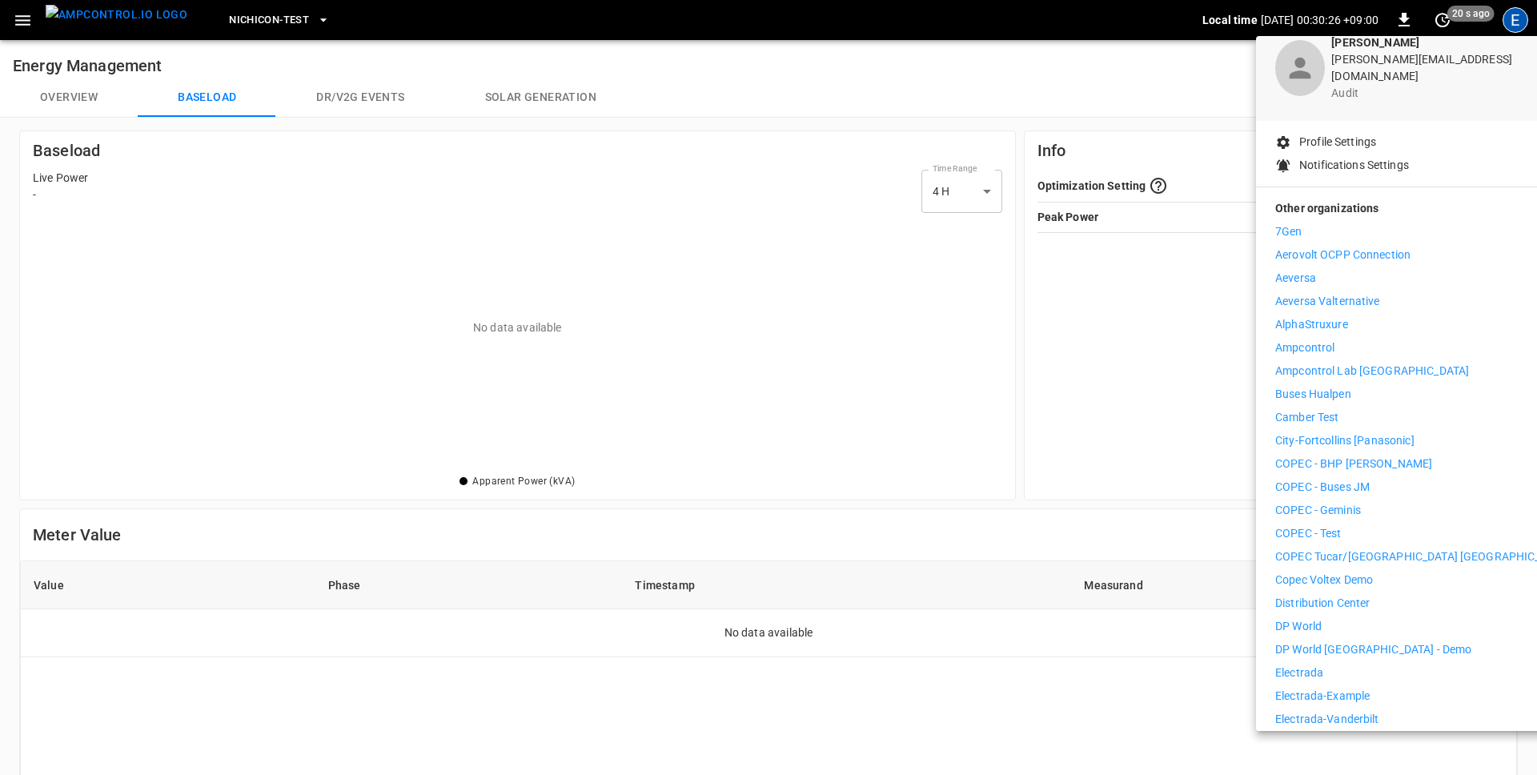
scroll to position [77, 0]
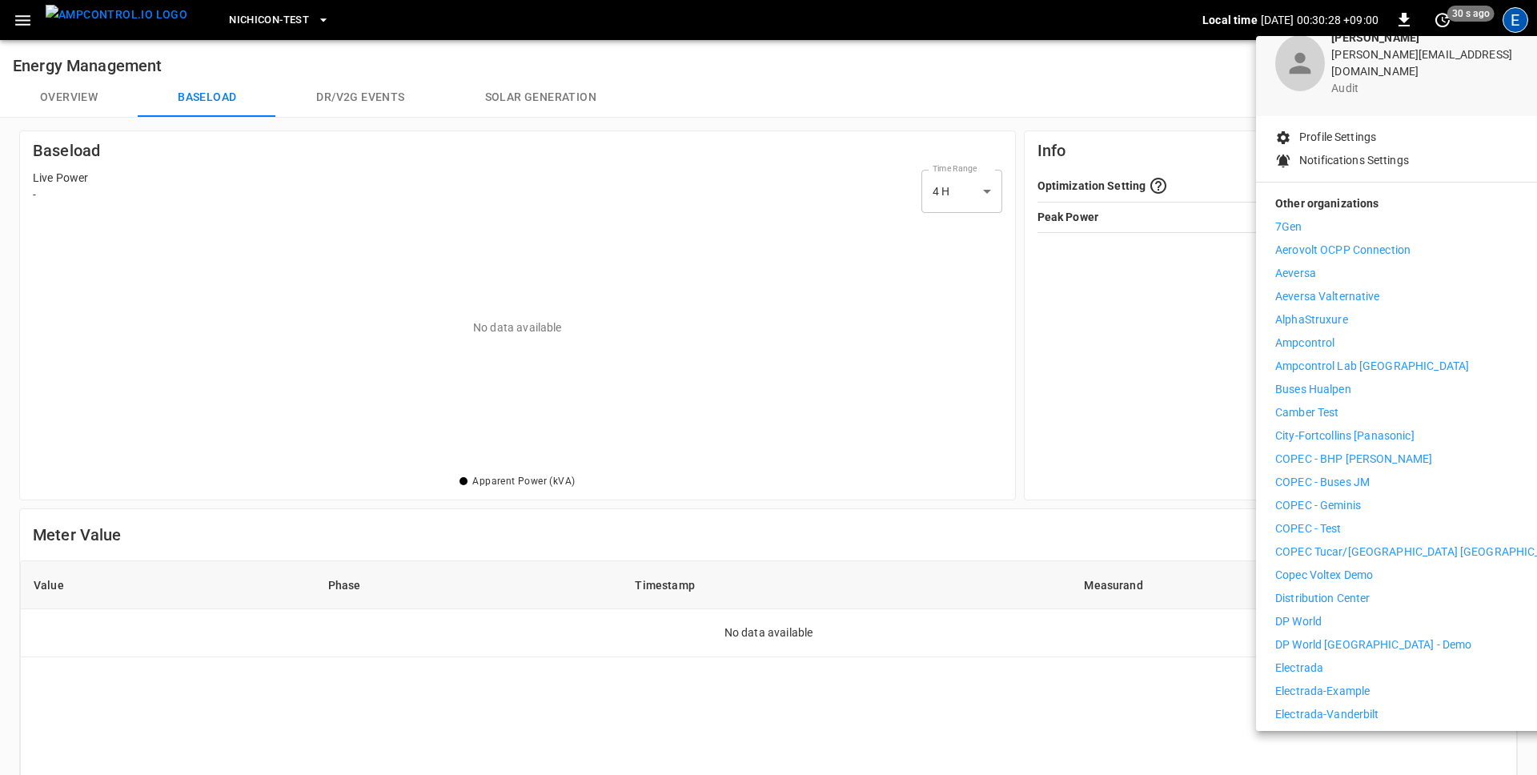
click at [1344, 590] on p "Distribution Center" at bounding box center [1323, 598] width 95 height 17
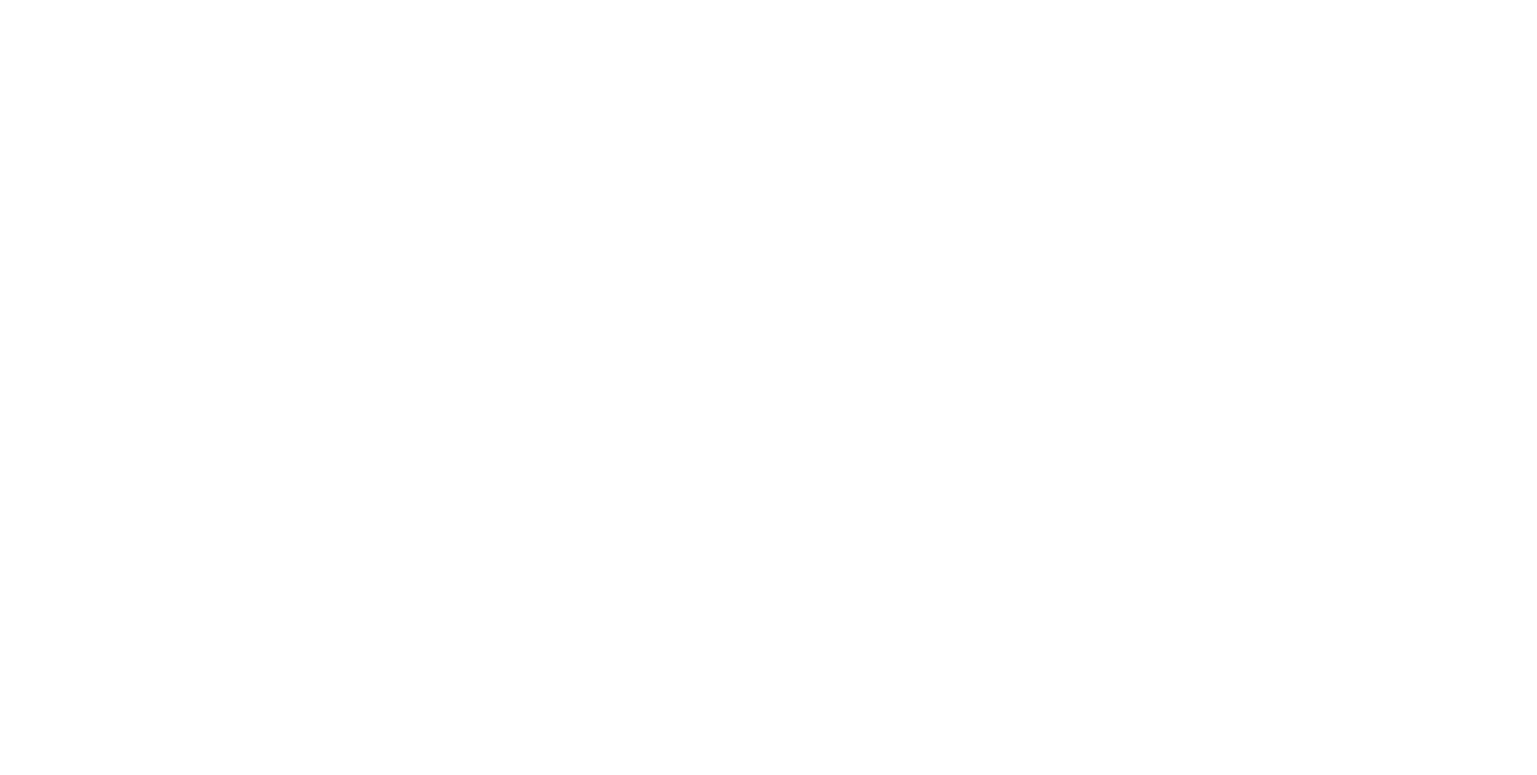
click at [1464, 6] on html at bounding box center [768, 3] width 1537 height 6
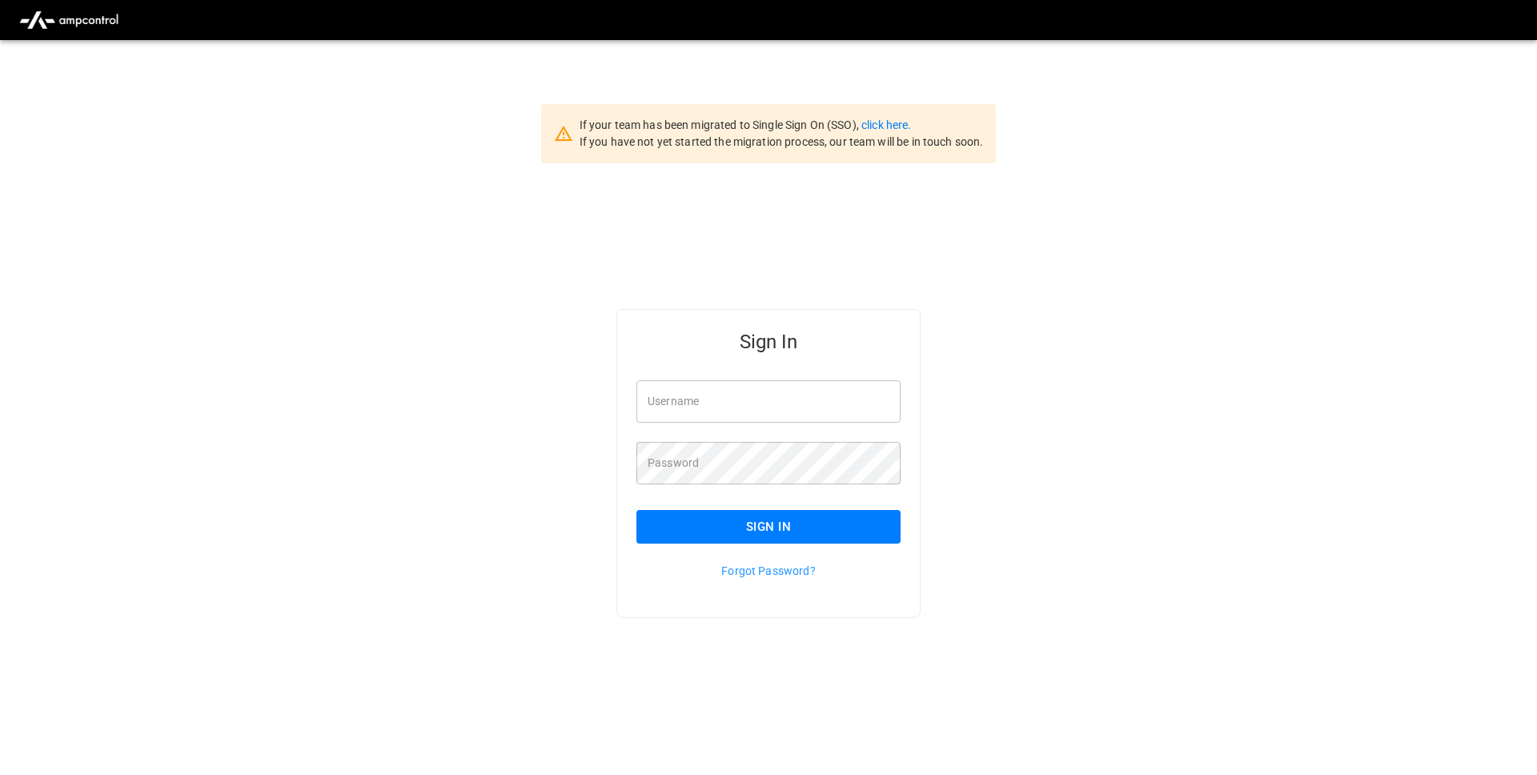
click at [800, 397] on input "Username" at bounding box center [769, 401] width 264 height 42
type input "**********"
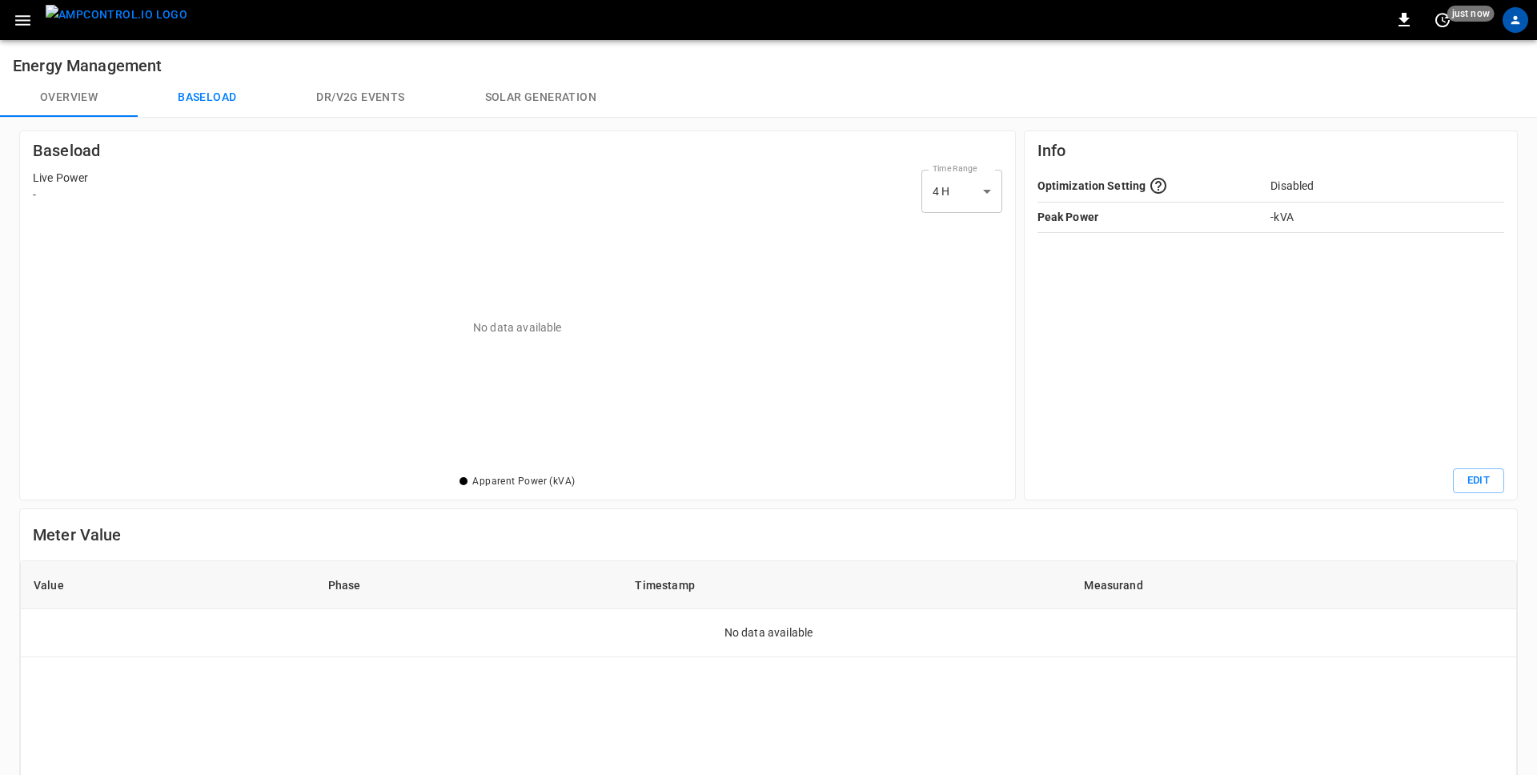
scroll to position [251, 969]
click at [782, 110] on div "Overview Baseload Dr/V2G events Solar generation" at bounding box center [768, 97] width 1537 height 38
click at [906, 81] on div "Overview Baseload Dr/V2G events Solar generation" at bounding box center [768, 97] width 1537 height 38
click at [235, 26] on span "Erlensee" at bounding box center [254, 20] width 50 height 18
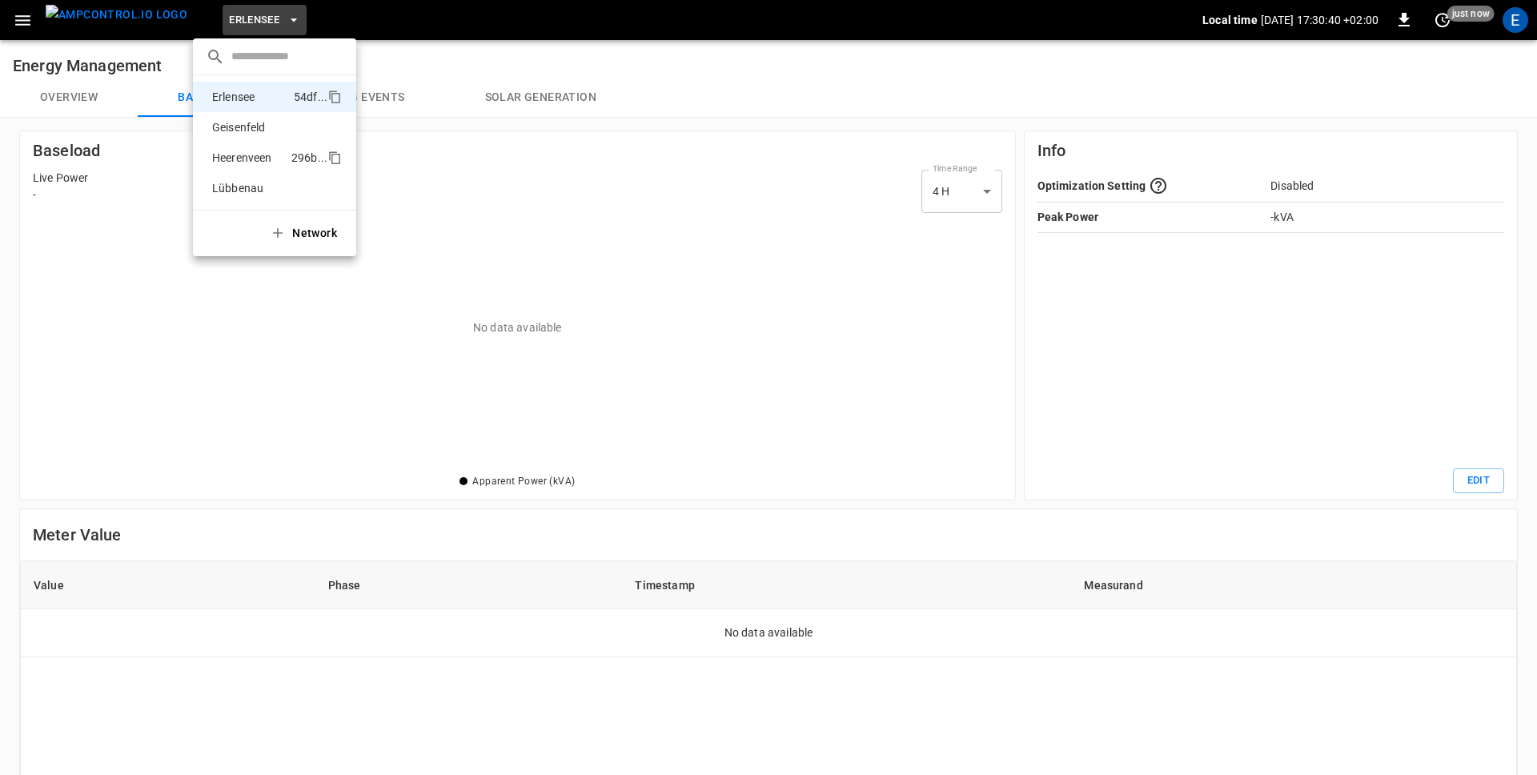
click at [239, 159] on p "Heerenveen" at bounding box center [249, 158] width 86 height 16
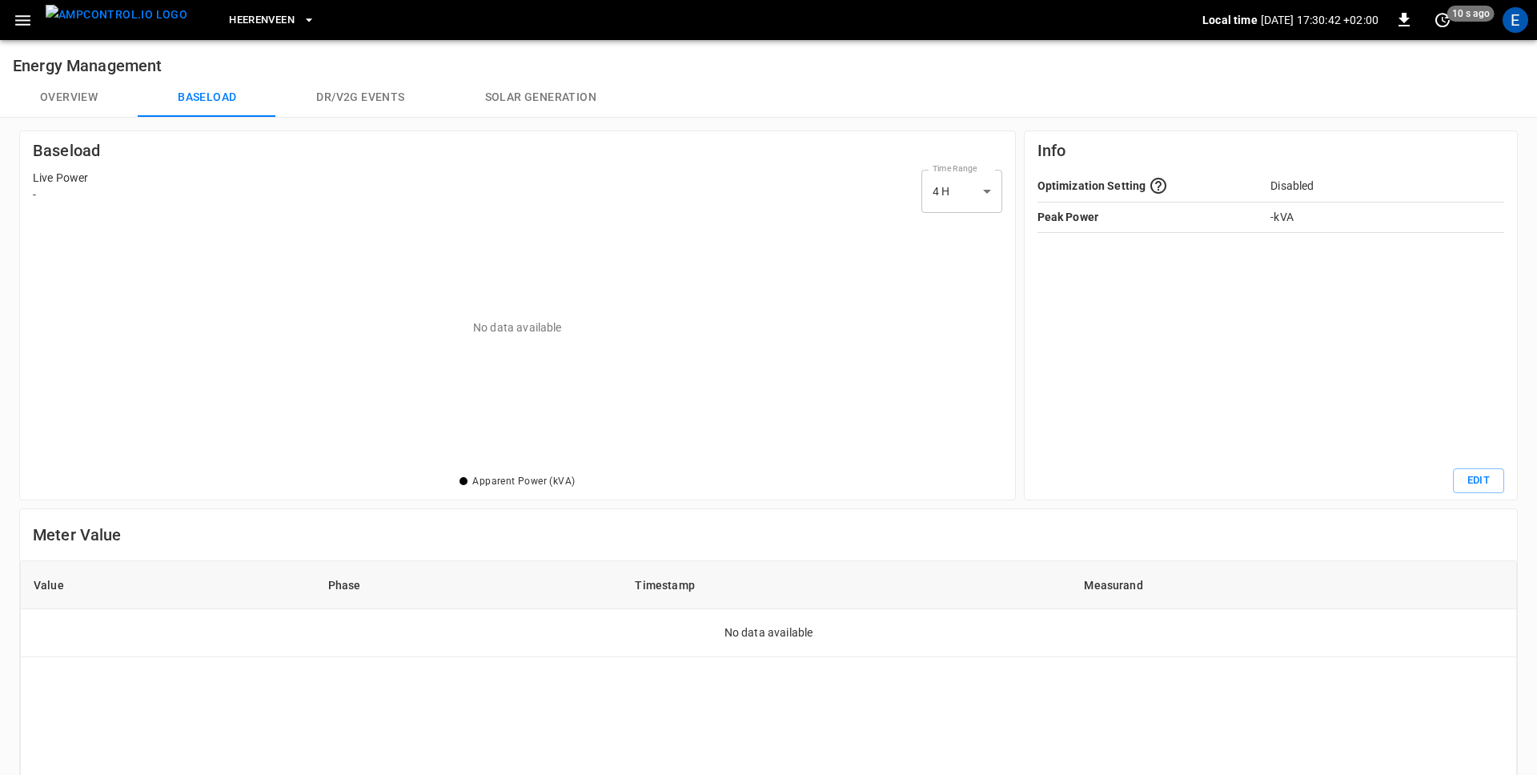
click at [1309, 78] on div "Overview Baseload Dr/V2G events Solar generation" at bounding box center [768, 97] width 1537 height 38
click at [1436, 22] on icon "set refresh interval" at bounding box center [1442, 19] width 19 height 19
click at [1396, 78] on li "Update every 5 sec" at bounding box center [1391, 79] width 127 height 26
click at [1444, 18] on icon "set refresh interval" at bounding box center [1442, 19] width 19 height 19
click at [856, 148] on div at bounding box center [768, 387] width 1537 height 775
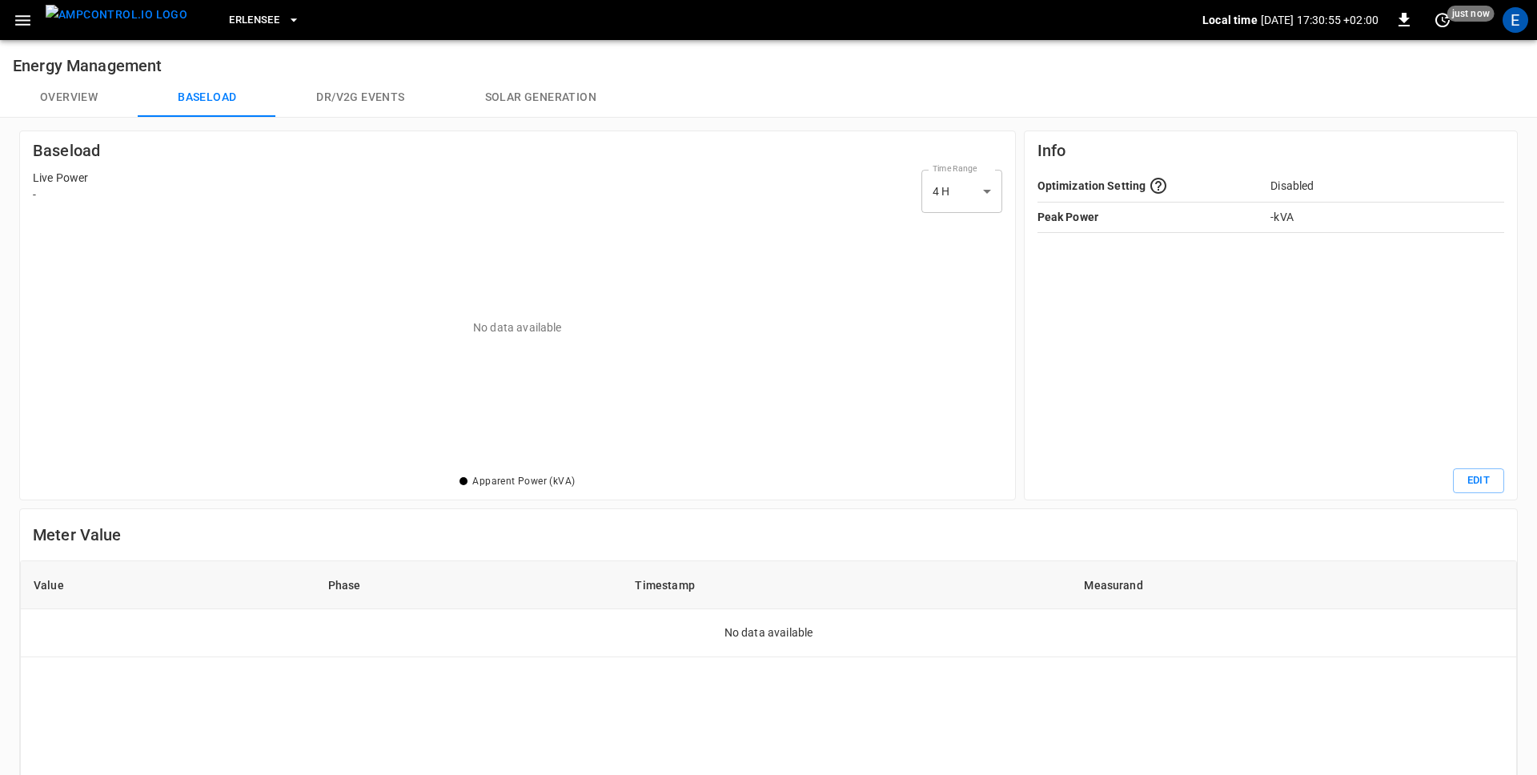
click at [229, 26] on span "Erlensee" at bounding box center [254, 20] width 50 height 18
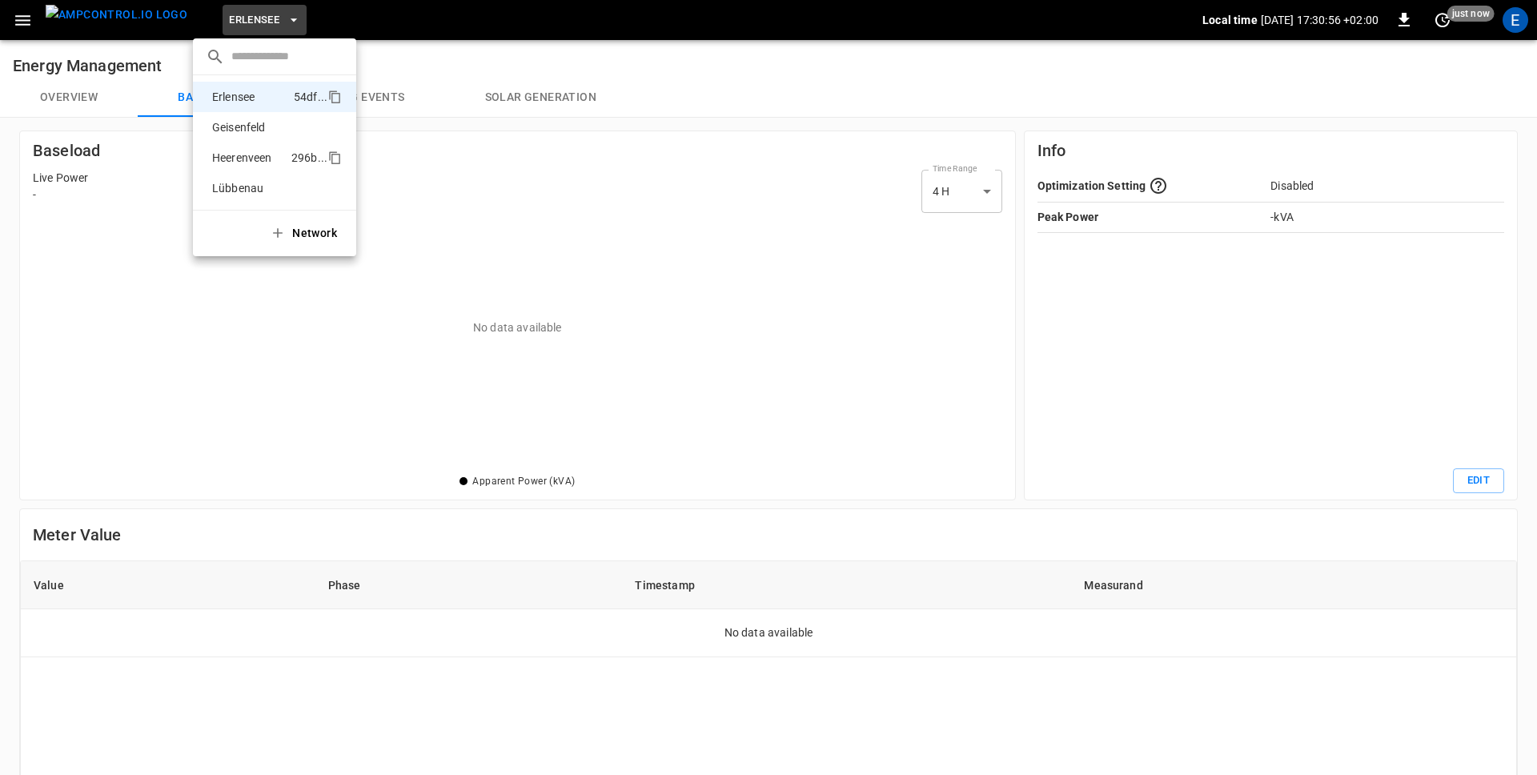
click at [271, 160] on p "Heerenveen" at bounding box center [249, 158] width 86 height 16
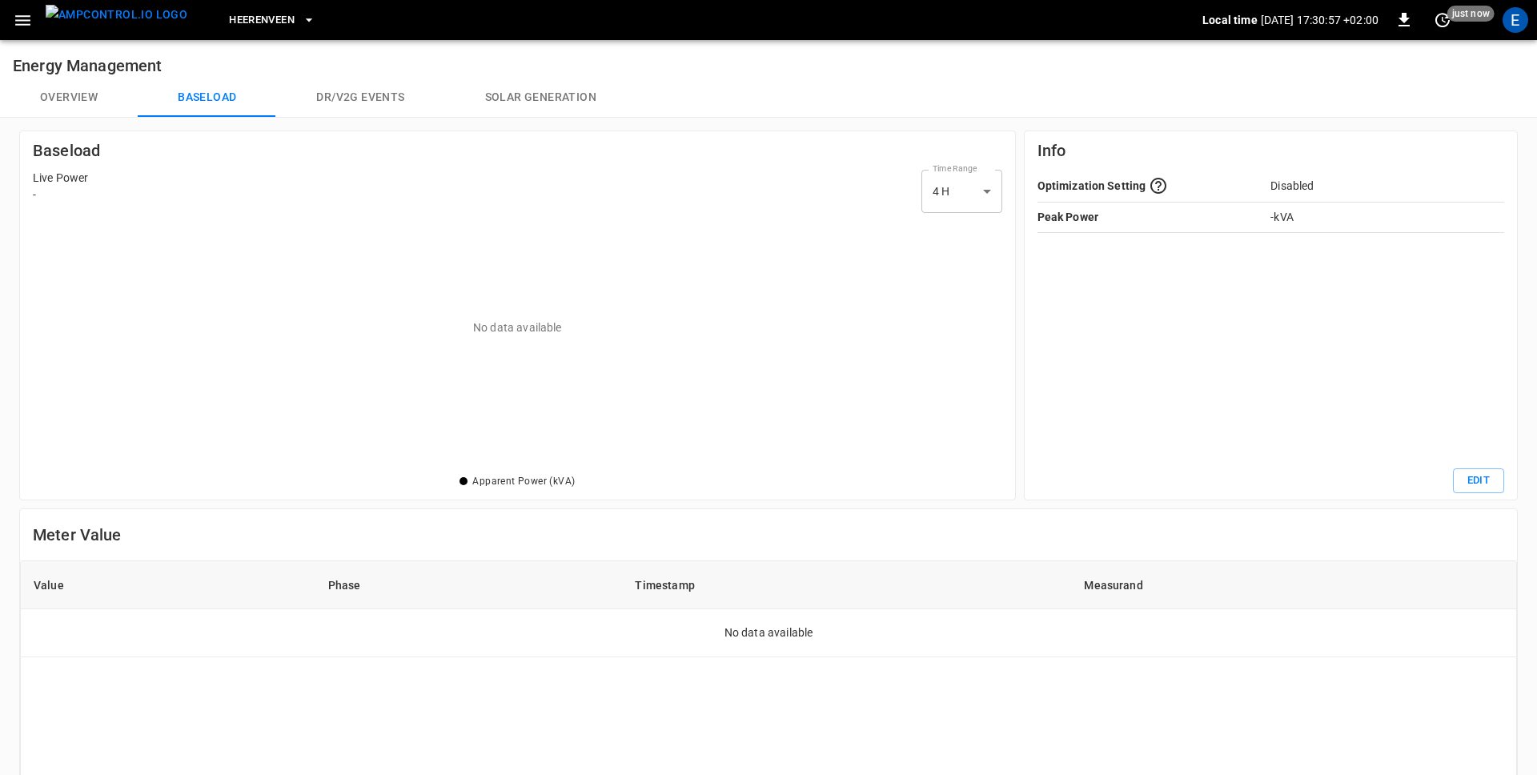
click at [368, 107] on button "Dr/V2G events" at bounding box center [360, 97] width 168 height 38
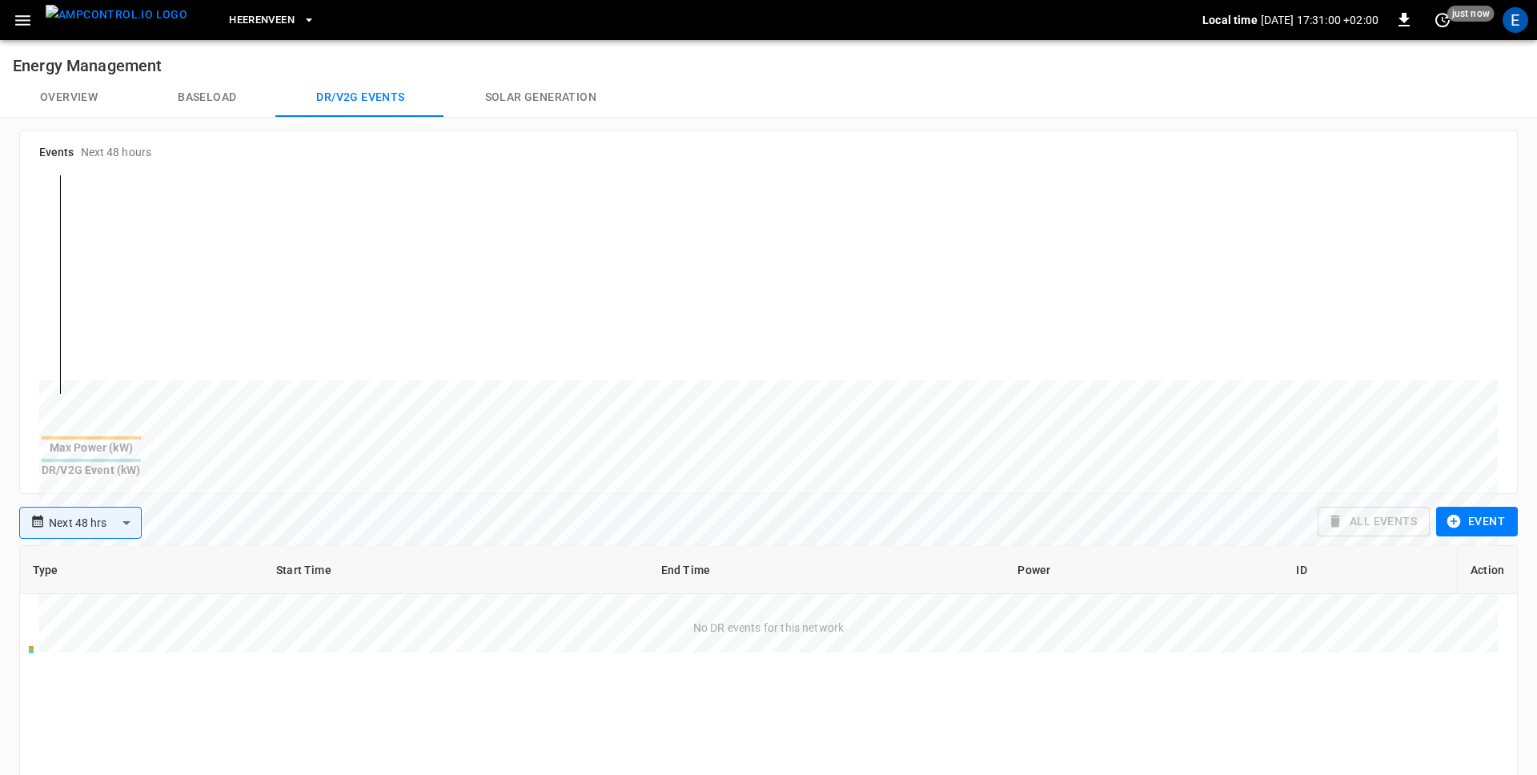
click at [545, 101] on button "Solar generation" at bounding box center [540, 97] width 191 height 38
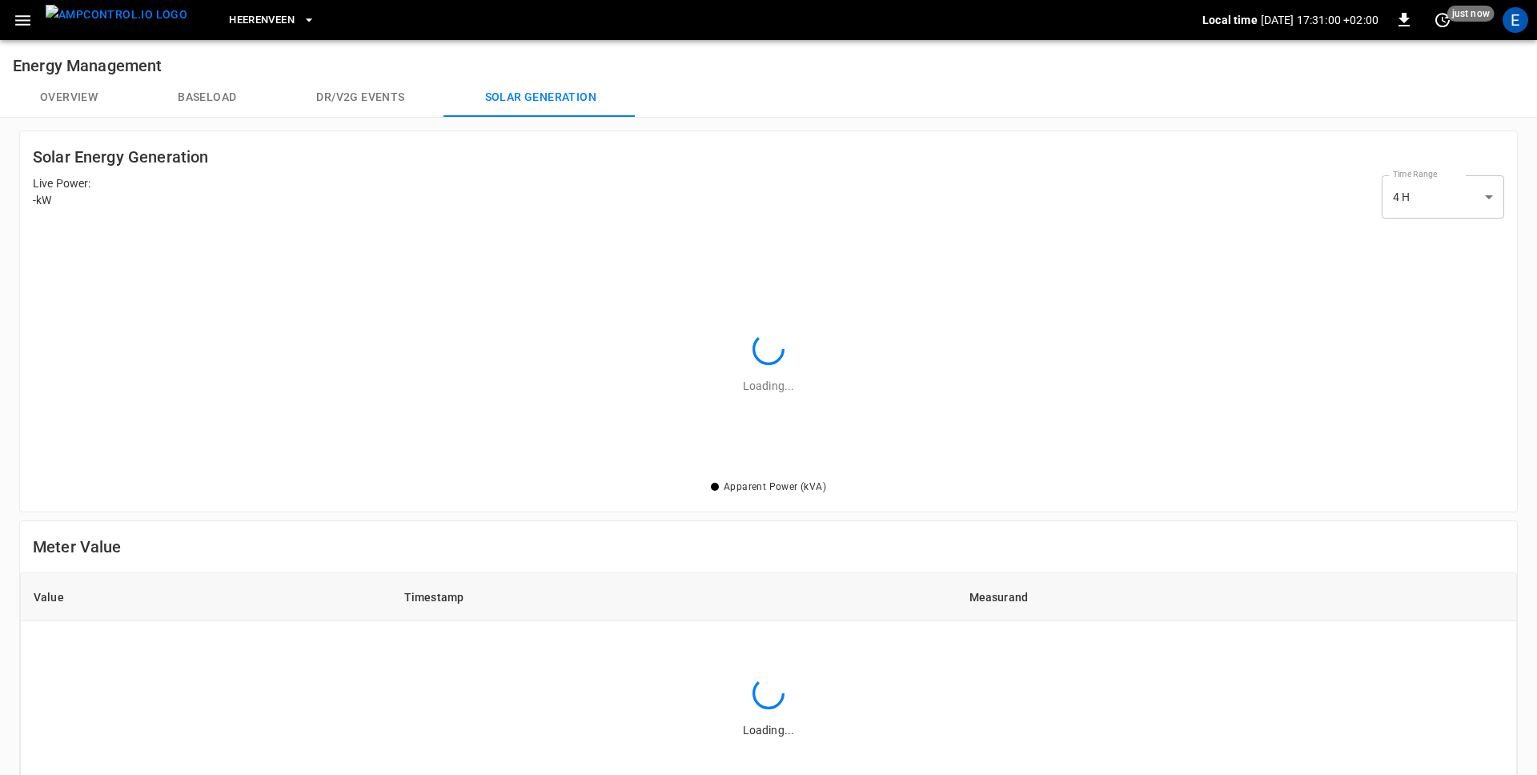
scroll to position [251, 1472]
click at [22, 26] on icon "button" at bounding box center [23, 20] width 20 height 20
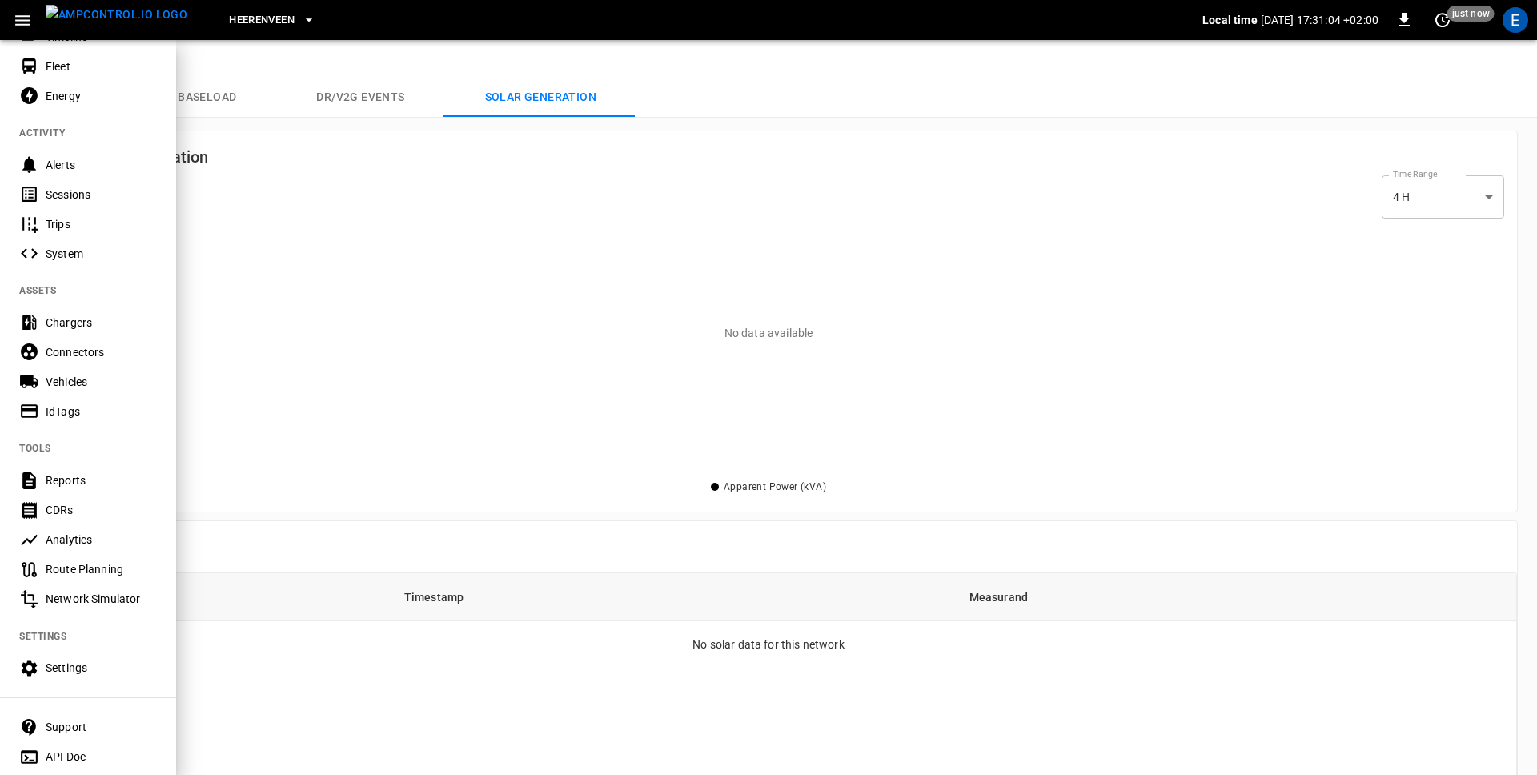
scroll to position [135, 0]
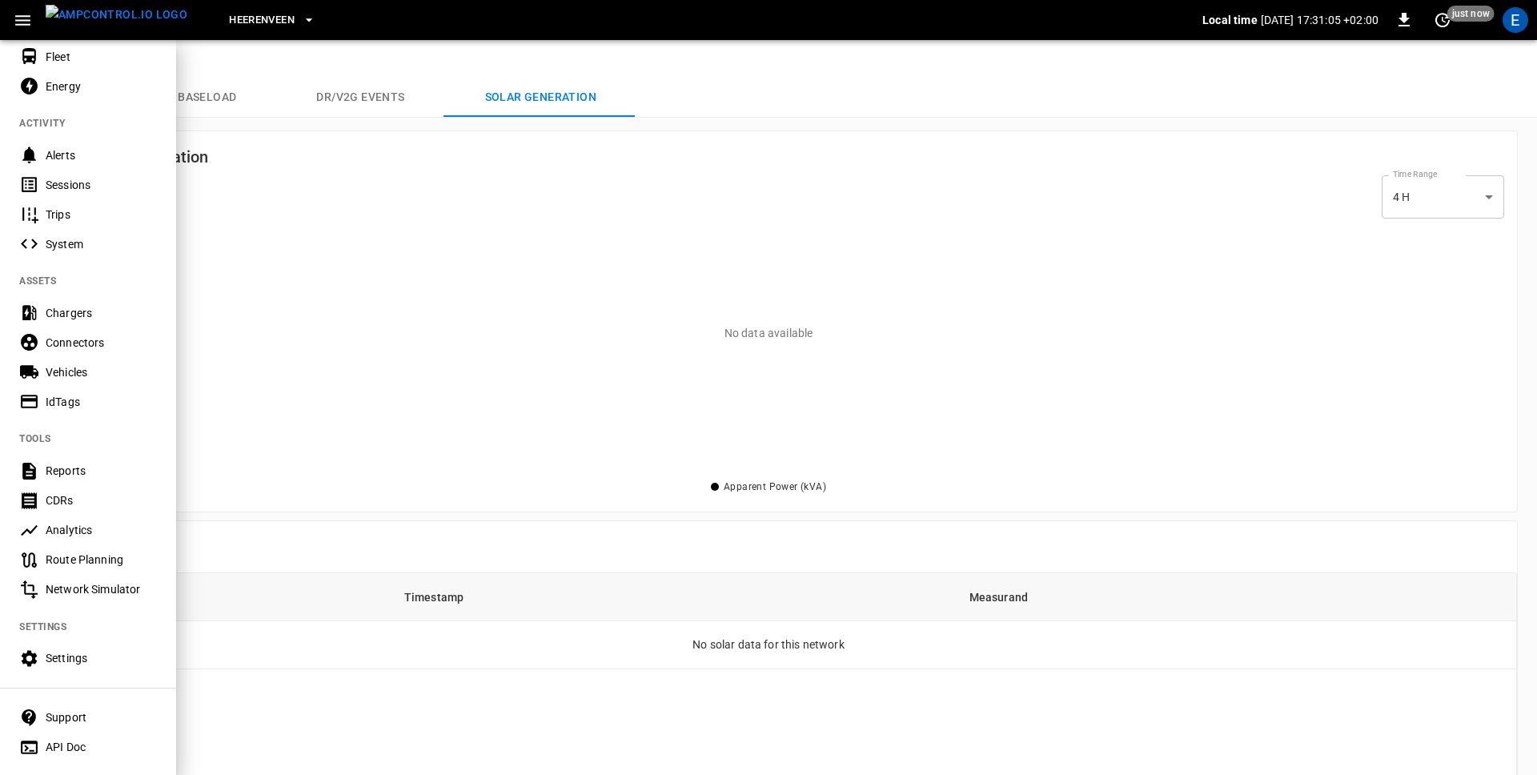
click at [70, 341] on div "Connectors" at bounding box center [101, 343] width 111 height 16
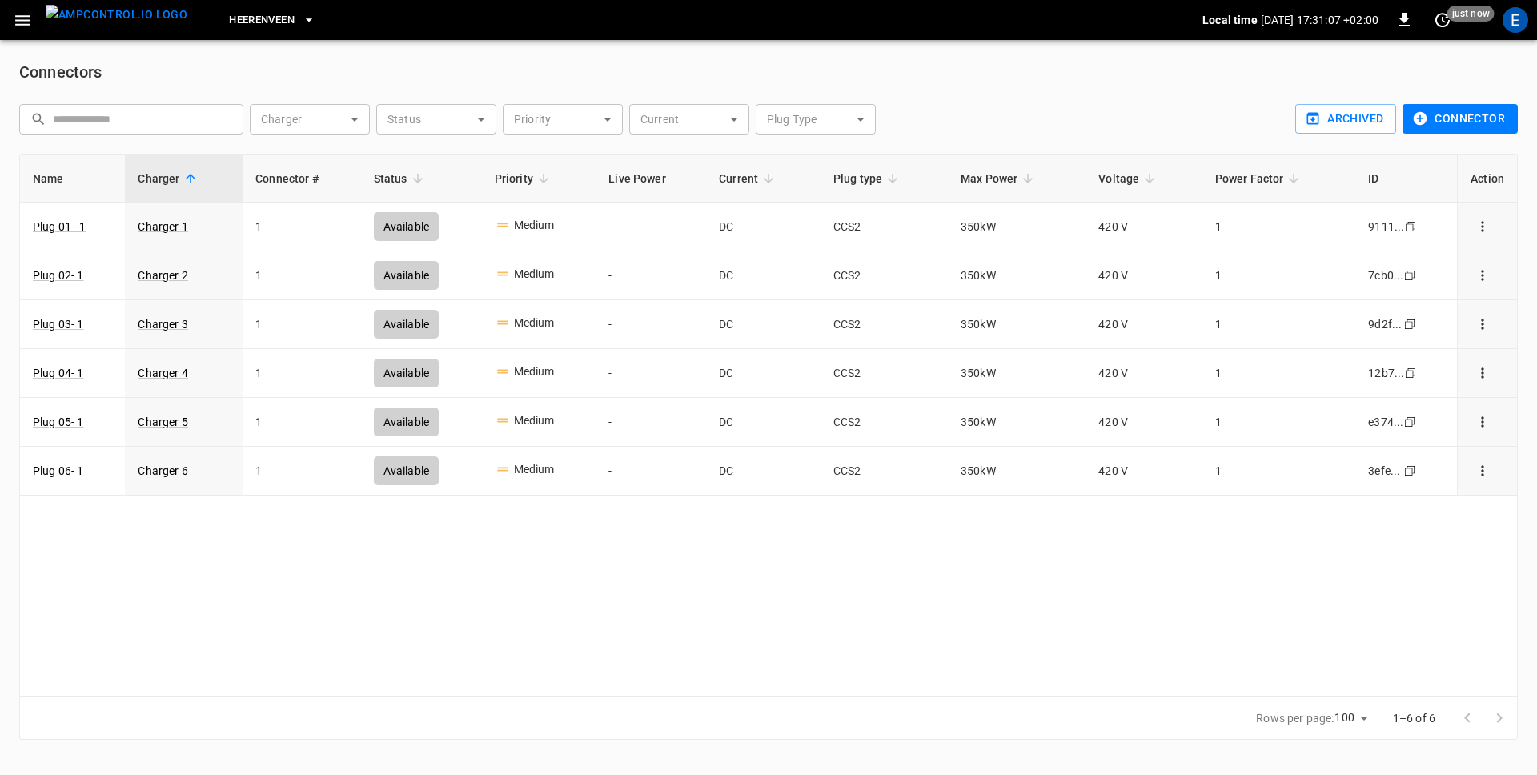
click at [231, 22] on span "Heerenveen" at bounding box center [262, 20] width 66 height 18
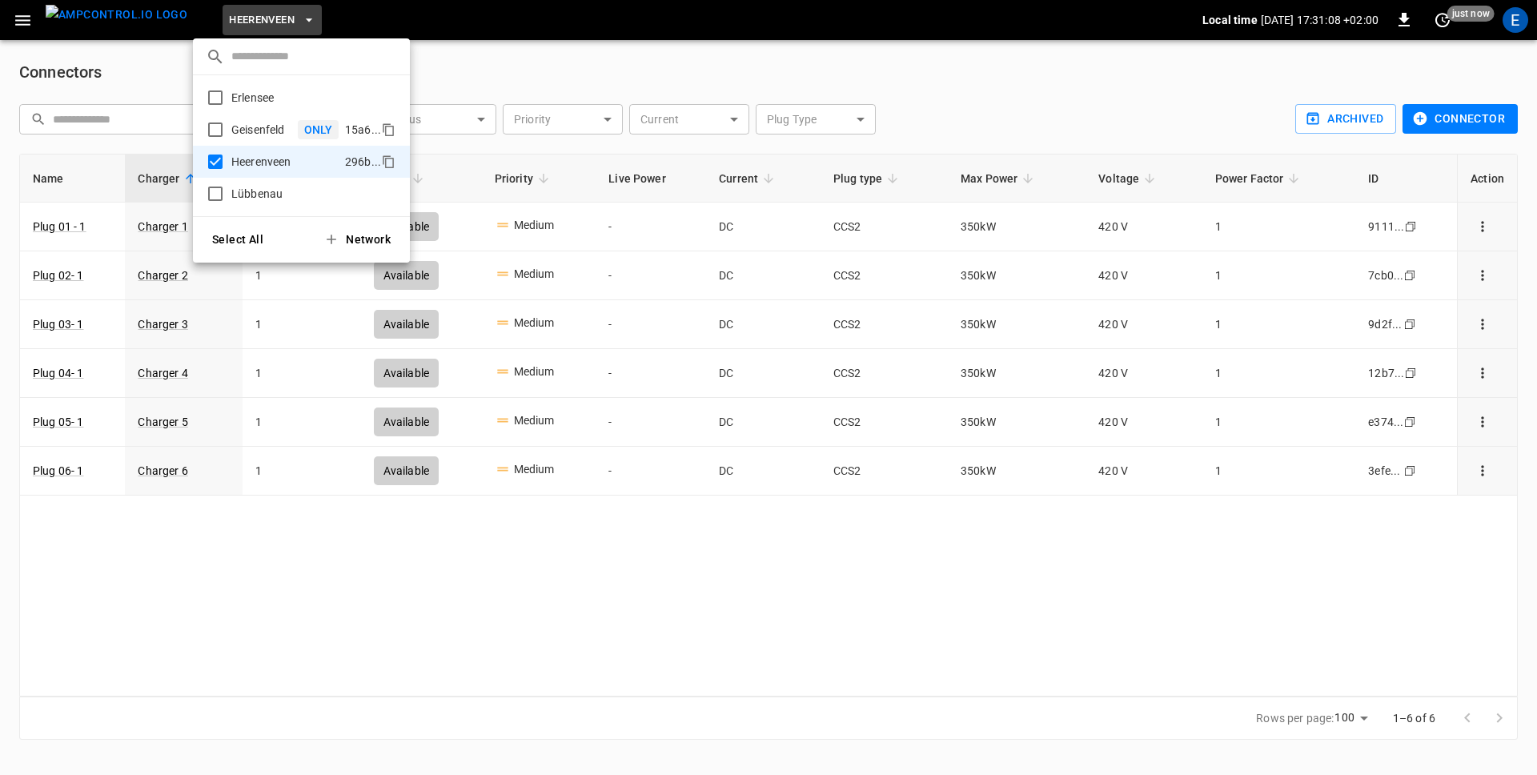
click at [261, 123] on p "Geisenfeld" at bounding box center [261, 130] width 73 height 16
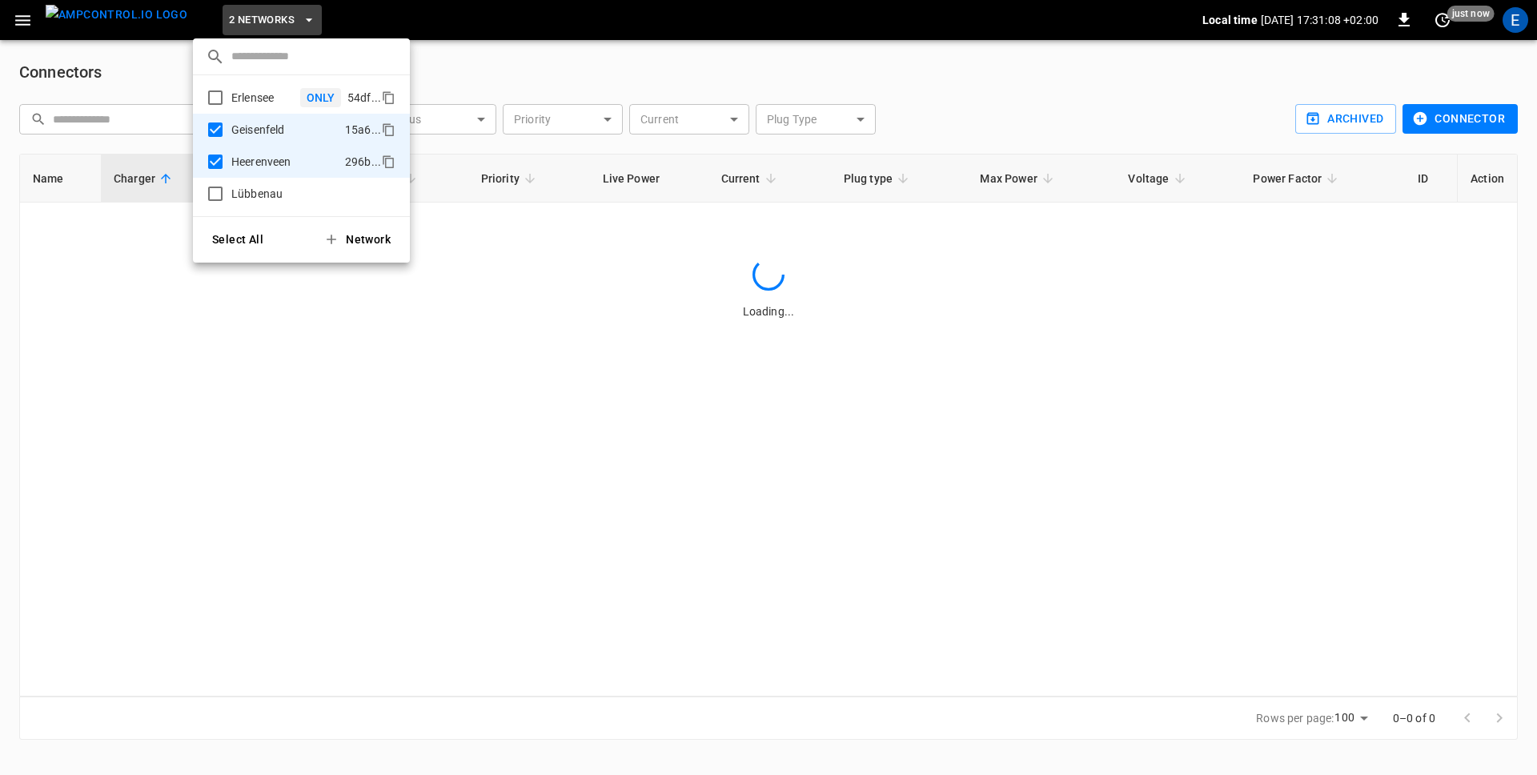
click at [245, 90] on p "Erlensee" at bounding box center [262, 98] width 75 height 16
click at [524, 60] on div at bounding box center [768, 387] width 1537 height 775
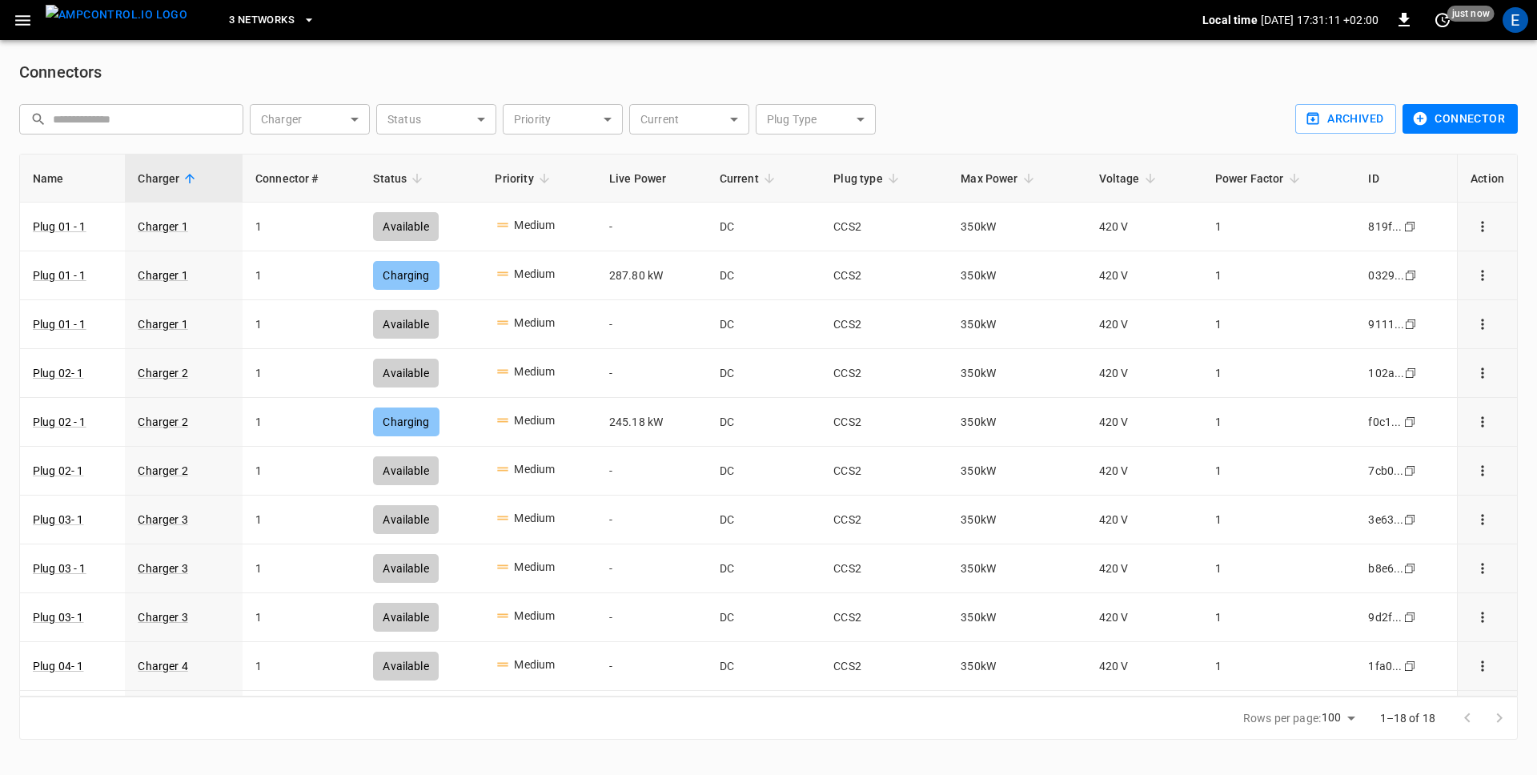
click at [1035, 106] on div "​ ​ Charger ​ Charger Status ​ Status Priority ​ Priority Current ​ Current Plu…" at bounding box center [647, 112] width 1283 height 43
click at [1440, 25] on icon "set refresh interval" at bounding box center [1442, 19] width 19 height 19
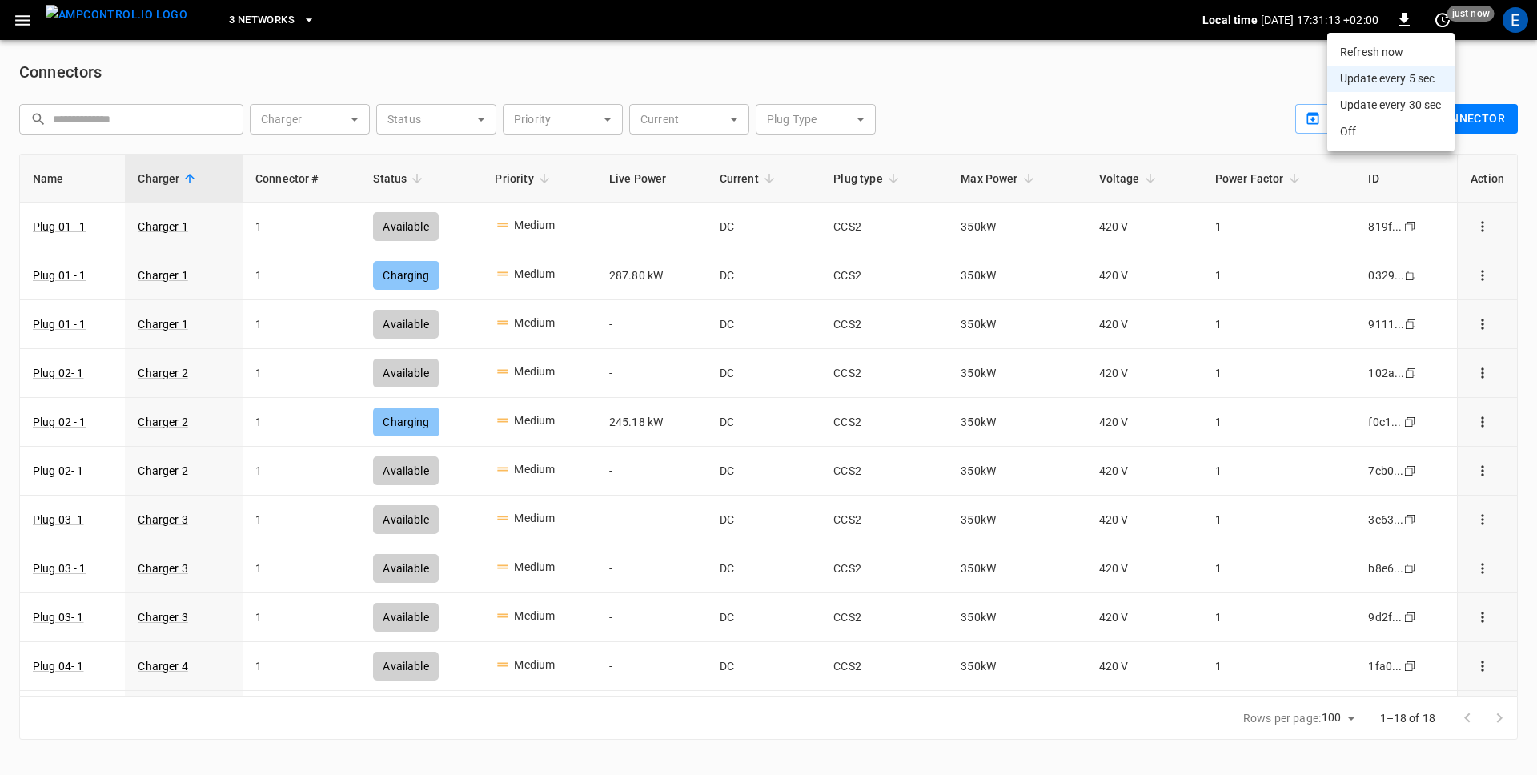
click at [1385, 55] on li "Refresh now" at bounding box center [1391, 52] width 127 height 26
click at [932, 71] on div at bounding box center [768, 387] width 1537 height 775
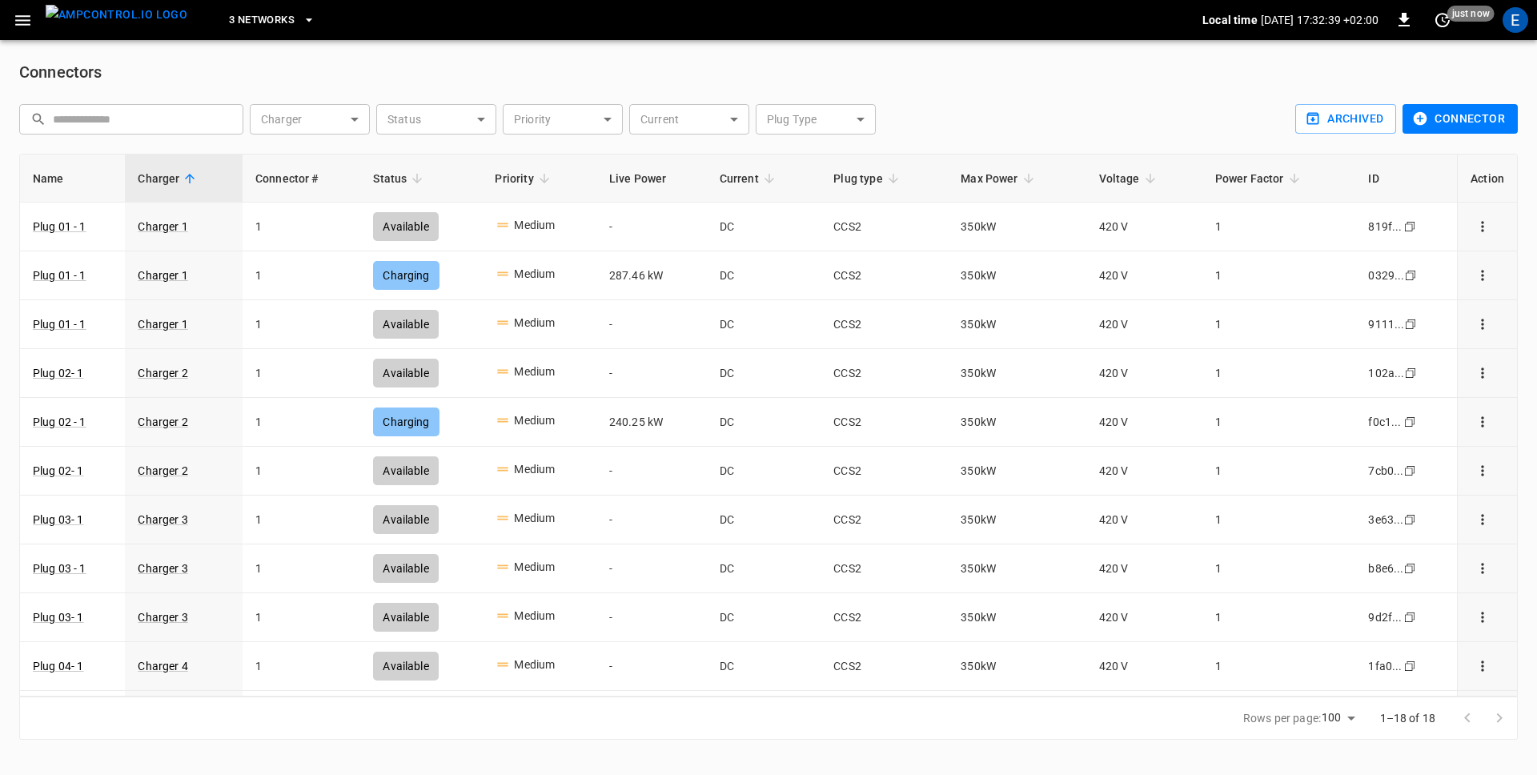
click at [1155, 102] on div "​ ​ Charger ​ Charger Status ​ Status Priority ​ Priority Current ​ Current Plu…" at bounding box center [647, 112] width 1283 height 43
